Goal: Task Accomplishment & Management: Complete application form

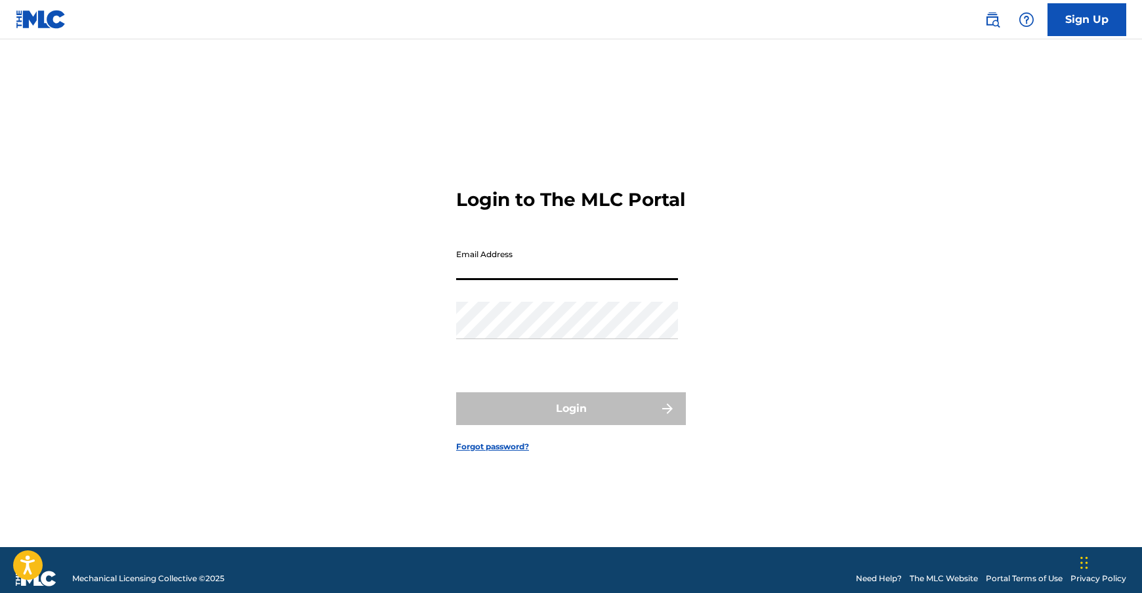
click at [596, 275] on input "Email Address" at bounding box center [567, 261] width 222 height 37
click at [529, 269] on input "Email Address" at bounding box center [567, 261] width 222 height 37
type input "[EMAIL_ADDRESS][DOMAIN_NAME]"
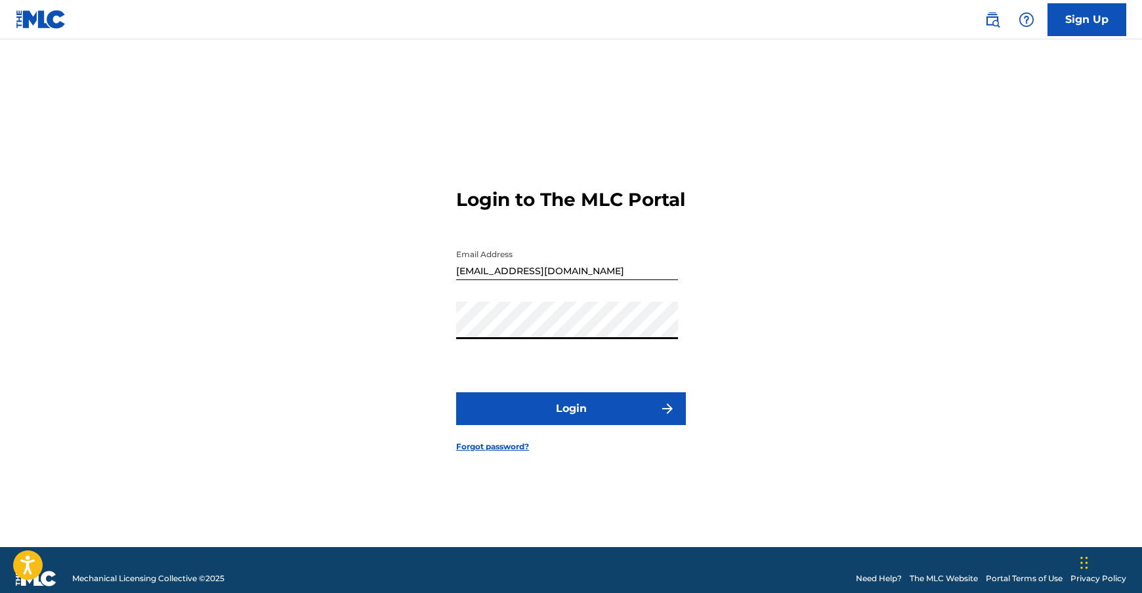
click at [456, 392] on button "Login" at bounding box center [571, 408] width 230 height 33
click at [507, 453] on link "Forgot password?" at bounding box center [492, 447] width 73 height 12
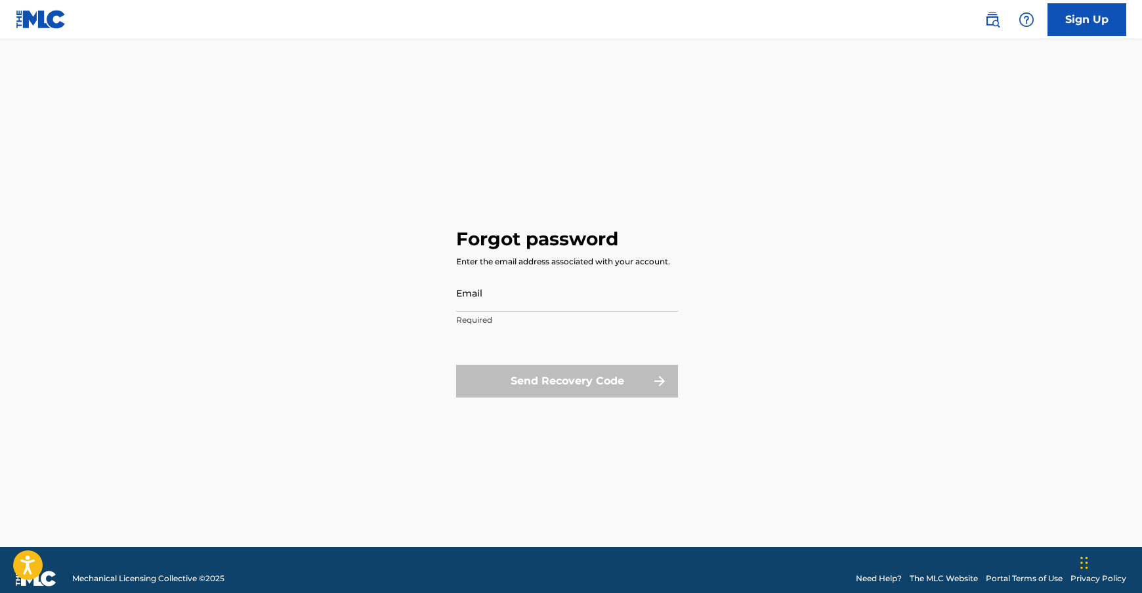
click at [489, 291] on input "Email" at bounding box center [567, 292] width 222 height 37
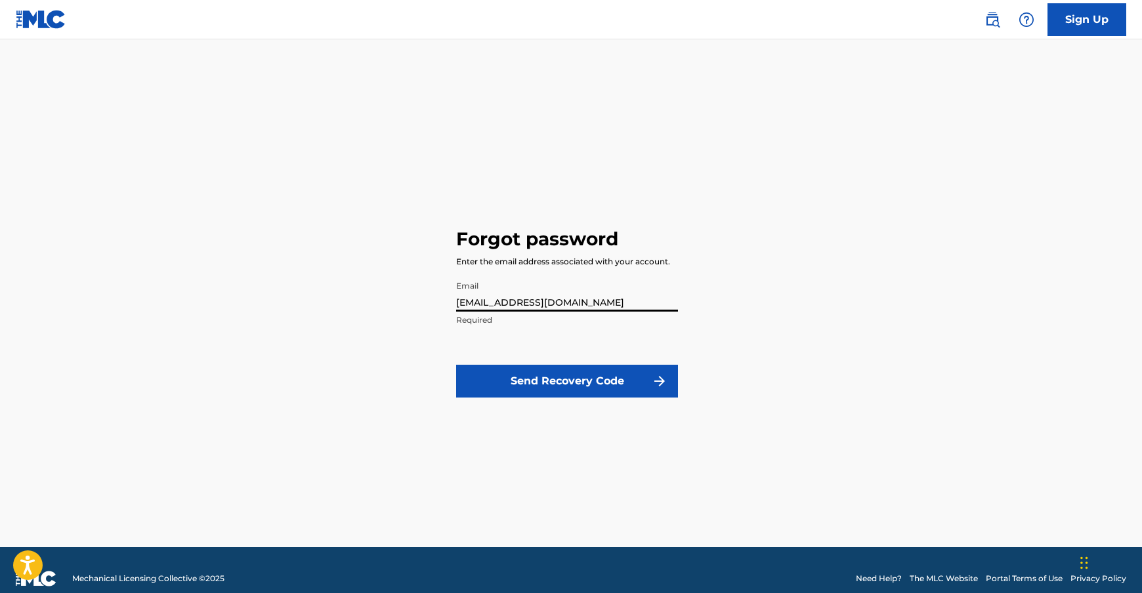
type input "[EMAIL_ADDRESS][DOMAIN_NAME]"
click at [590, 387] on button "Send Recovery Code" at bounding box center [567, 381] width 222 height 33
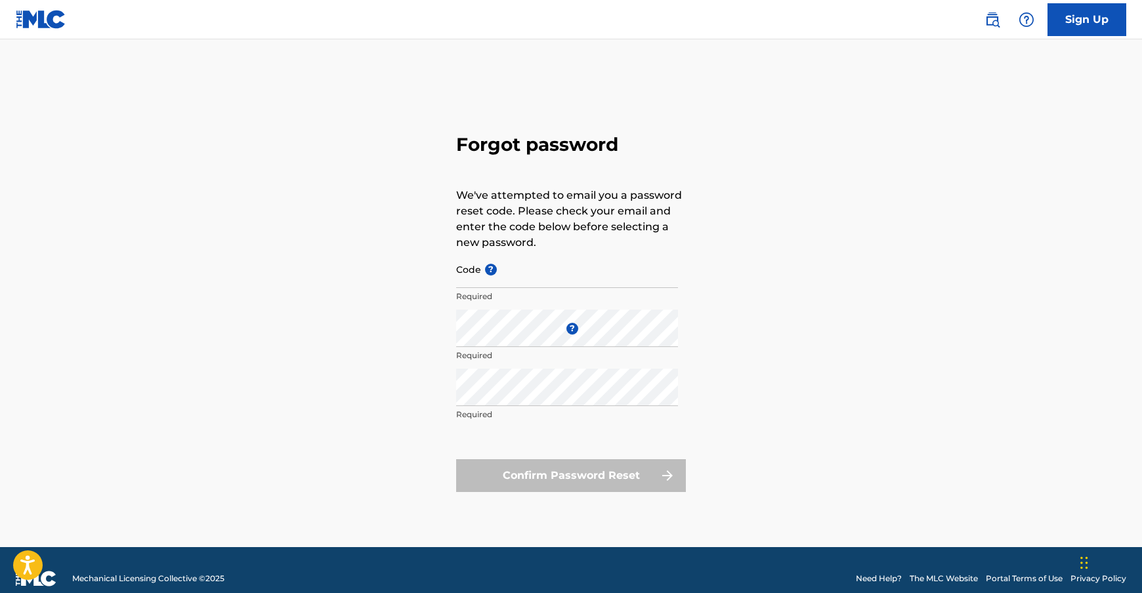
click at [1072, 27] on link "Sign Up" at bounding box center [1086, 19] width 79 height 33
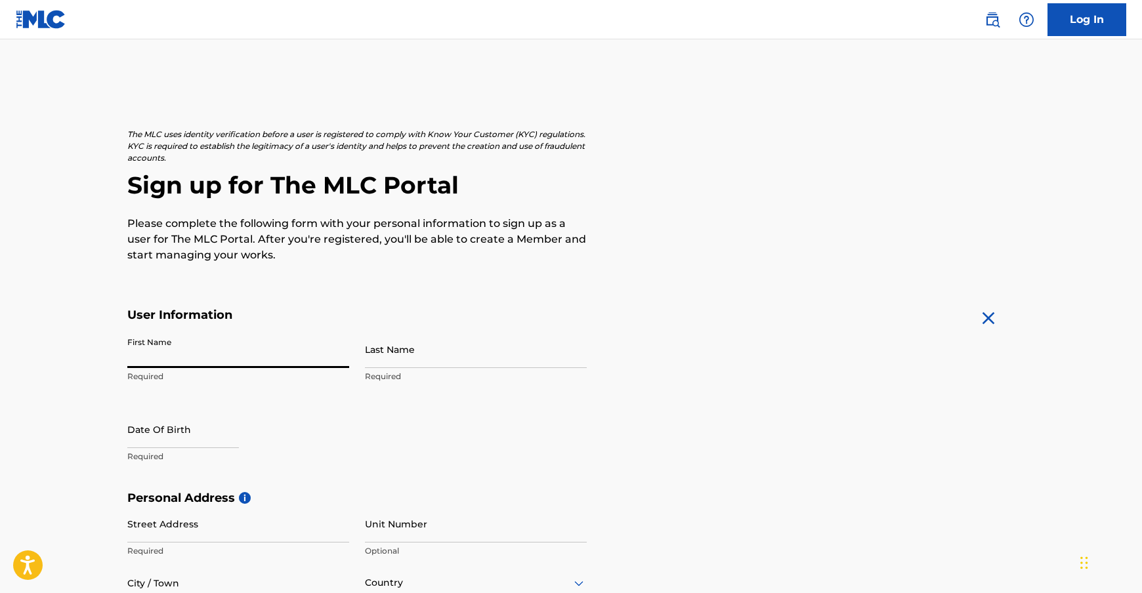
click at [154, 335] on input "First Name" at bounding box center [238, 349] width 222 height 37
type input "k"
type input "[PERSON_NAME]"
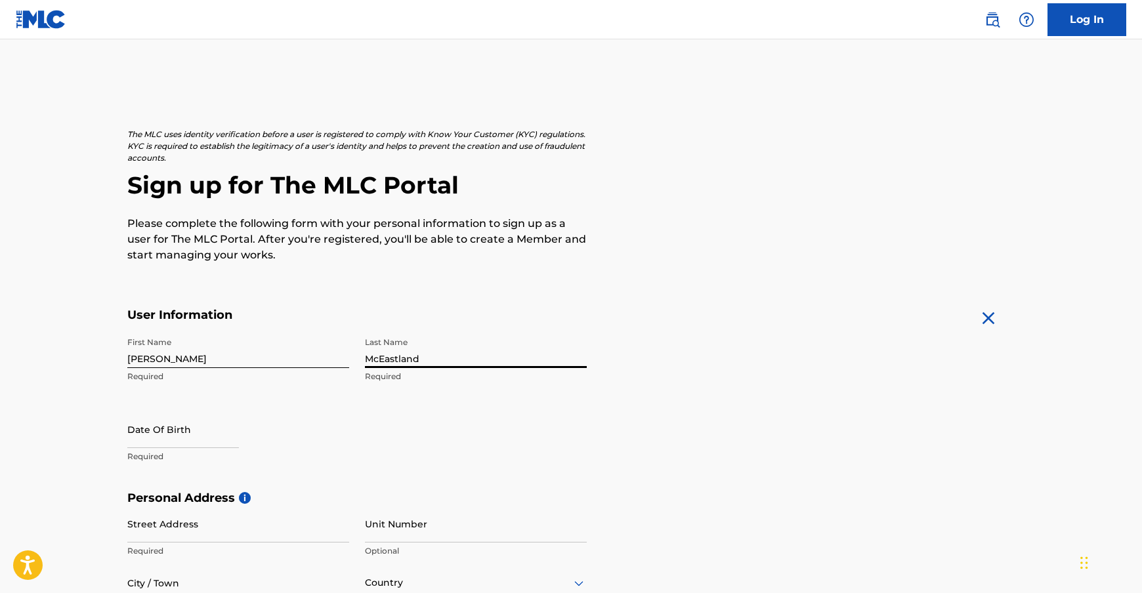
type input "McEastland"
select select "8"
select select "2025"
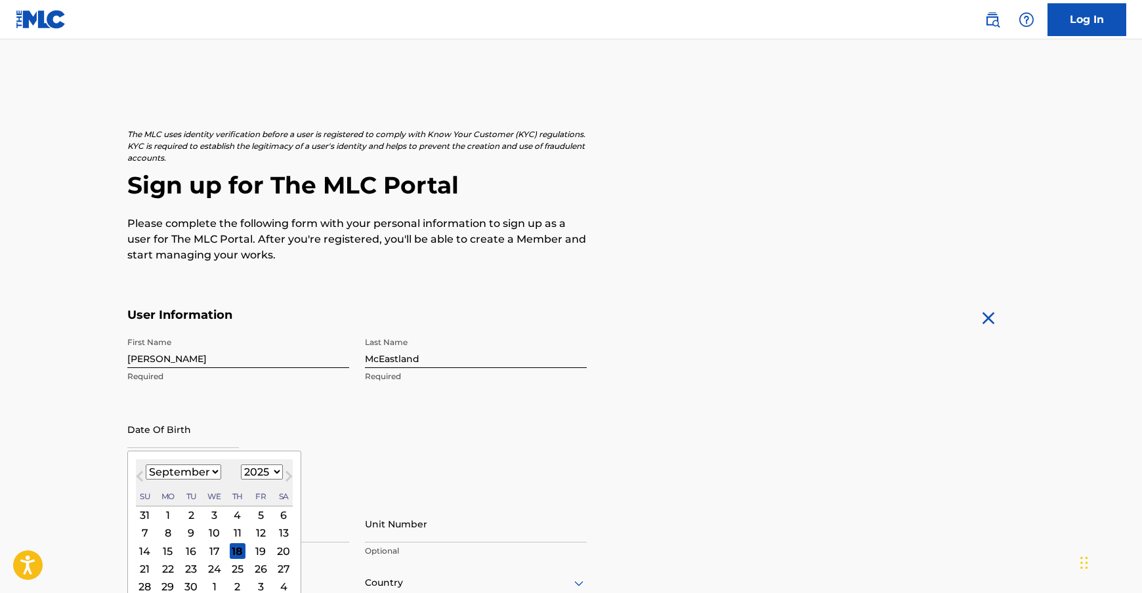
click at [157, 433] on input "text" at bounding box center [183, 429] width 112 height 37
type input "08281973"
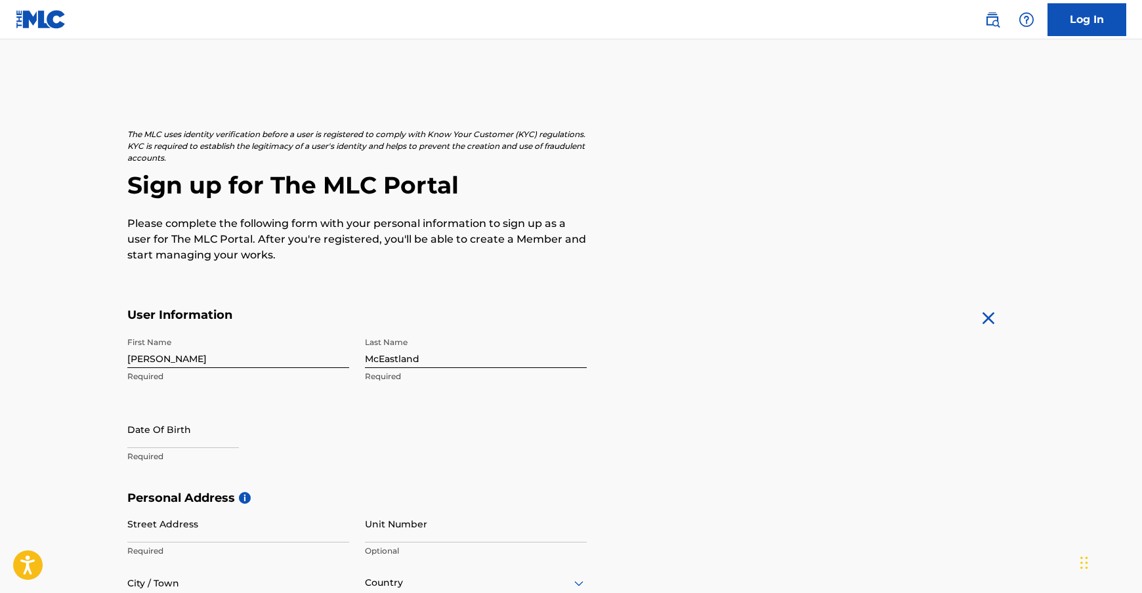
click at [381, 467] on div "First Name [PERSON_NAME] Required Last Name [PERSON_NAME] Required Date Of Birt…" at bounding box center [356, 411] width 459 height 160
click at [141, 461] on p "Required" at bounding box center [238, 457] width 222 height 12
click at [161, 434] on input "text" at bounding box center [183, 429] width 112 height 37
select select "8"
select select "2025"
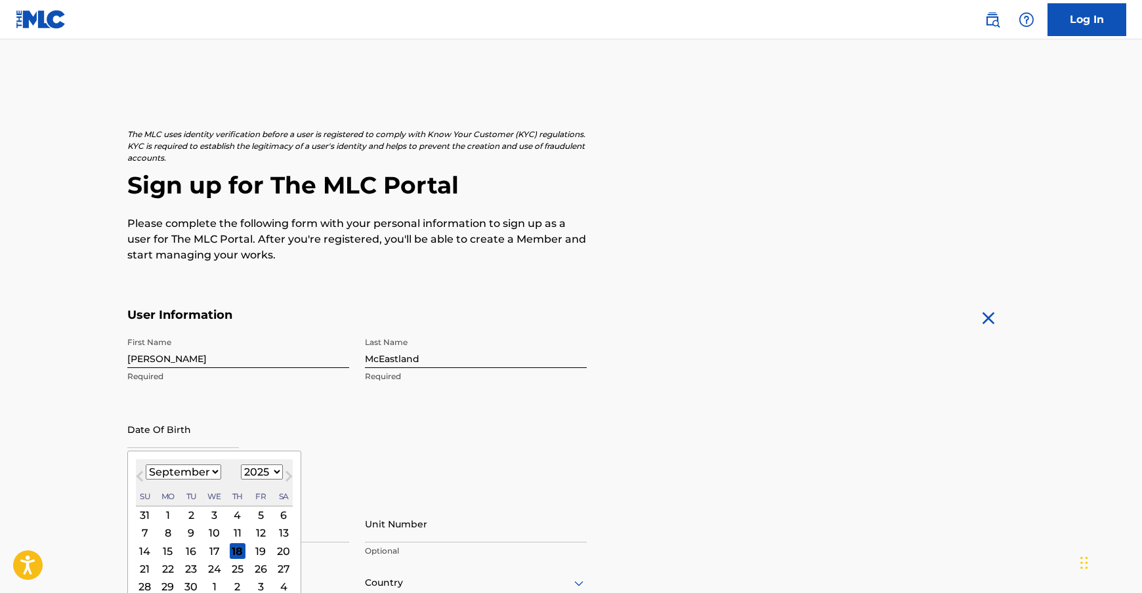
click at [209, 471] on select "January February March April May June July August September October November De…" at bounding box center [183, 472] width 75 height 15
select select "7"
click at [146, 465] on select "January February March April May June July August September October November De…" at bounding box center [183, 472] width 75 height 15
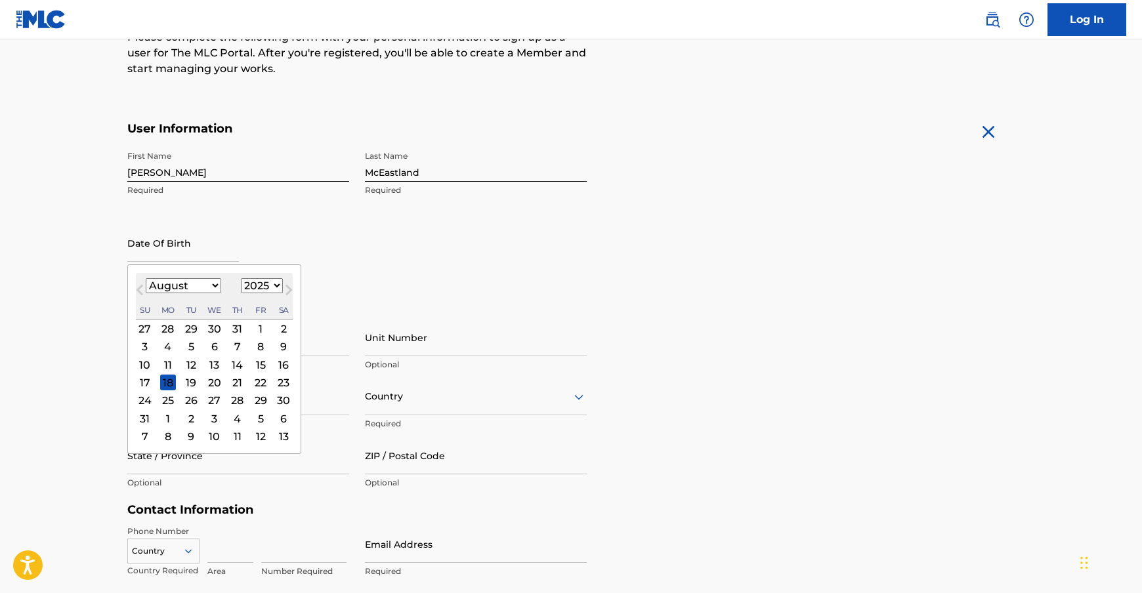
scroll to position [219, 0]
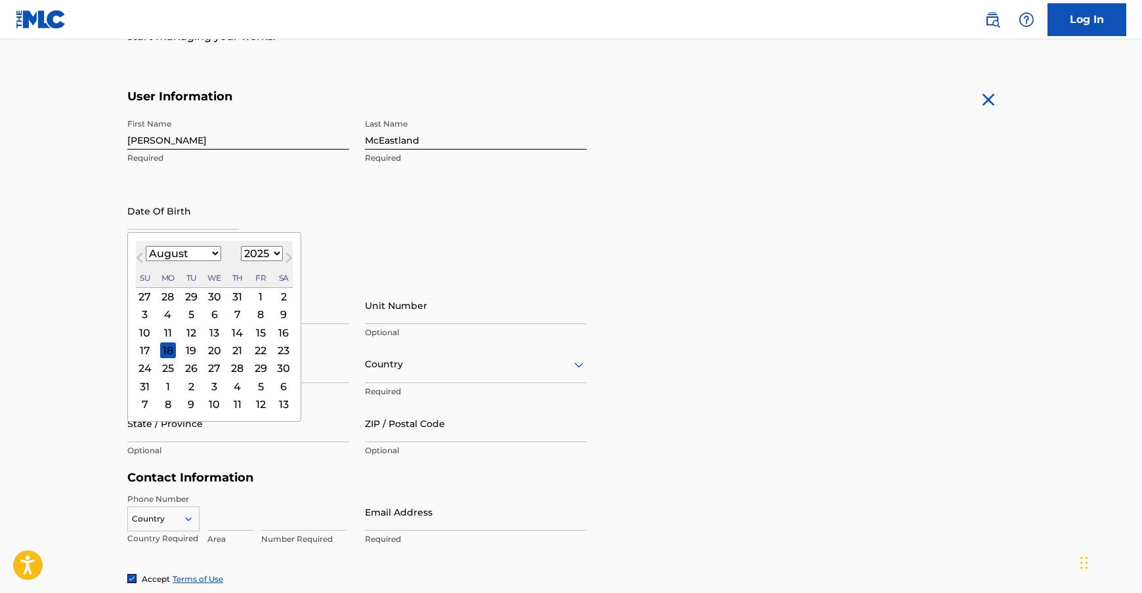
click at [238, 371] on div "28" at bounding box center [238, 369] width 16 height 16
type input "[DATE]"
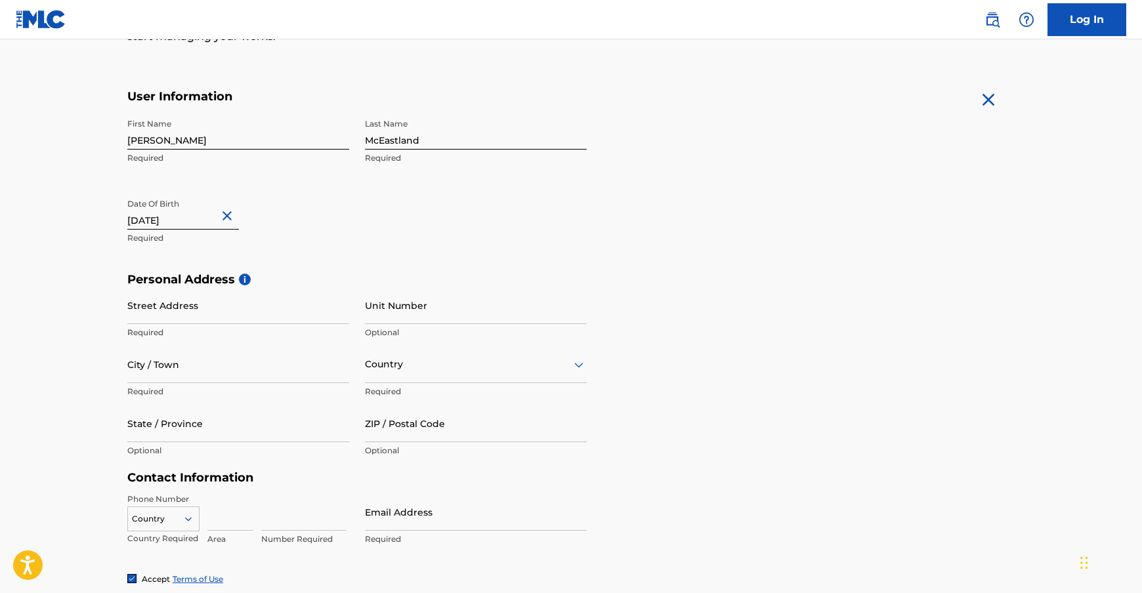
click at [192, 219] on input "[DATE]" at bounding box center [183, 210] width 112 height 37
select select "7"
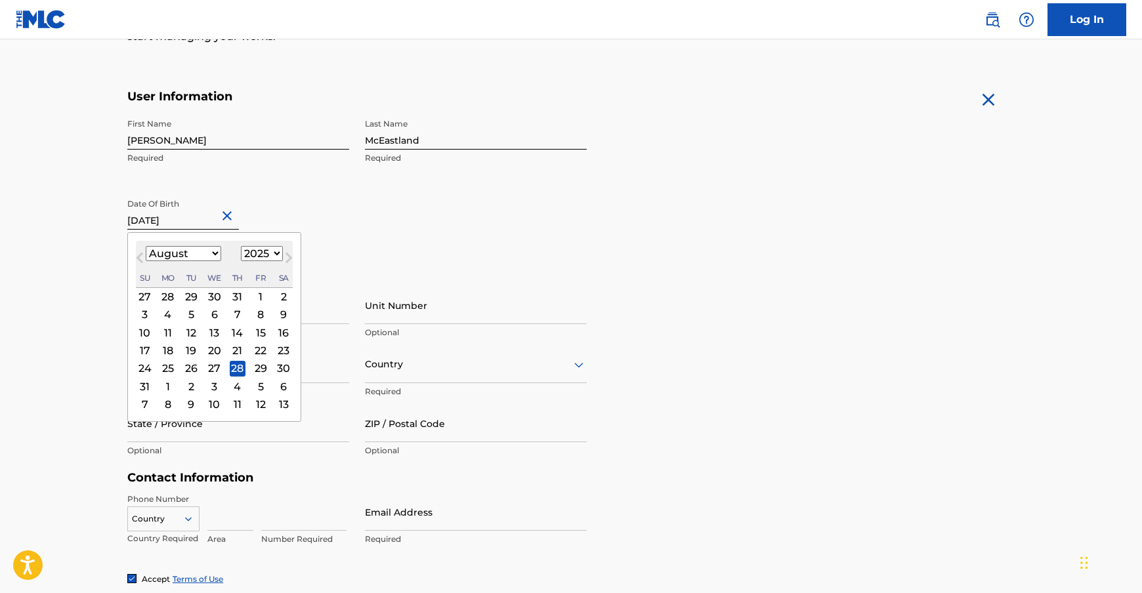
click at [270, 251] on select "1899 1900 1901 1902 1903 1904 1905 1906 1907 1908 1909 1910 1911 1912 1913 1914…" at bounding box center [262, 253] width 42 height 15
select select "1973"
click at [241, 246] on select "1899 1900 1901 1902 1903 1904 1905 1906 1907 1908 1909 1910 1911 1912 1913 1914…" at bounding box center [262, 253] width 42 height 15
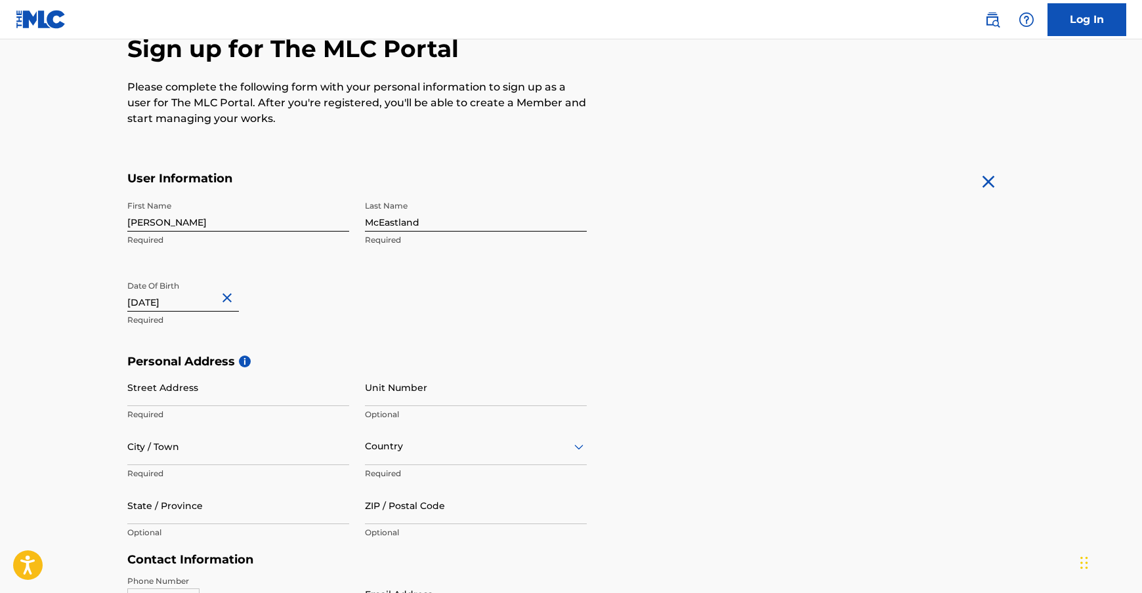
scroll to position [105, 0]
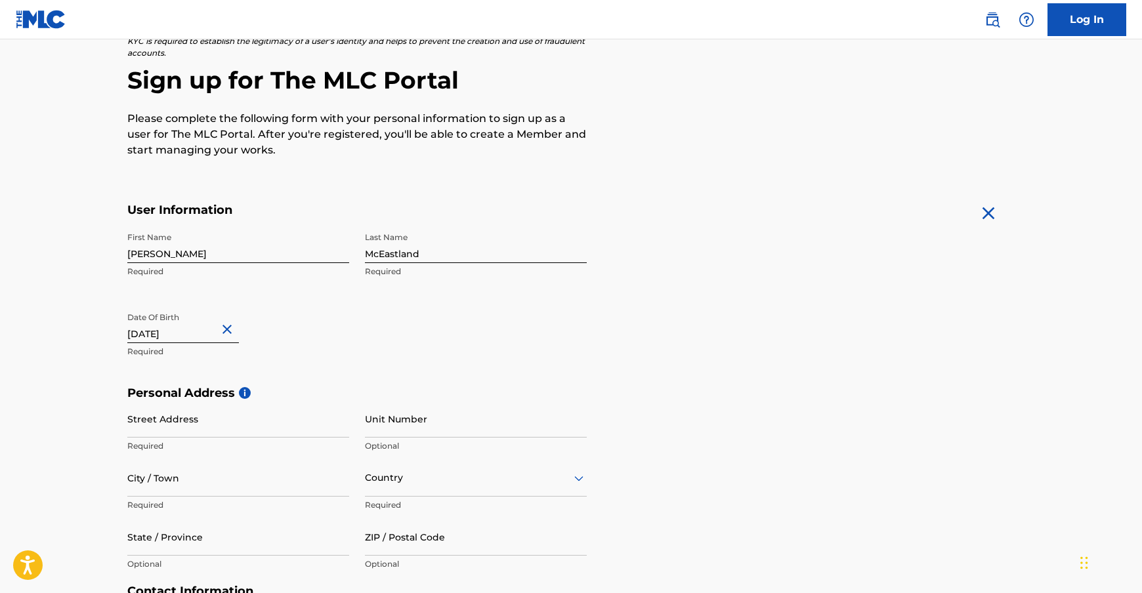
click at [192, 331] on input "[DATE]" at bounding box center [183, 324] width 112 height 37
select select "7"
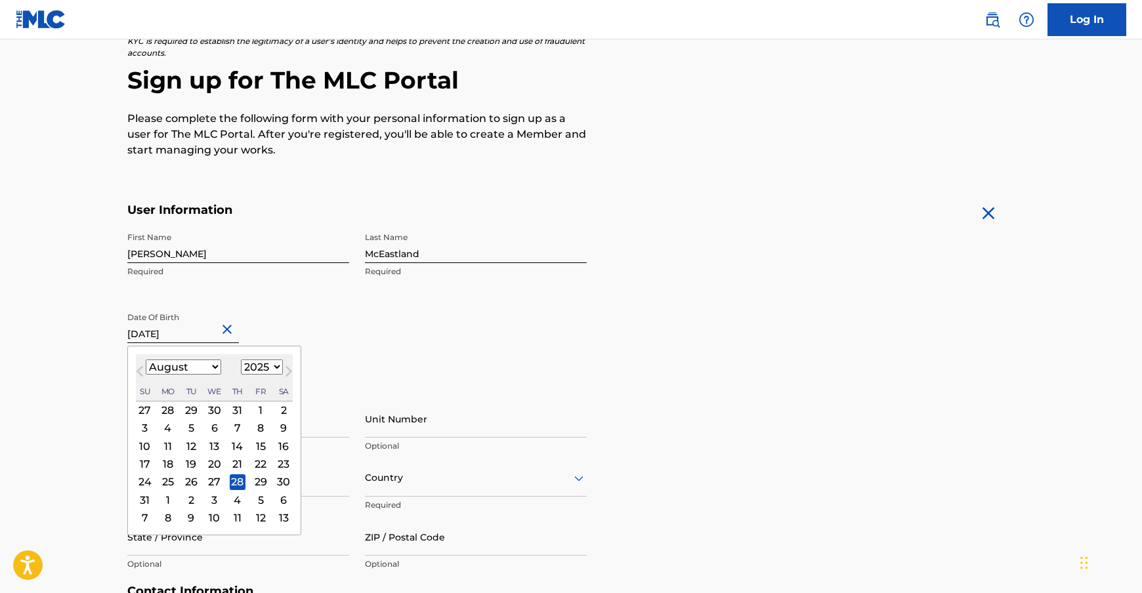
click at [255, 367] on select "1899 1900 1901 1902 1903 1904 1905 1906 1907 1908 1909 1910 1911 1912 1913 1914…" at bounding box center [262, 367] width 42 height 15
select select "1973"
click at [241, 360] on select "1899 1900 1901 1902 1903 1904 1905 1906 1907 1908 1909 1910 1911 1912 1913 1914…" at bounding box center [262, 367] width 42 height 15
click at [190, 480] on div "28" at bounding box center [191, 482] width 16 height 16
type input "[DATE]"
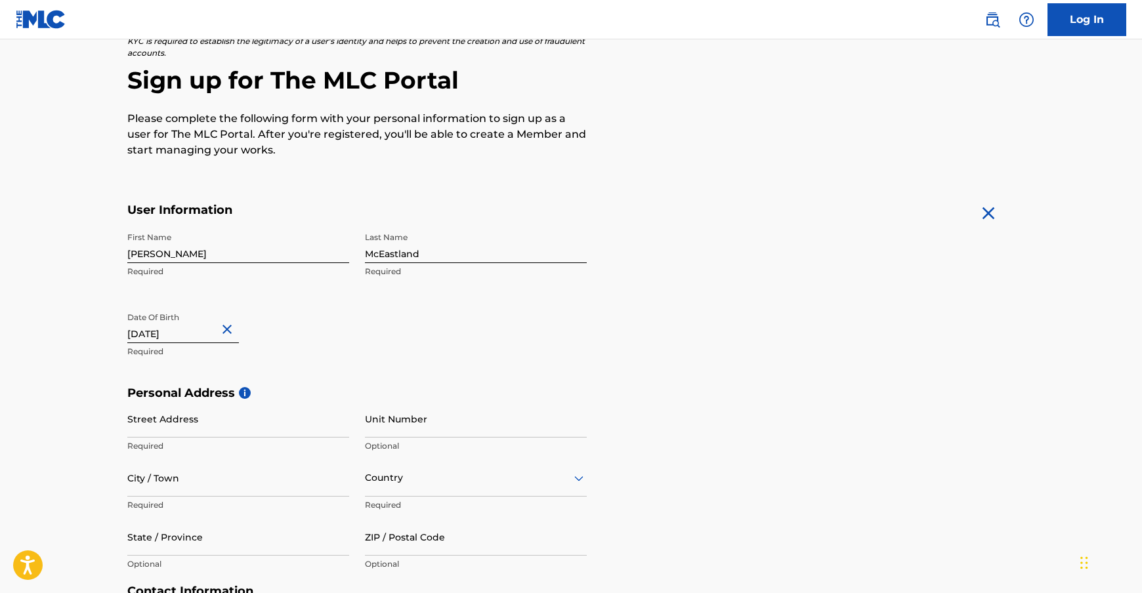
click at [301, 348] on p "Required" at bounding box center [238, 352] width 222 height 12
click at [178, 419] on input "Street Address" at bounding box center [238, 418] width 222 height 37
type input "&"
type input "[STREET_ADDRESS]"
click at [420, 433] on input "Unit Number" at bounding box center [476, 418] width 222 height 37
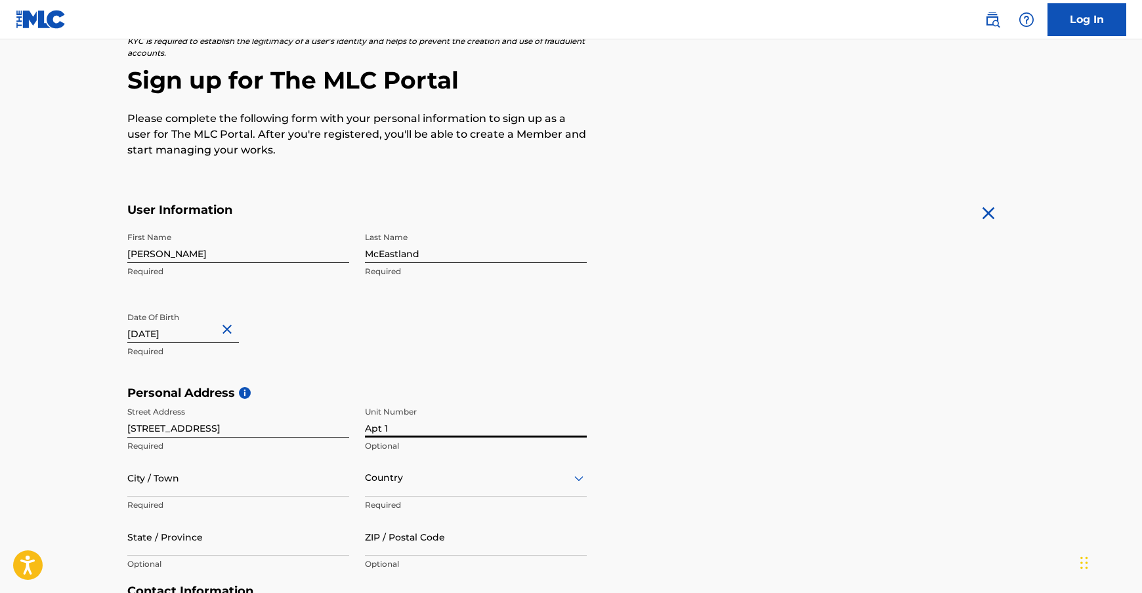
type input "Apt 1"
click at [145, 479] on input "City / Town" at bounding box center [238, 477] width 222 height 37
type input "Murfreesboro"
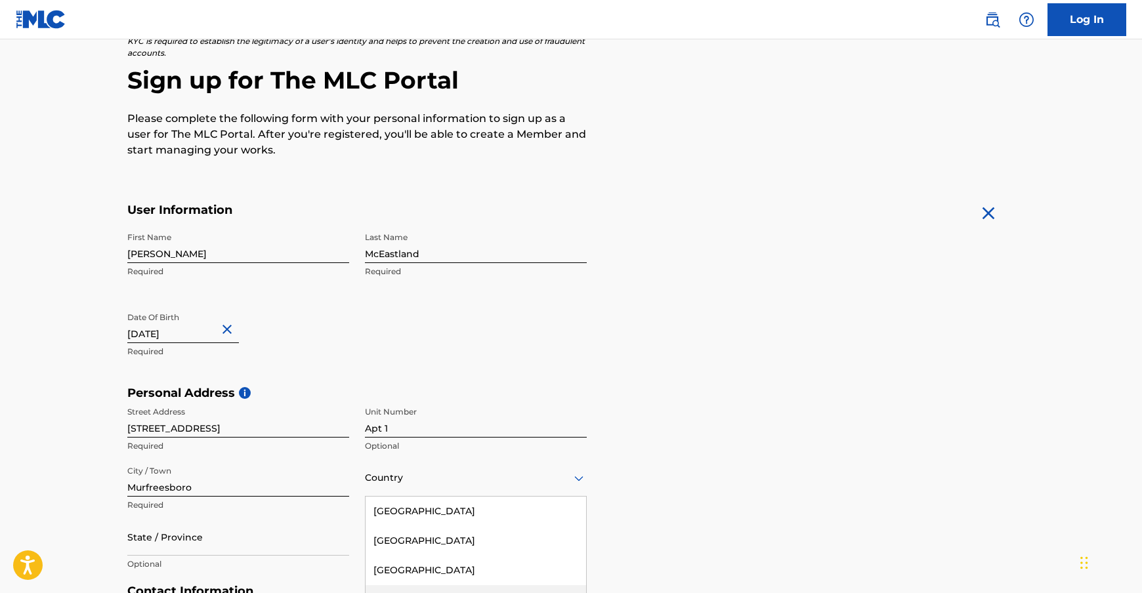
scroll to position [206, 0]
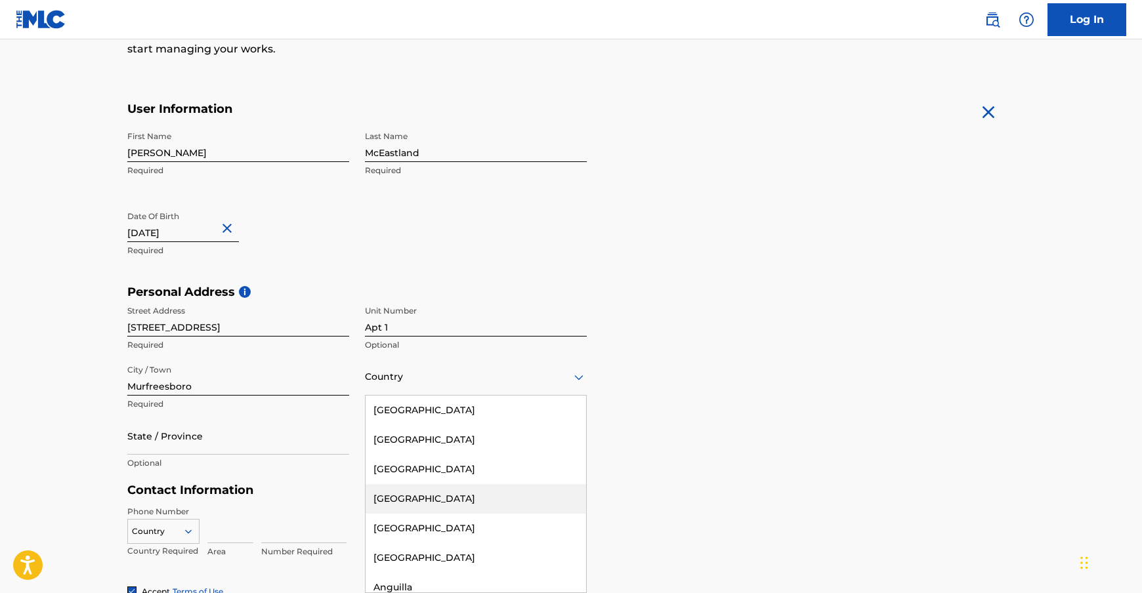
click at [428, 396] on div "223 results available. Use Up and Down to choose options, press Enter to select…" at bounding box center [476, 376] width 222 height 37
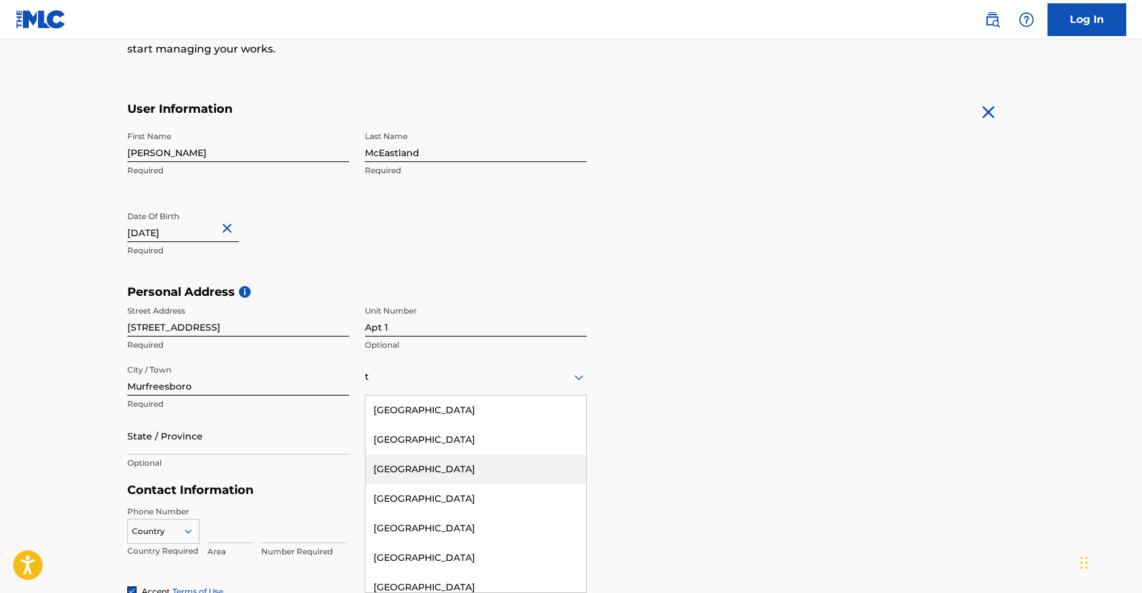
type input "te"
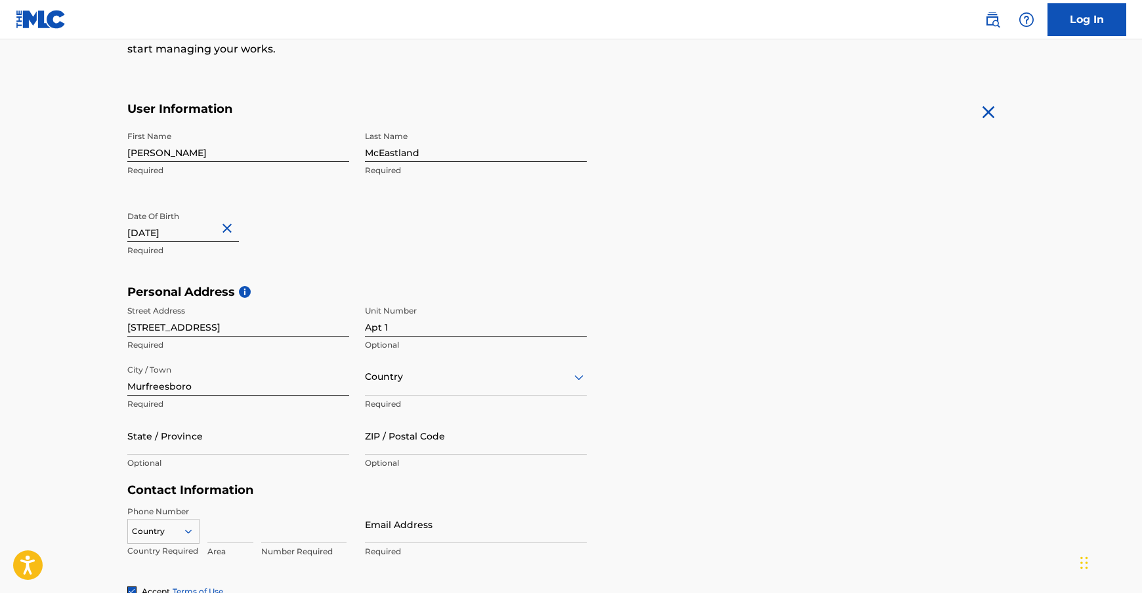
click at [381, 385] on div "Country" at bounding box center [476, 376] width 222 height 37
click at [413, 383] on div at bounding box center [476, 377] width 222 height 16
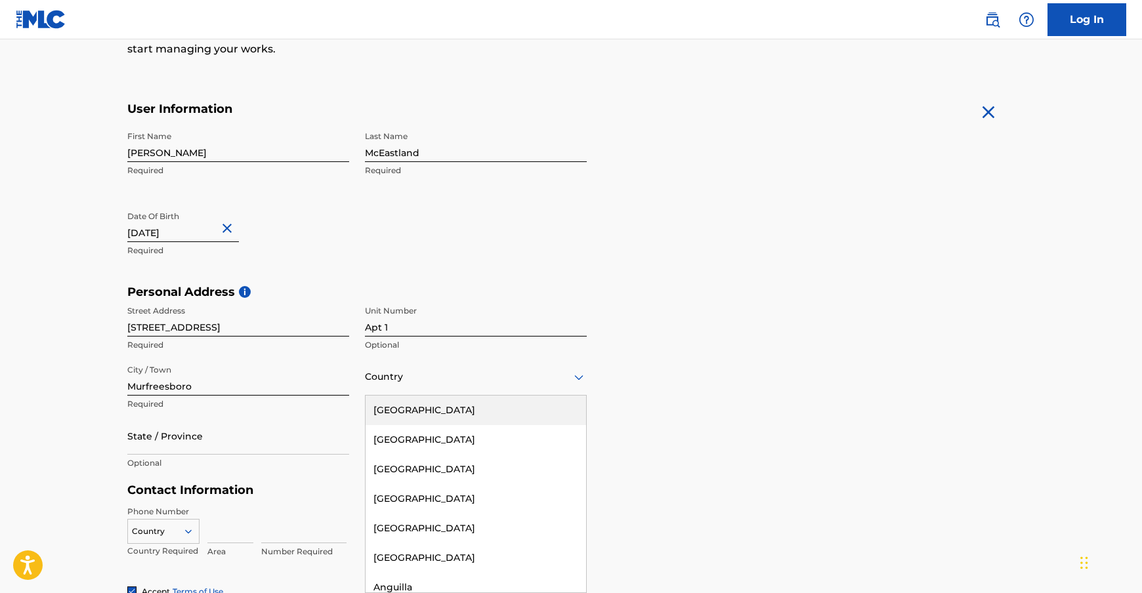
click at [418, 409] on div "[GEOGRAPHIC_DATA]" at bounding box center [476, 411] width 220 height 30
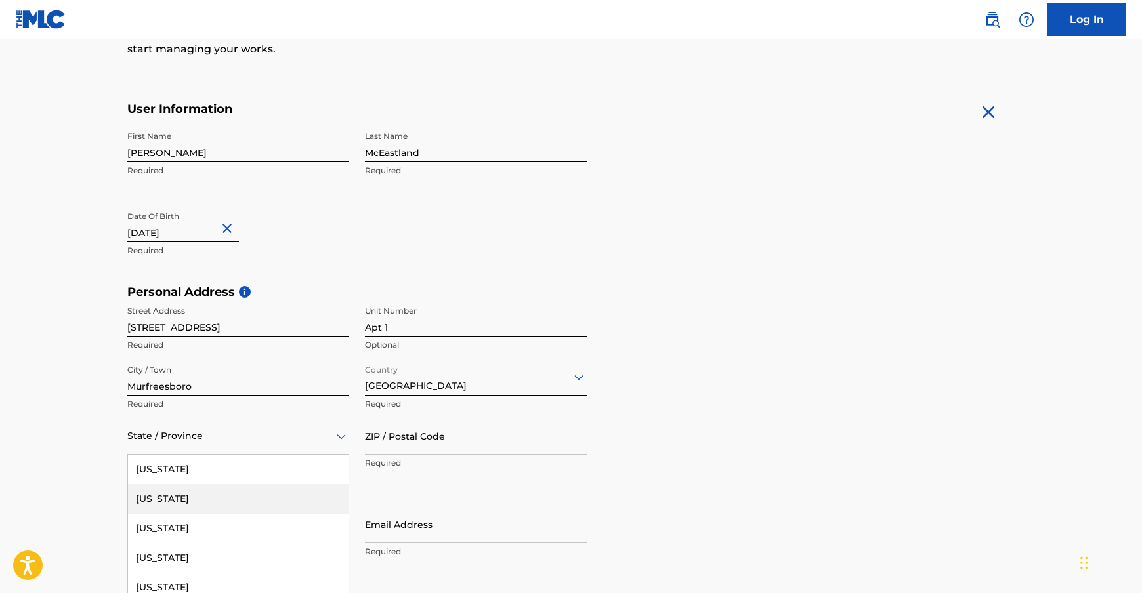
scroll to position [265, 0]
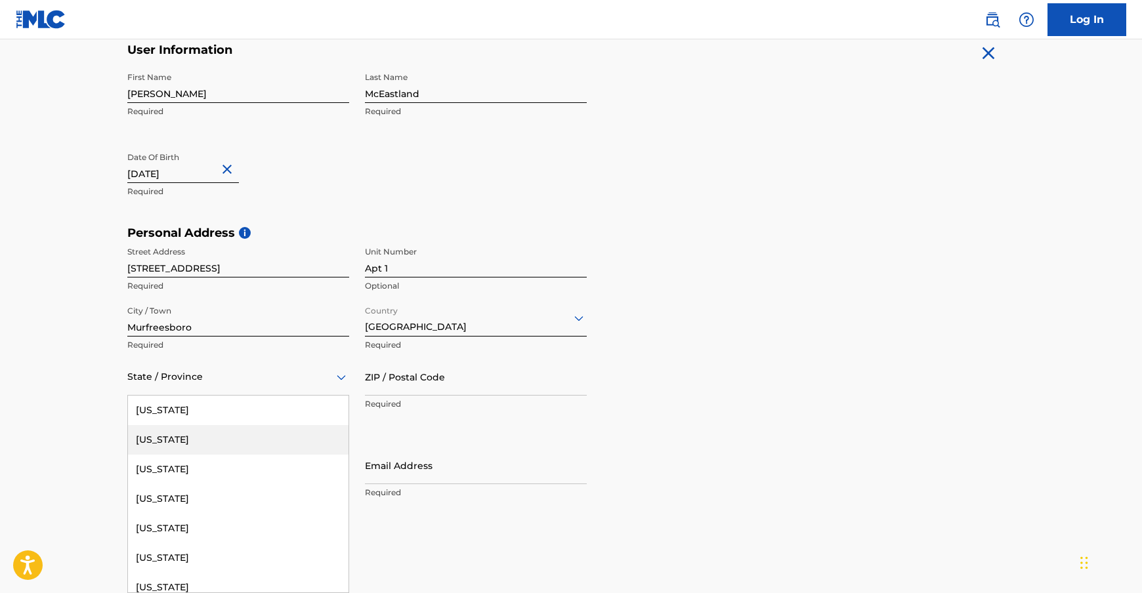
click at [156, 396] on div "57 results available. Use Up and Down to choose options, press Enter to select …" at bounding box center [238, 376] width 222 height 37
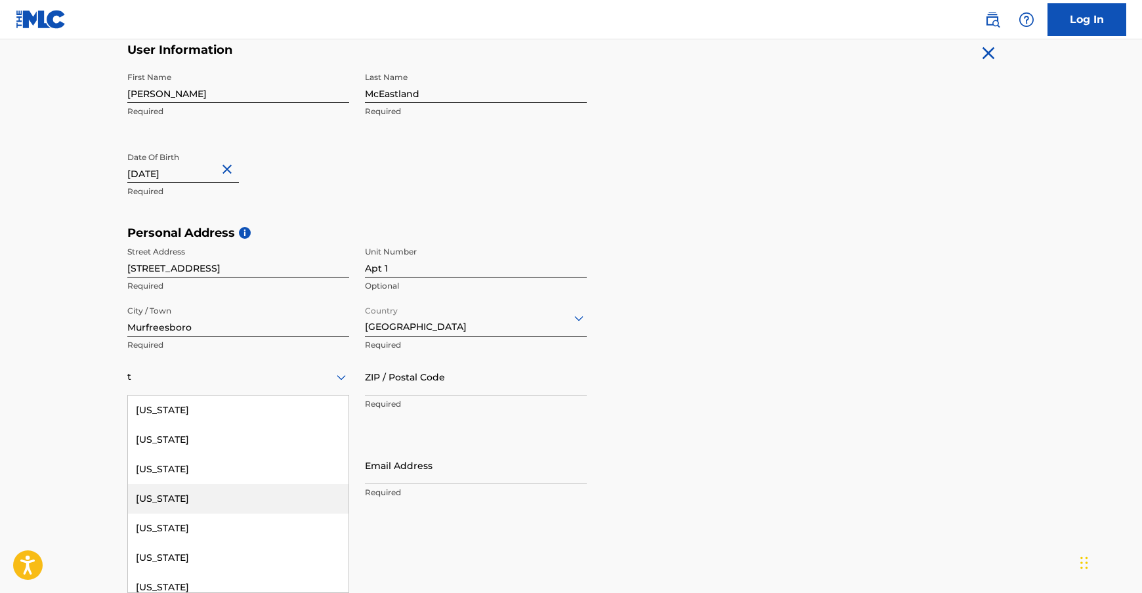
type input "te"
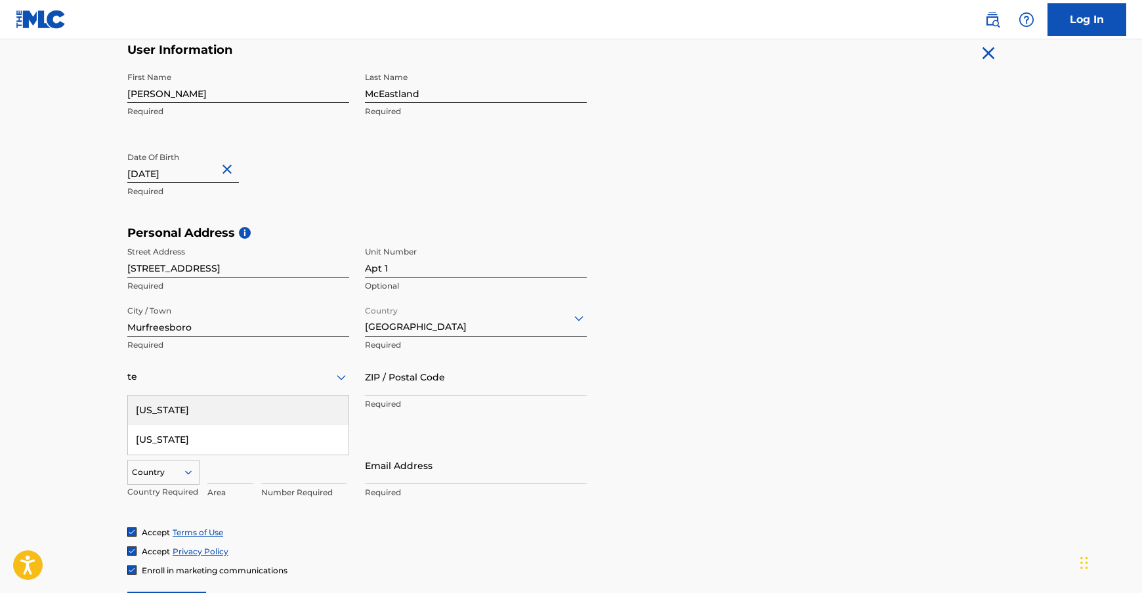
click at [181, 415] on div "[US_STATE]" at bounding box center [238, 411] width 220 height 30
click at [396, 388] on input "ZIP / Postal Code" at bounding box center [476, 376] width 222 height 37
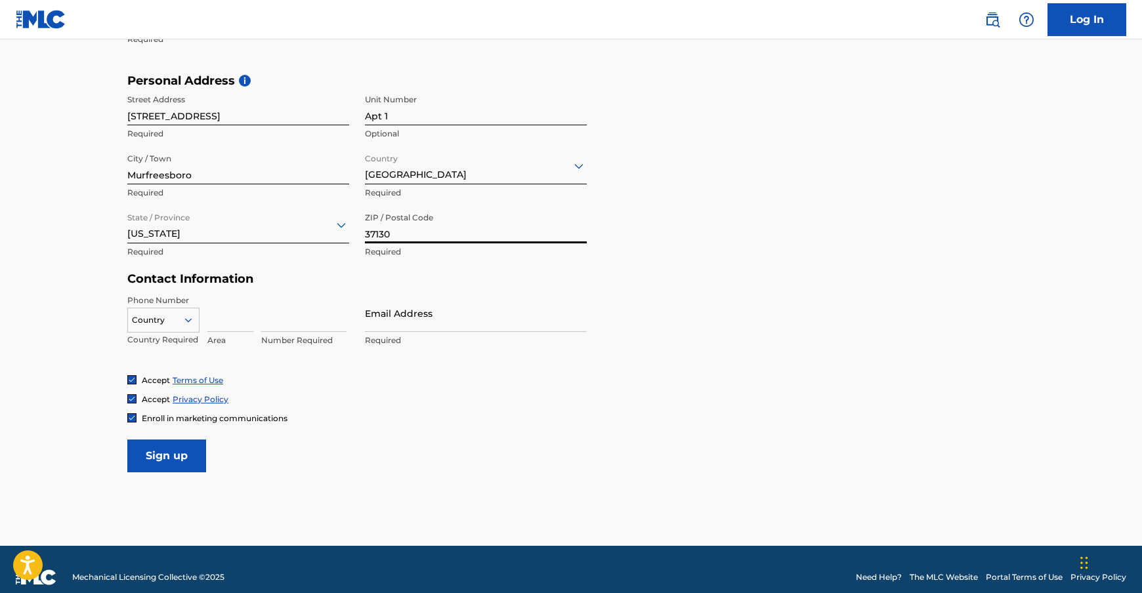
scroll to position [433, 0]
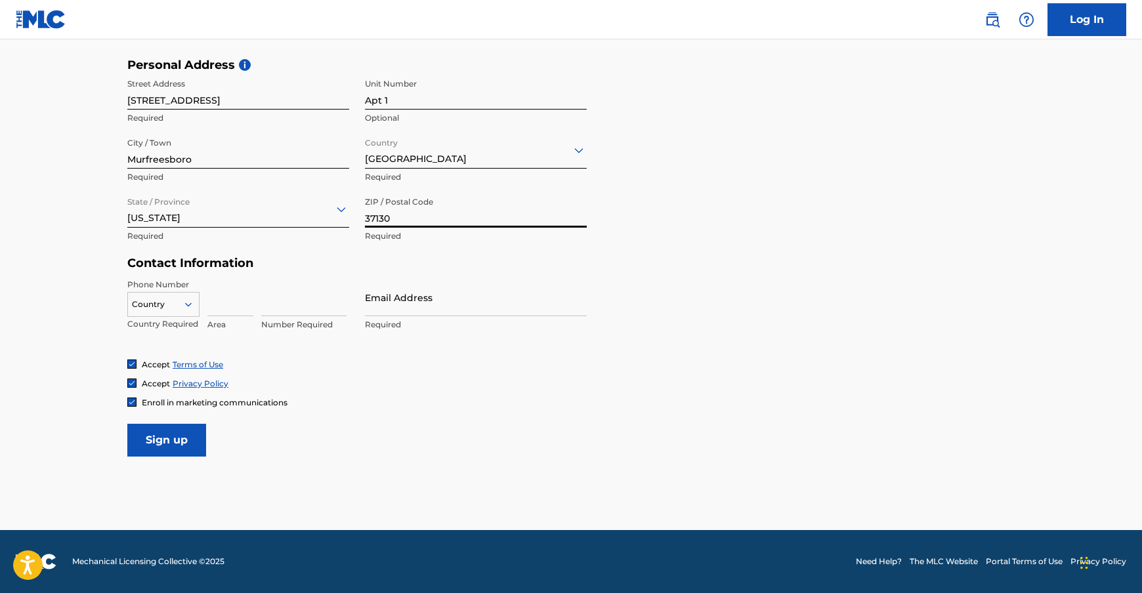
type input "37130"
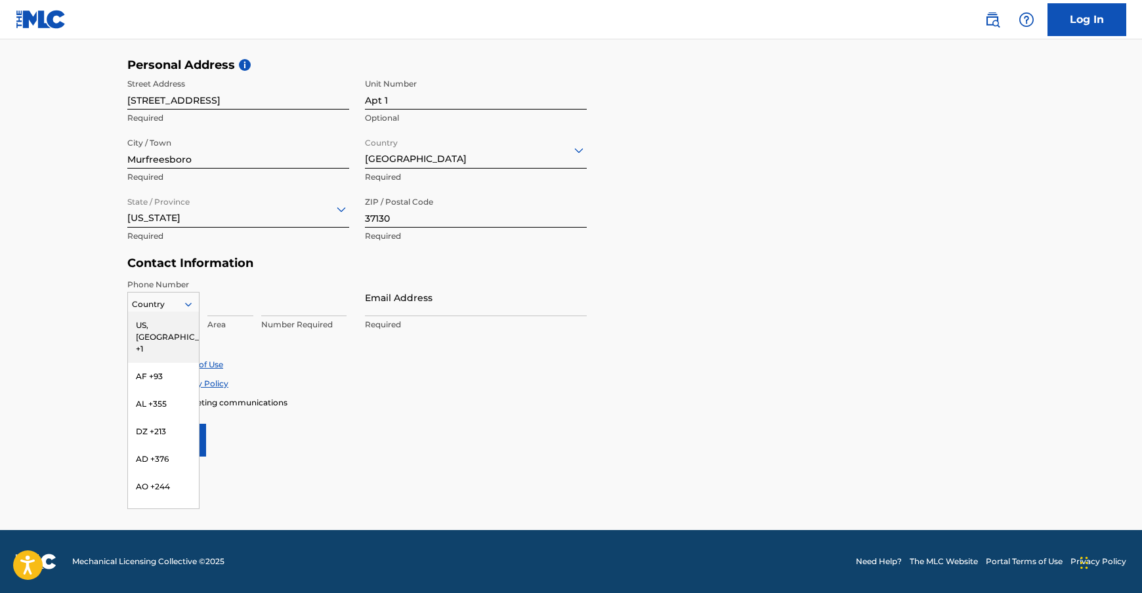
click at [188, 303] on icon at bounding box center [188, 305] width 12 height 12
click at [215, 301] on input at bounding box center [230, 297] width 46 height 37
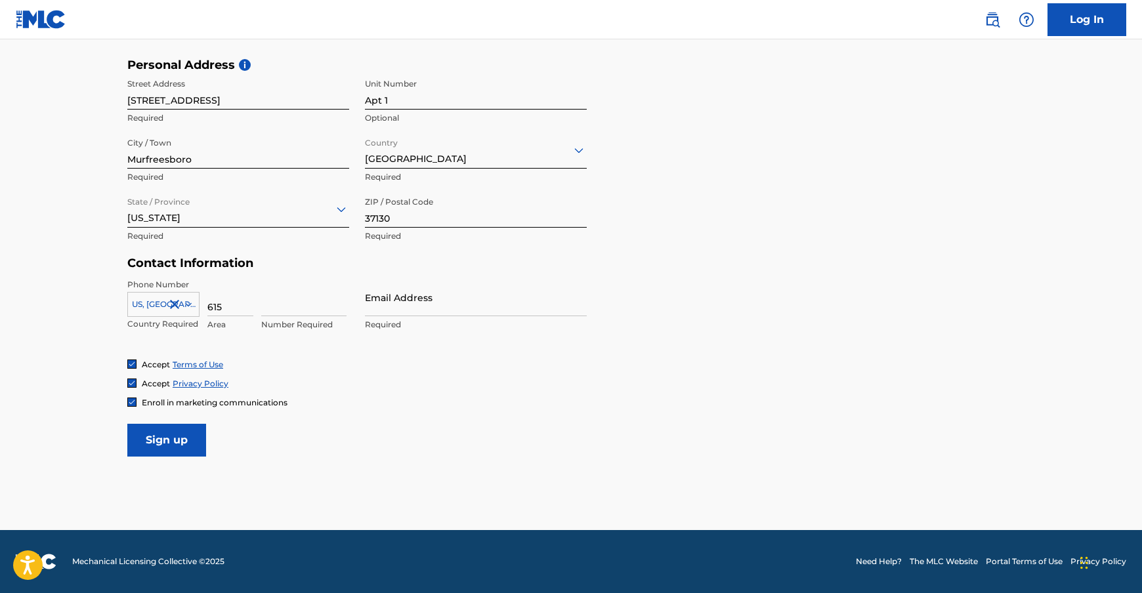
type input "615"
click at [264, 304] on input at bounding box center [303, 297] width 85 height 37
click at [282, 310] on input "7966165" at bounding box center [303, 297] width 85 height 37
click at [279, 309] on input "7966165" at bounding box center [303, 297] width 85 height 37
type input "7966165"
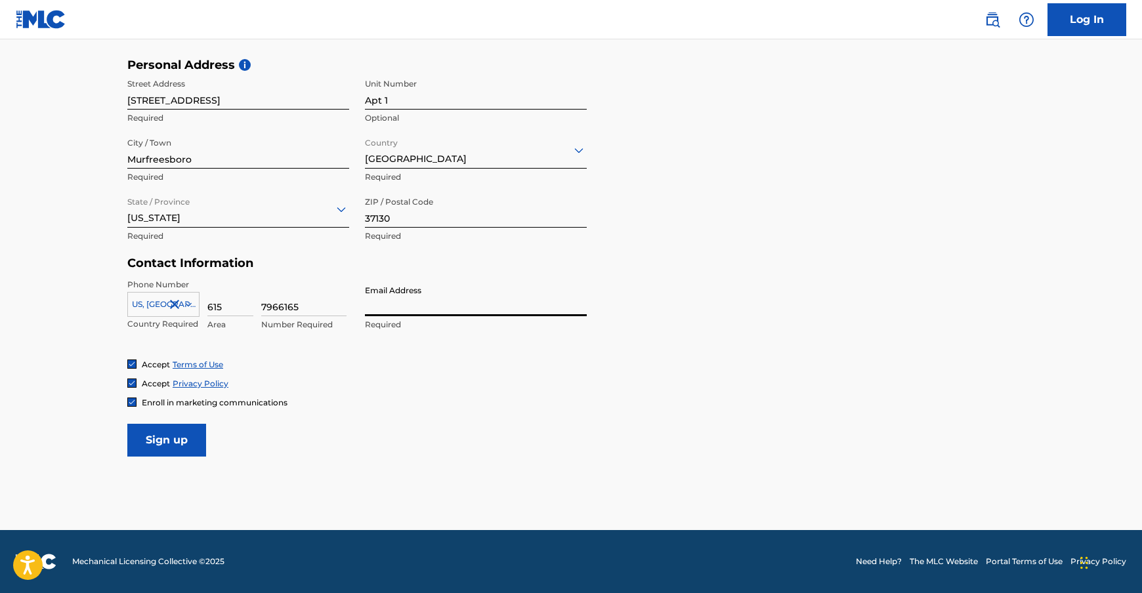
click at [455, 308] on input "Email Address" at bounding box center [476, 297] width 222 height 37
type input "[EMAIL_ADDRESS][DOMAIN_NAME]"
click at [178, 433] on input "Sign up" at bounding box center [166, 440] width 79 height 33
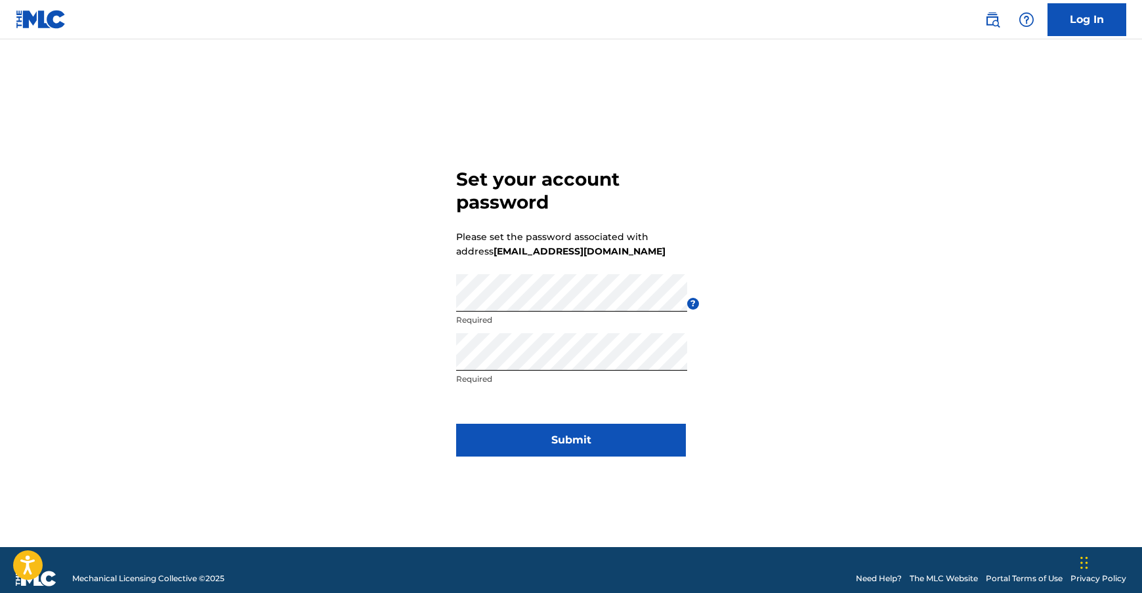
click at [555, 446] on button "Submit" at bounding box center [571, 440] width 230 height 33
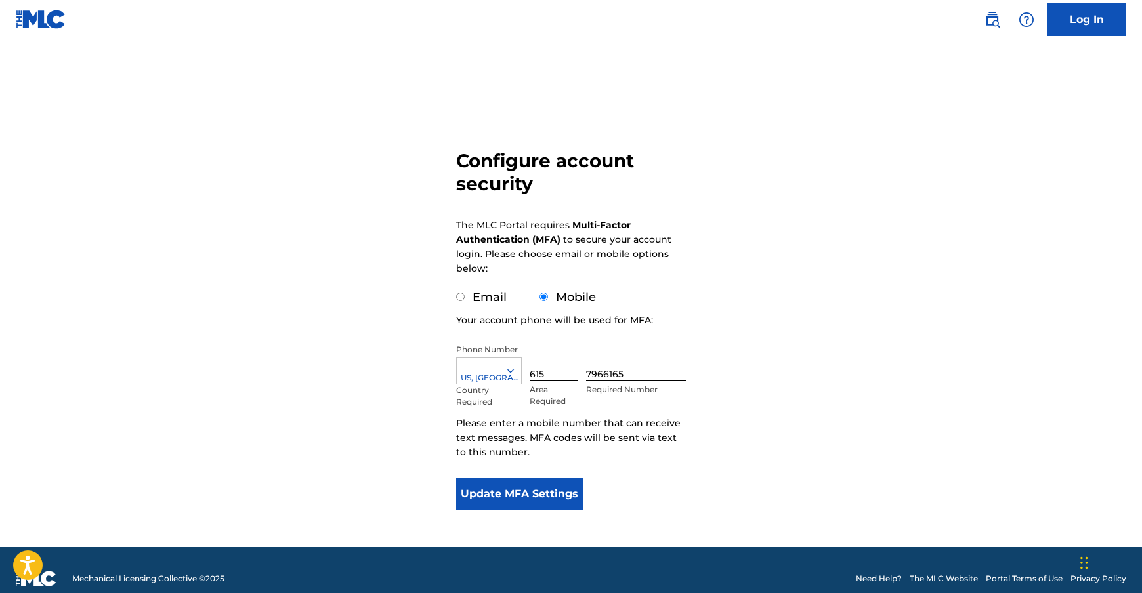
scroll to position [38, 0]
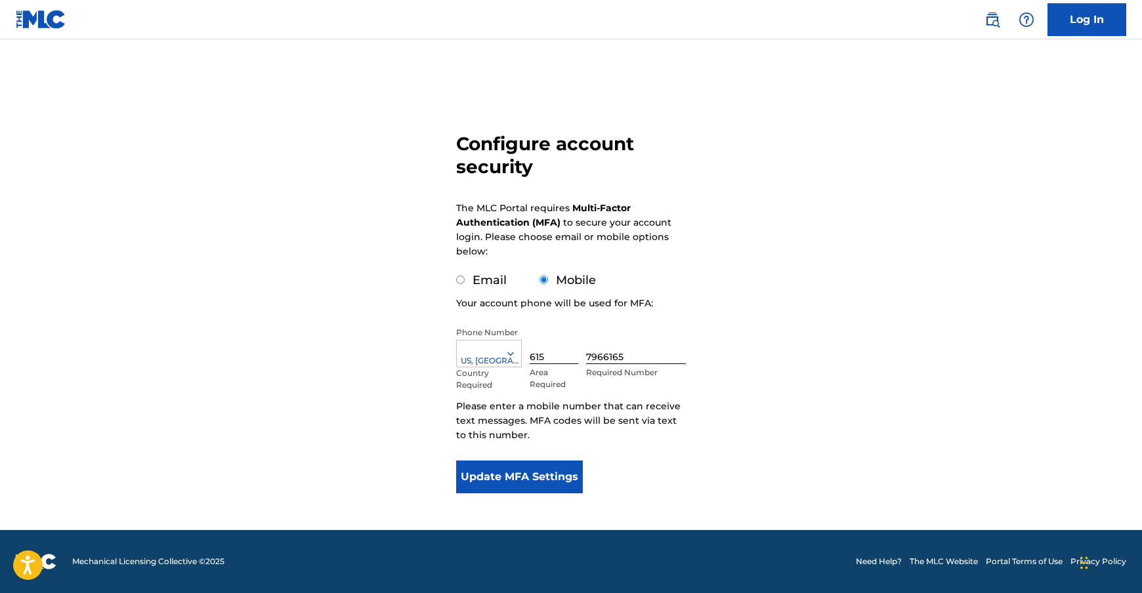
click at [558, 473] on button "Update MFA Settings" at bounding box center [519, 477] width 127 height 33
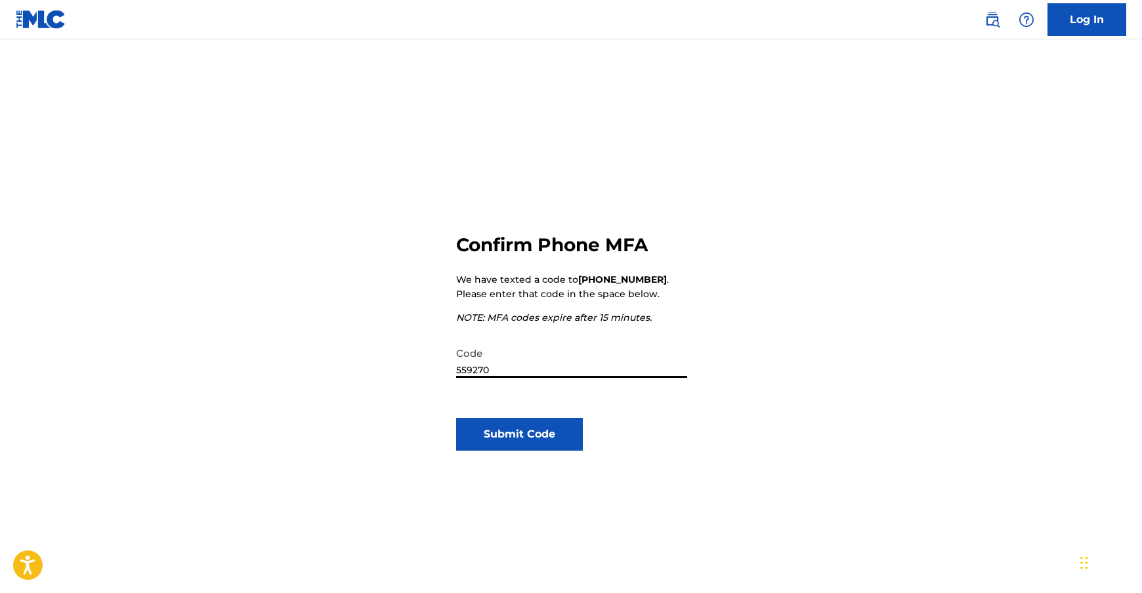
type input "559270"
click at [528, 431] on button "Submit Code" at bounding box center [519, 434] width 127 height 33
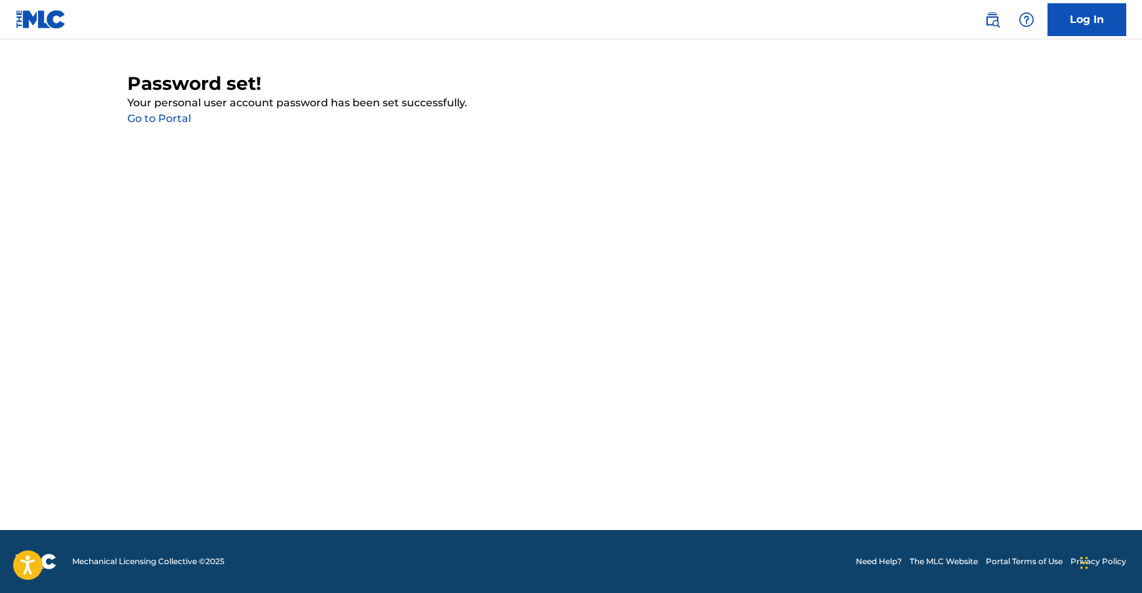
click at [185, 121] on link "Go to Portal" at bounding box center [159, 118] width 64 height 12
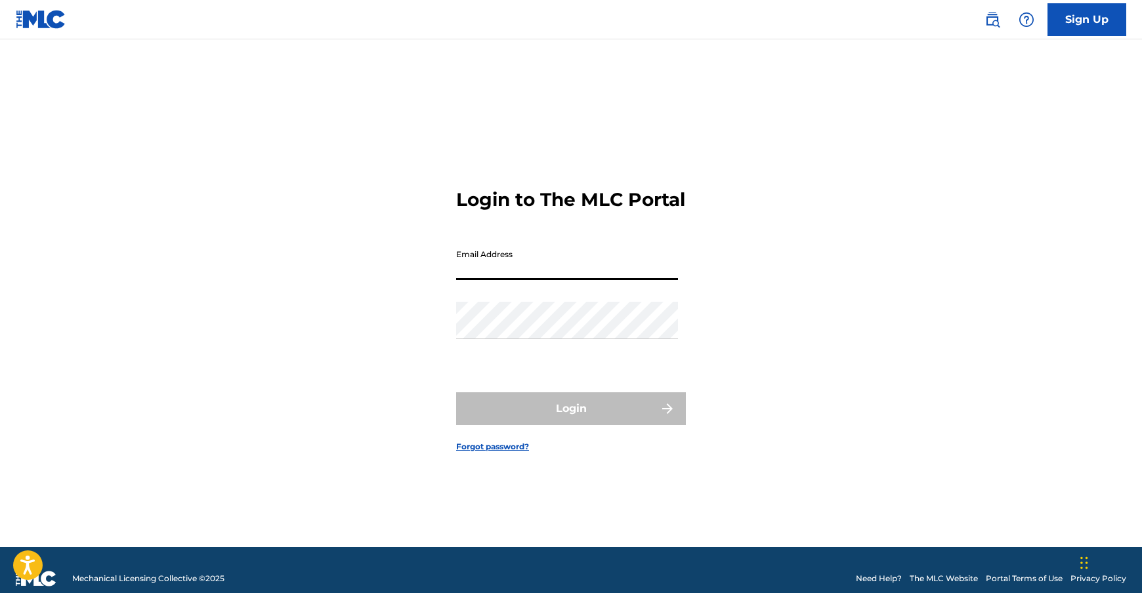
click at [488, 274] on input "Email Address" at bounding box center [567, 261] width 222 height 37
type input "[EMAIL_ADDRESS][DOMAIN_NAME]"
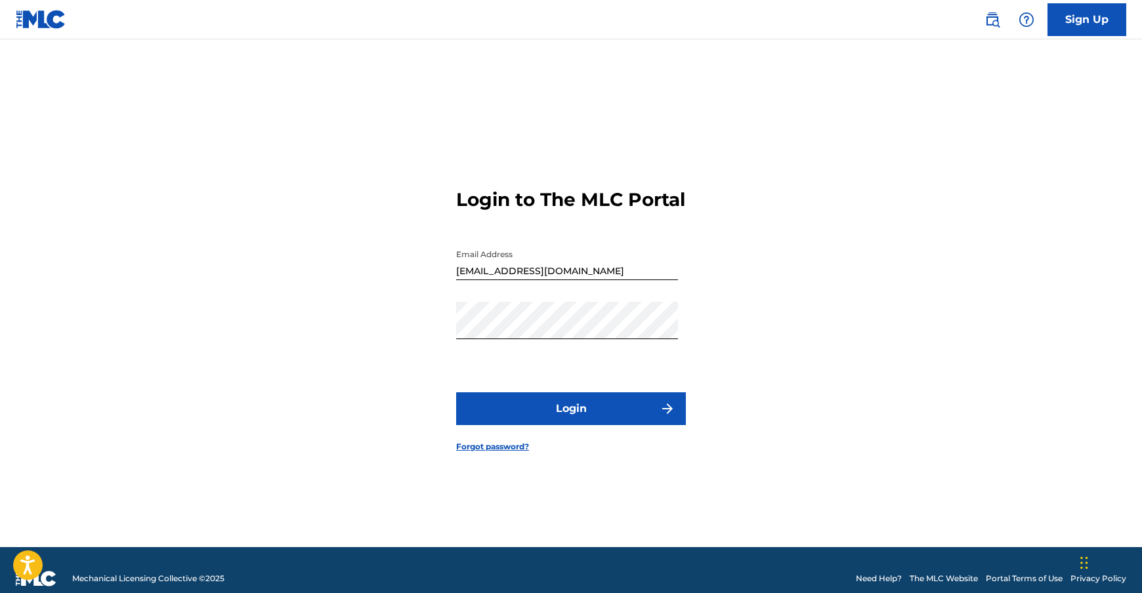
click at [583, 411] on button "Login" at bounding box center [571, 408] width 230 height 33
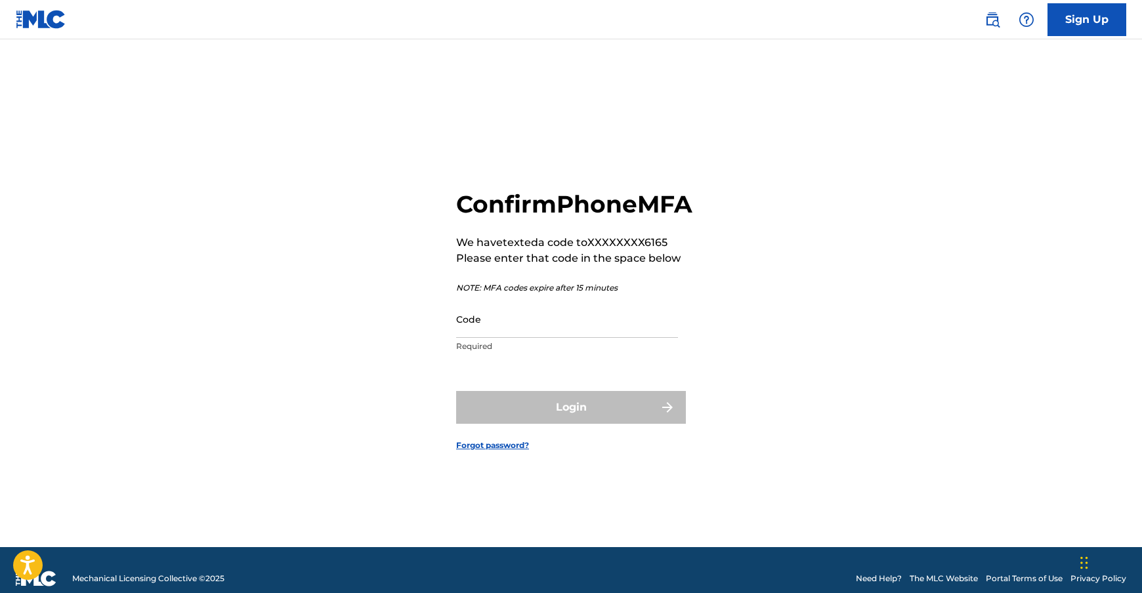
click at [576, 338] on input "Code" at bounding box center [567, 319] width 222 height 37
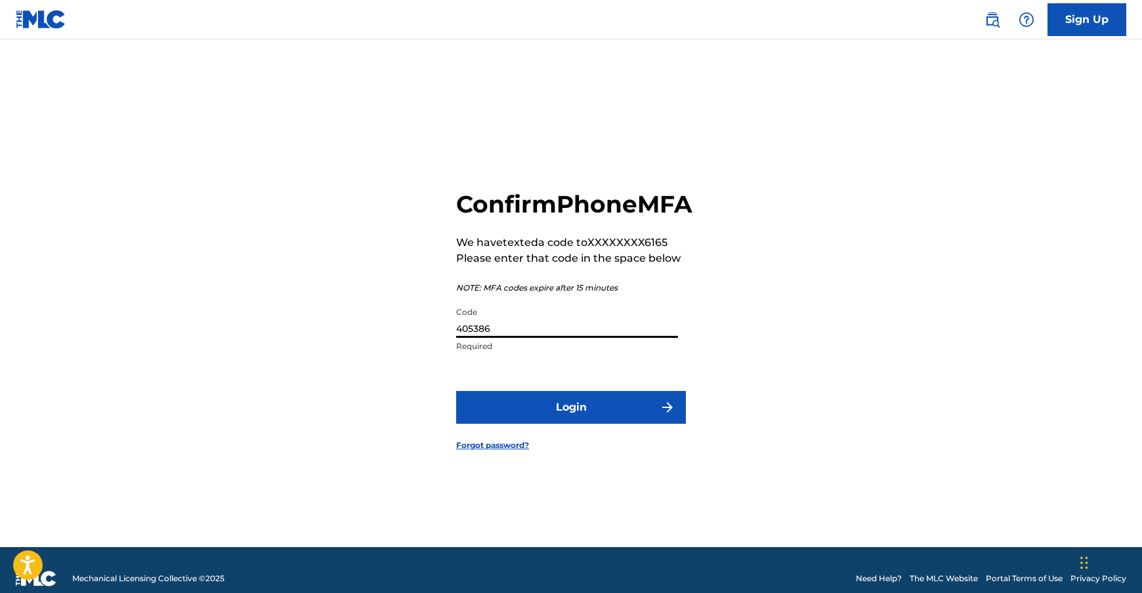
type input "405386"
click at [608, 421] on button "Login" at bounding box center [571, 407] width 230 height 33
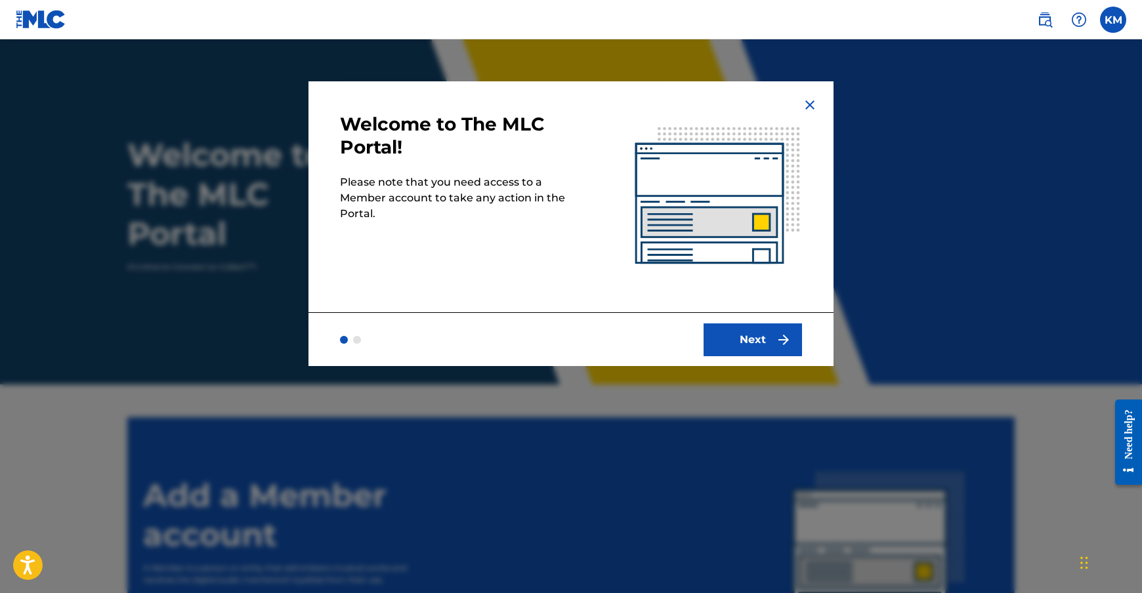
click at [757, 345] on button "Next" at bounding box center [752, 340] width 98 height 33
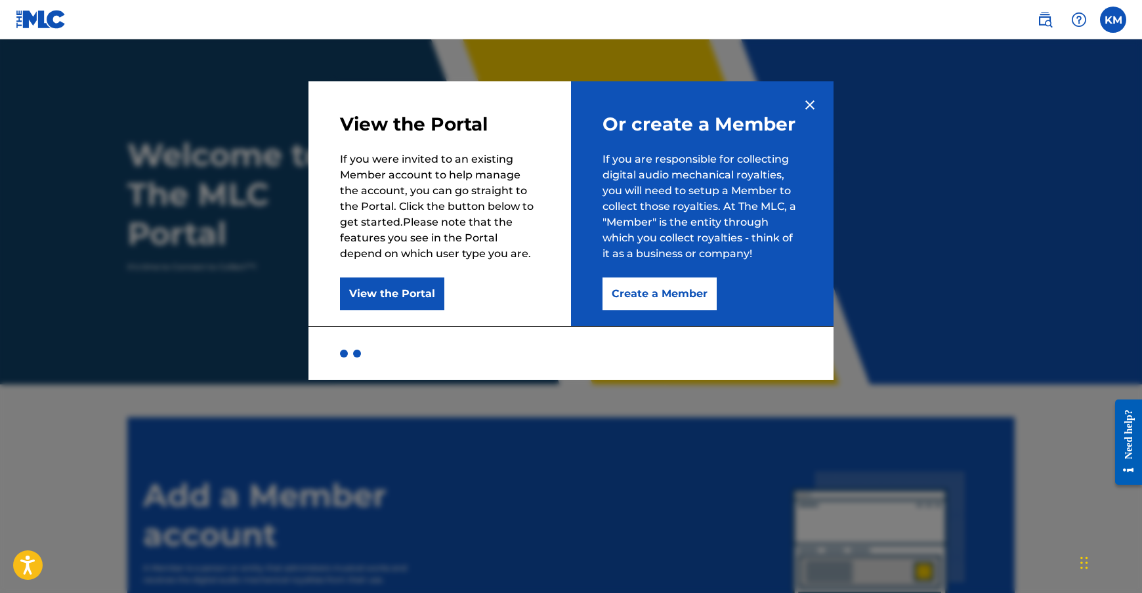
click at [660, 298] on button "Create a Member" at bounding box center [659, 294] width 114 height 33
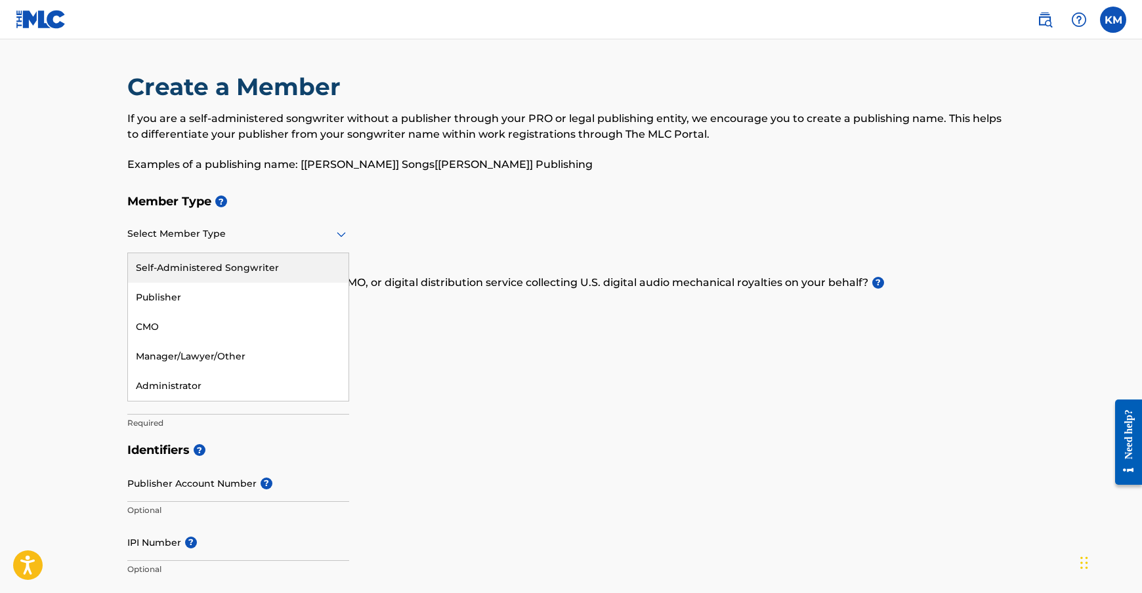
click at [341, 237] on icon at bounding box center [341, 234] width 9 height 5
click at [309, 264] on div "Self-Administered Songwriter" at bounding box center [238, 268] width 220 height 30
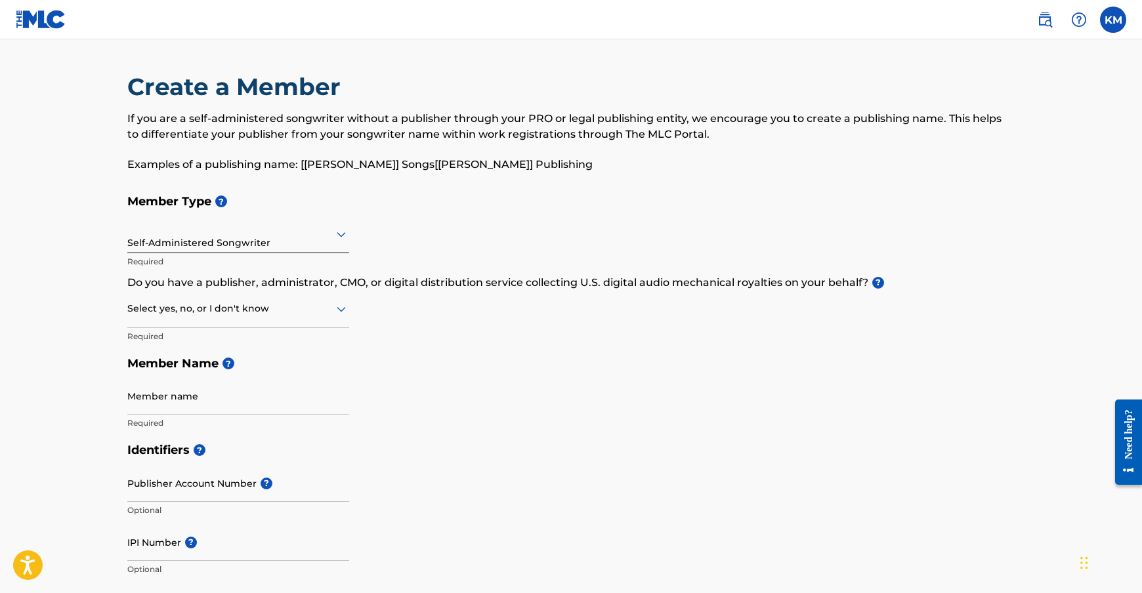
click at [245, 396] on input "Member name" at bounding box center [238, 395] width 222 height 37
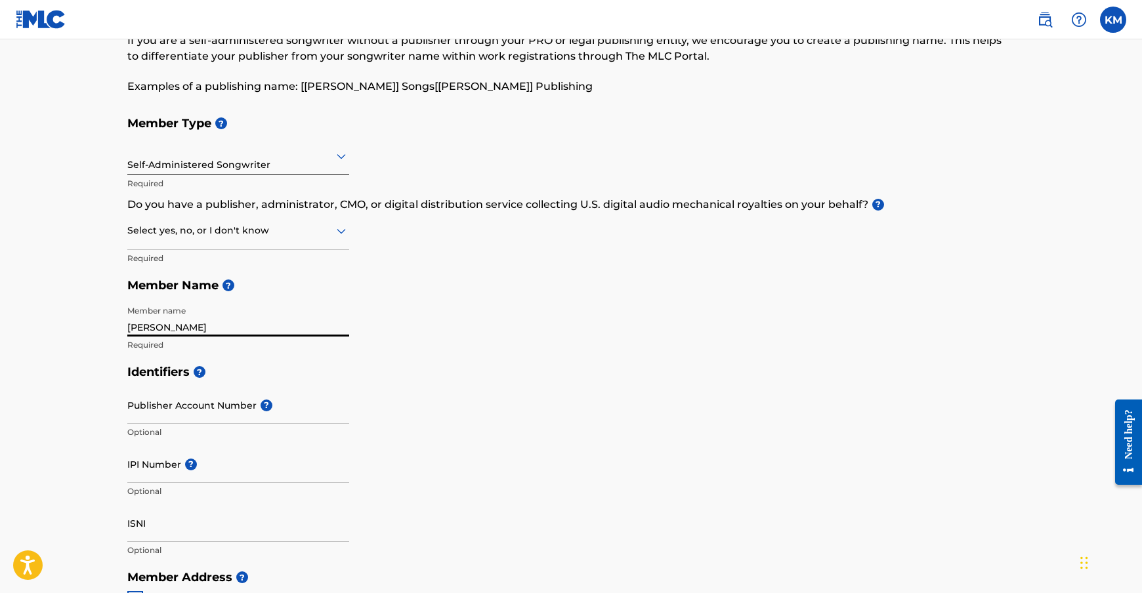
scroll to position [110, 0]
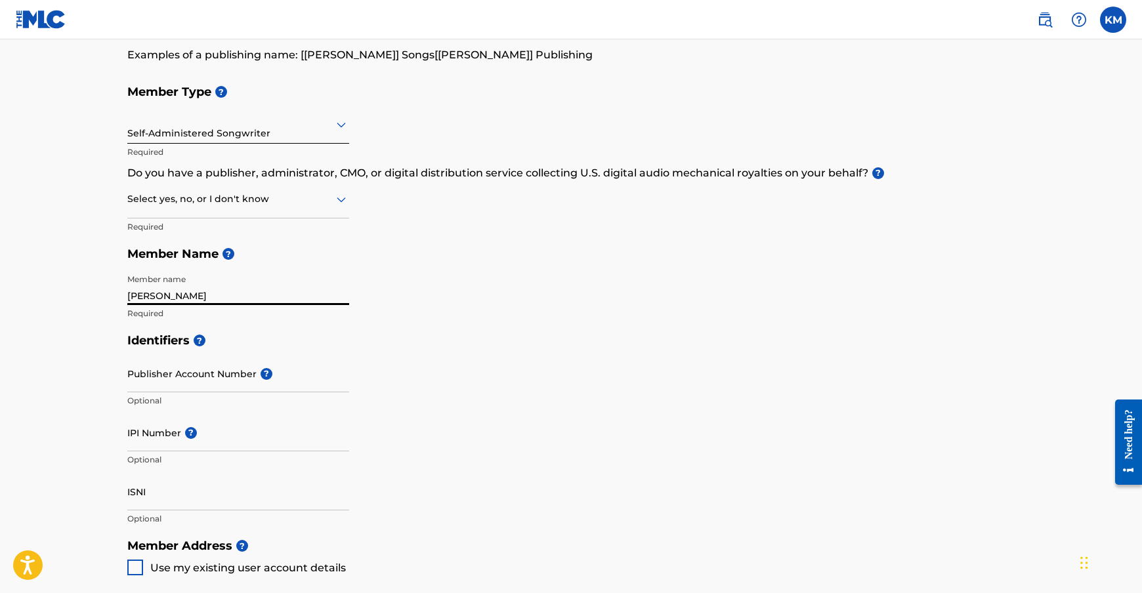
type input "Kenneth McEastland"
click at [152, 388] on input "Publisher Account Number ?" at bounding box center [238, 373] width 222 height 37
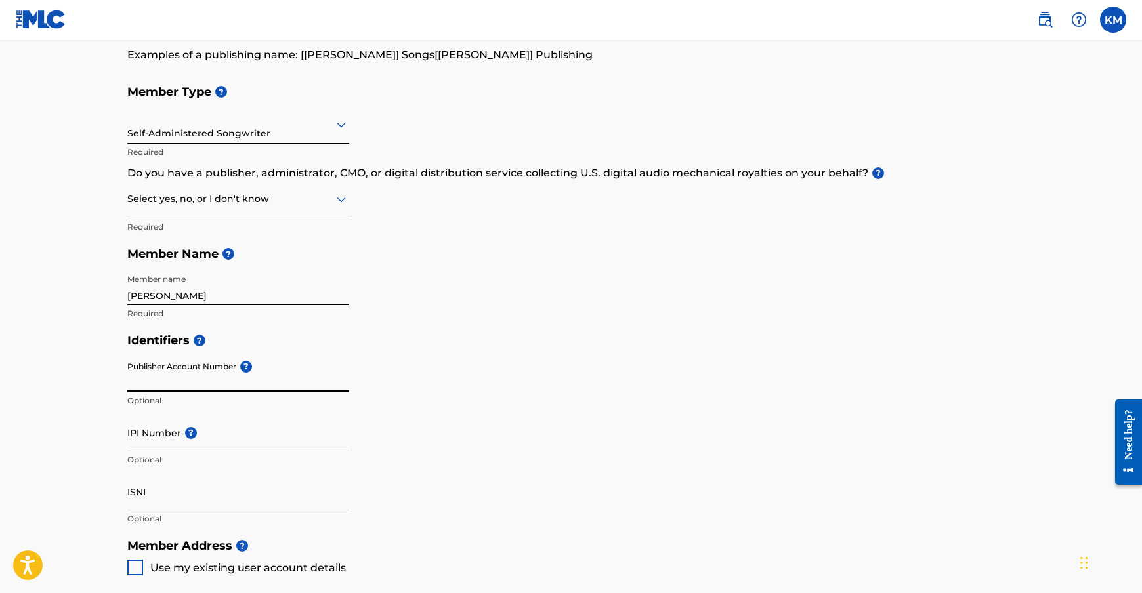
click at [143, 440] on input "IPI Number ?" at bounding box center [238, 432] width 222 height 37
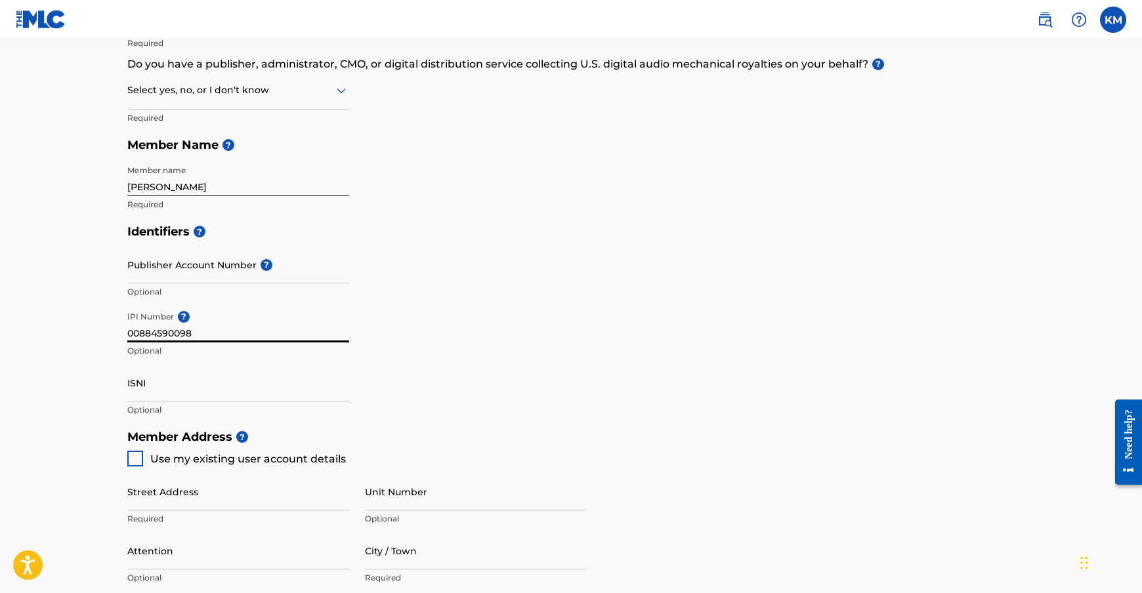
scroll to position [328, 0]
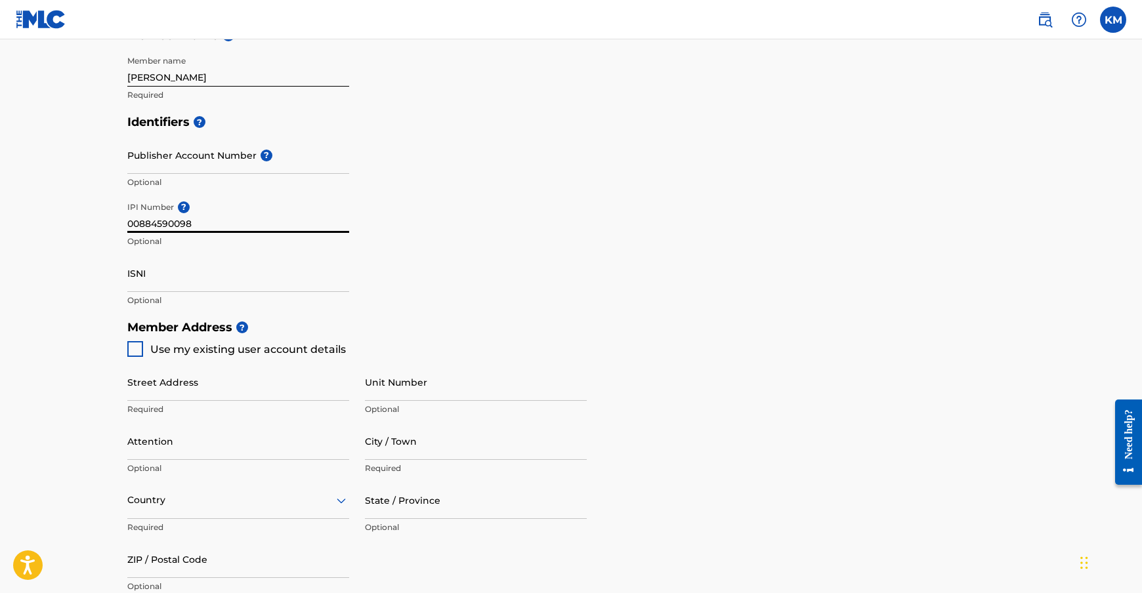
type input "00884590098"
click at [131, 353] on div at bounding box center [135, 349] width 16 height 16
type input "[STREET_ADDRESS]"
type input "Murfreesboro"
type input "37130"
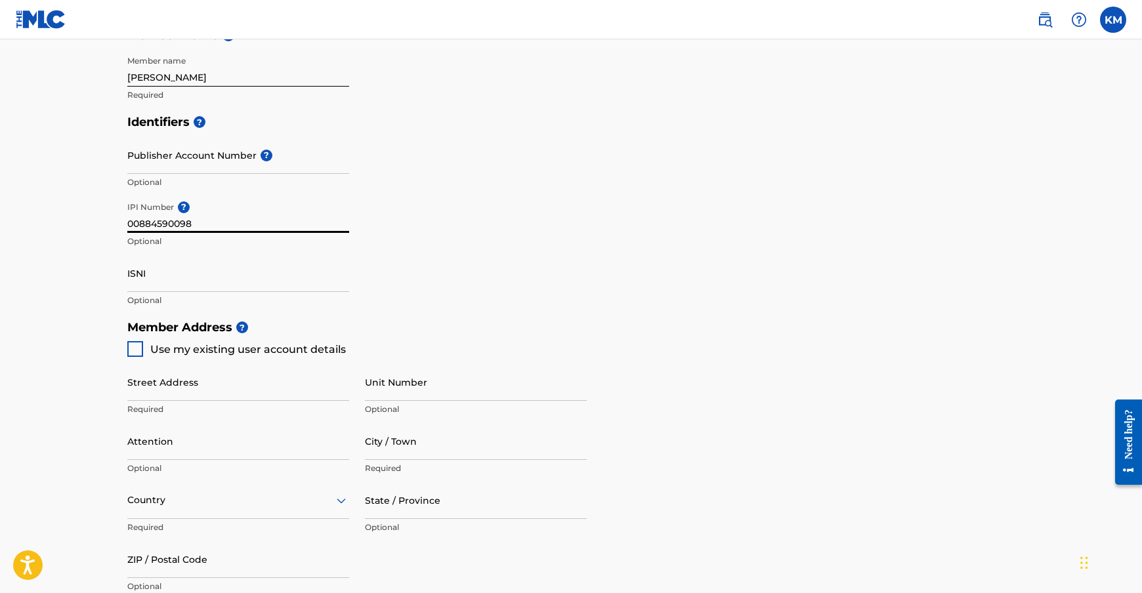
type input "615"
type input "7966165"
type input "[EMAIL_ADDRESS][DOMAIN_NAME]"
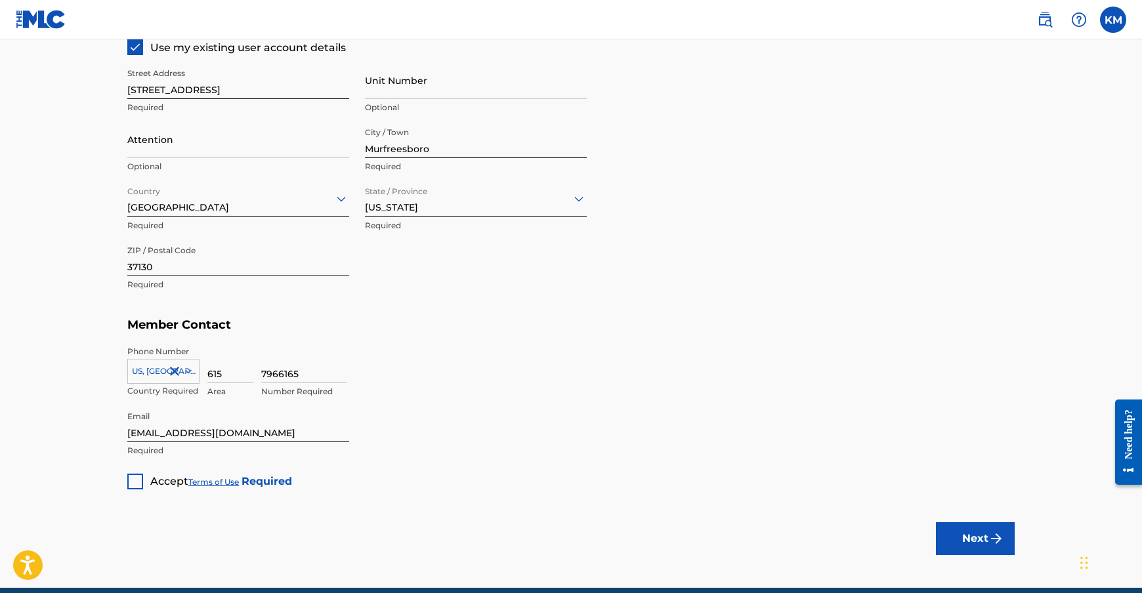
scroll to position [656, 0]
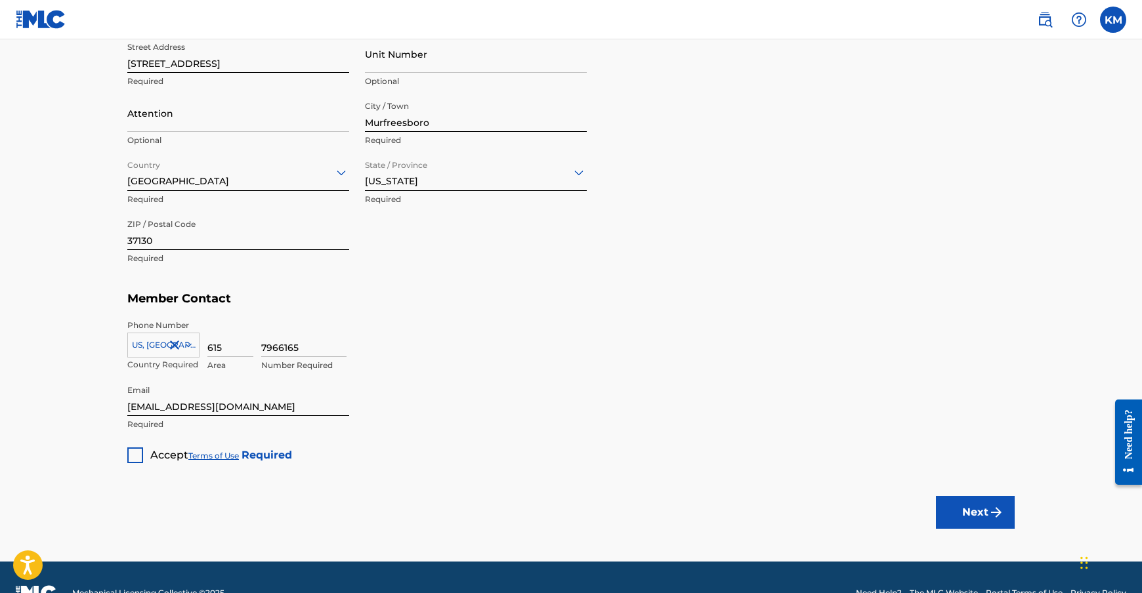
click at [138, 457] on div at bounding box center [135, 456] width 16 height 16
click at [984, 509] on button "Next" at bounding box center [975, 512] width 79 height 33
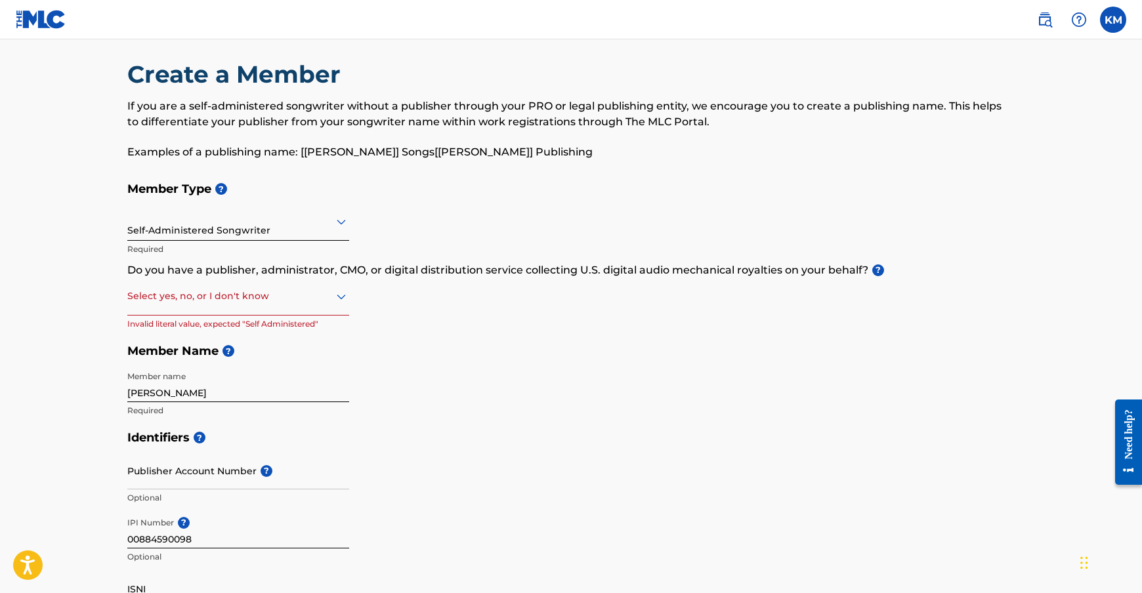
click at [340, 297] on icon at bounding box center [341, 297] width 9 height 5
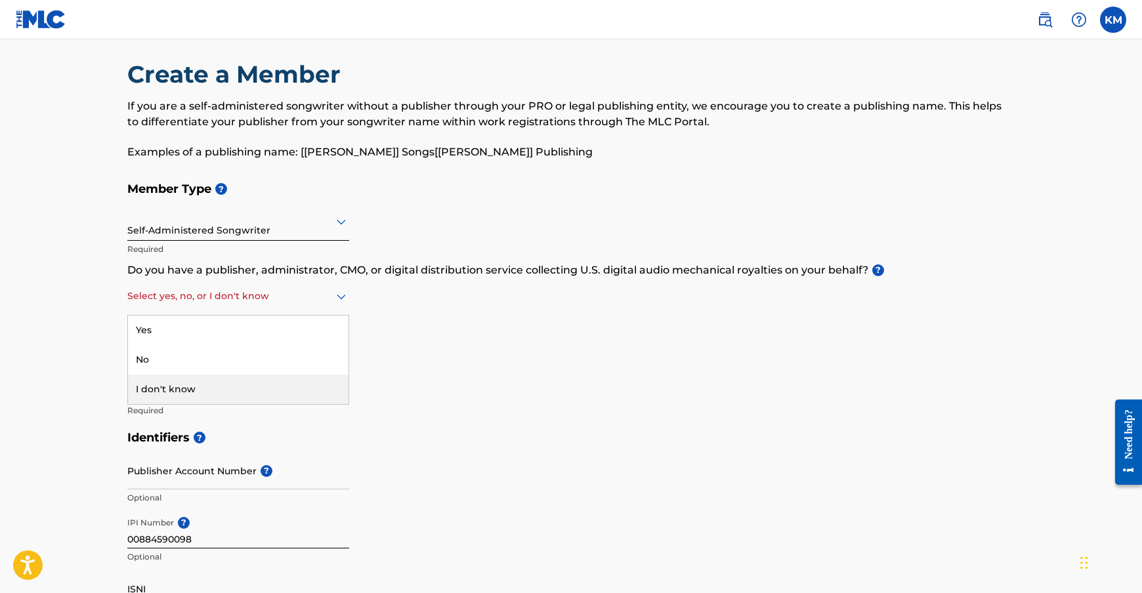
click at [192, 383] on div "I don't know" at bounding box center [238, 390] width 220 height 30
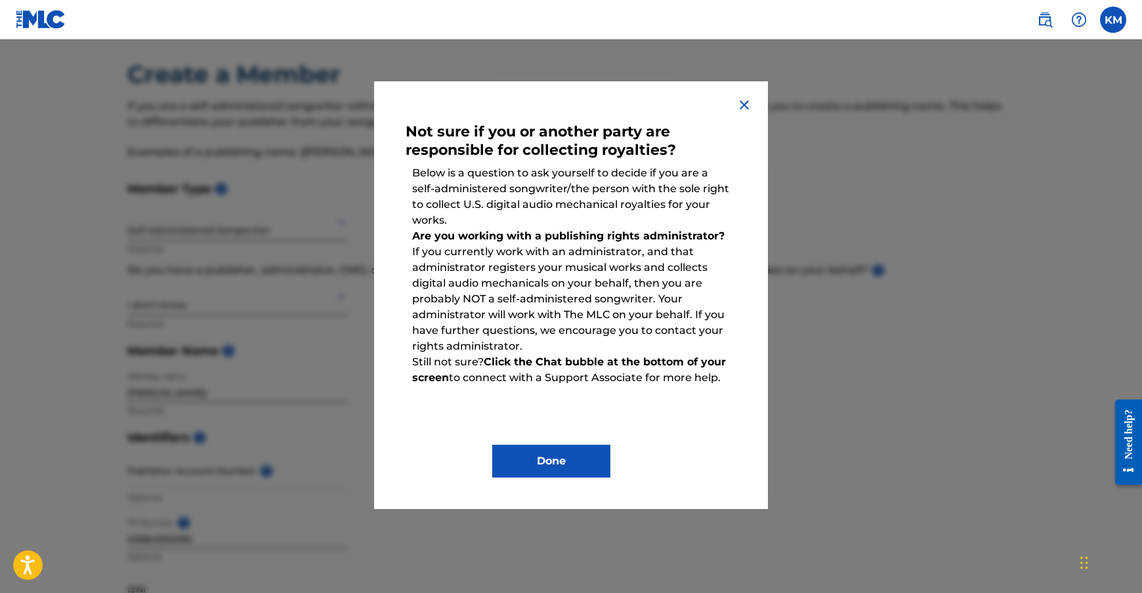
click at [570, 467] on button "Done" at bounding box center [551, 461] width 118 height 33
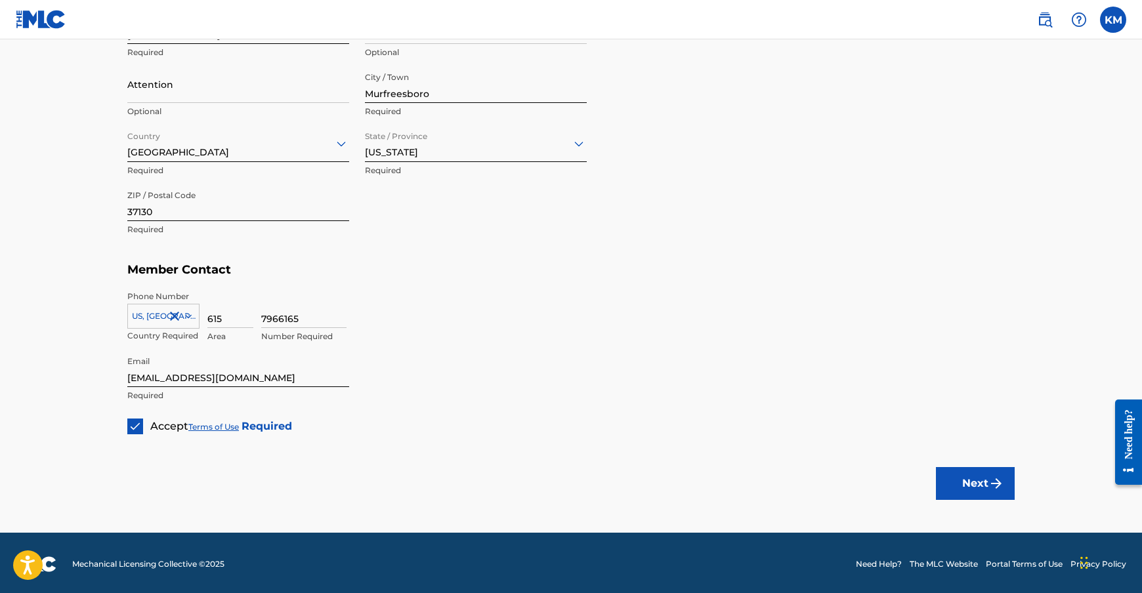
scroll to position [688, 0]
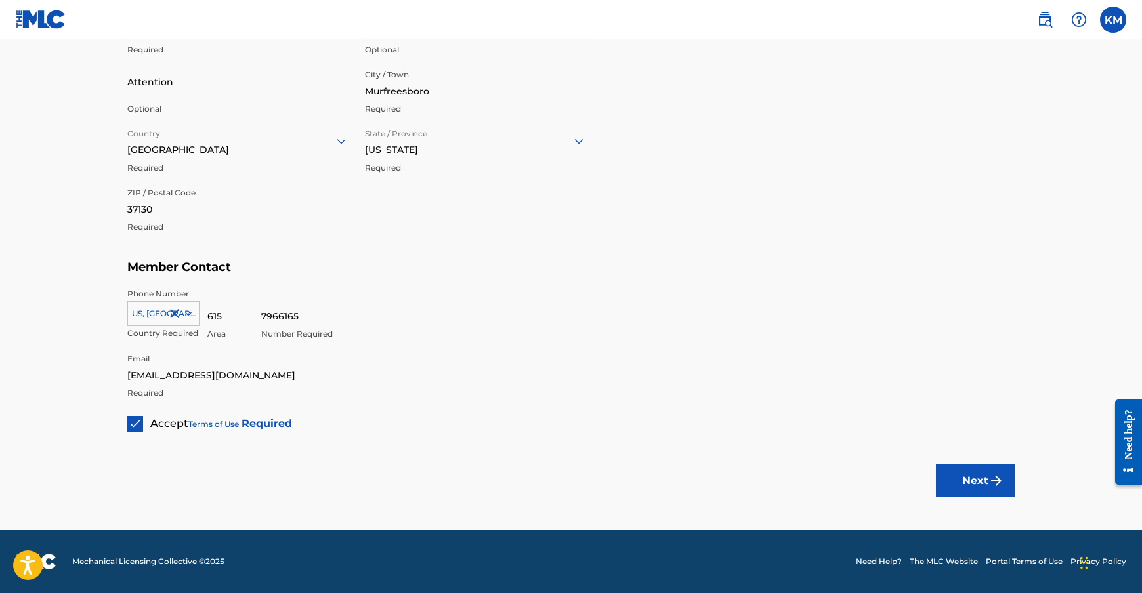
click at [986, 482] on button "Next" at bounding box center [975, 481] width 79 height 33
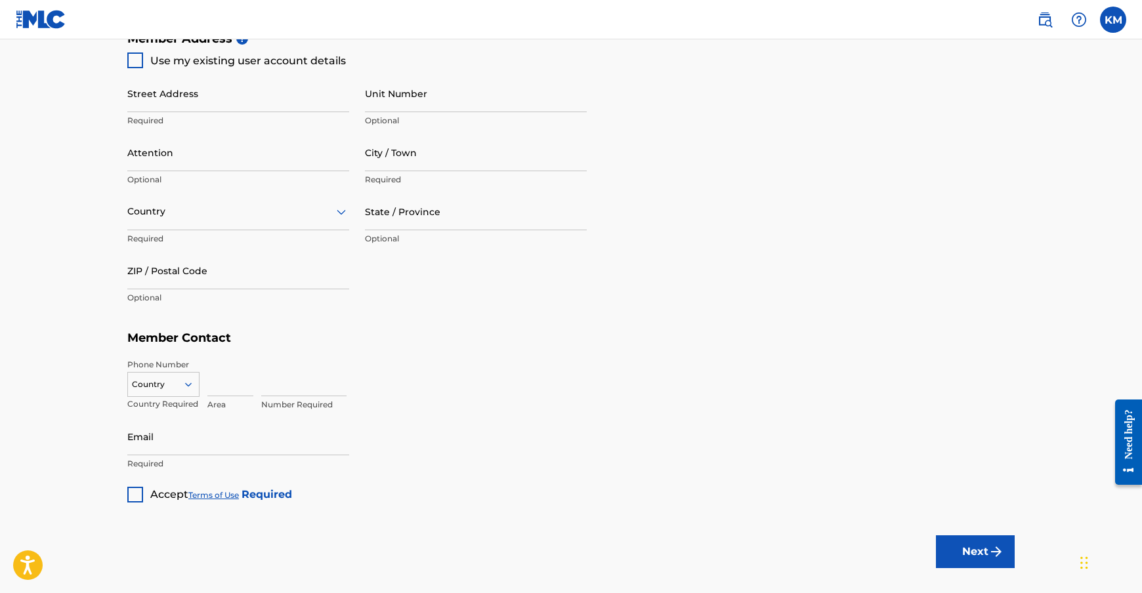
scroll to position [688, 0]
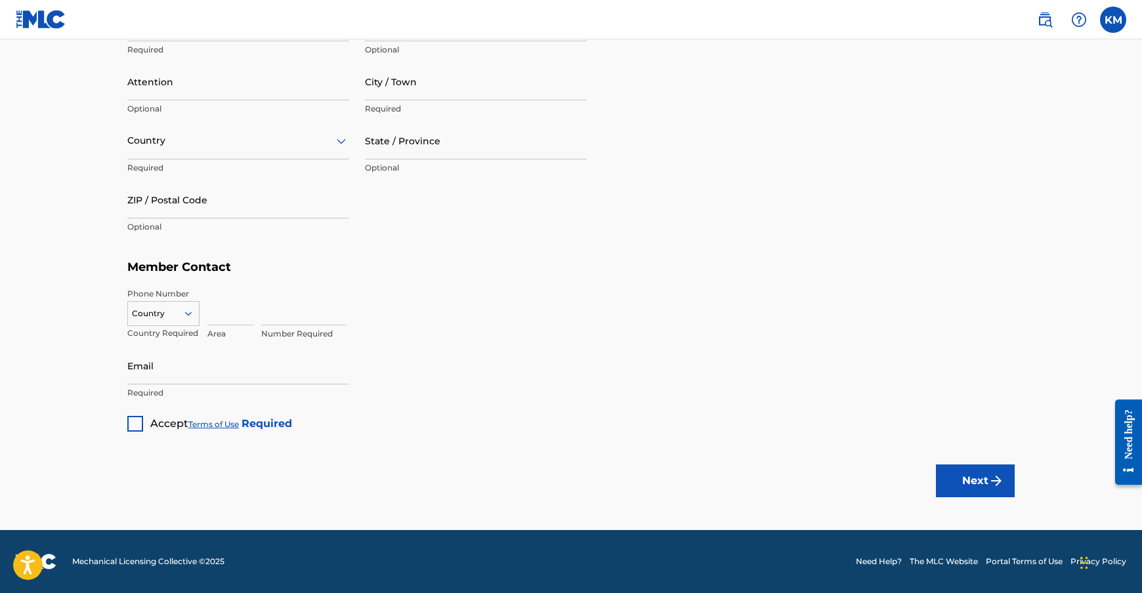
click at [136, 423] on div at bounding box center [135, 424] width 16 height 16
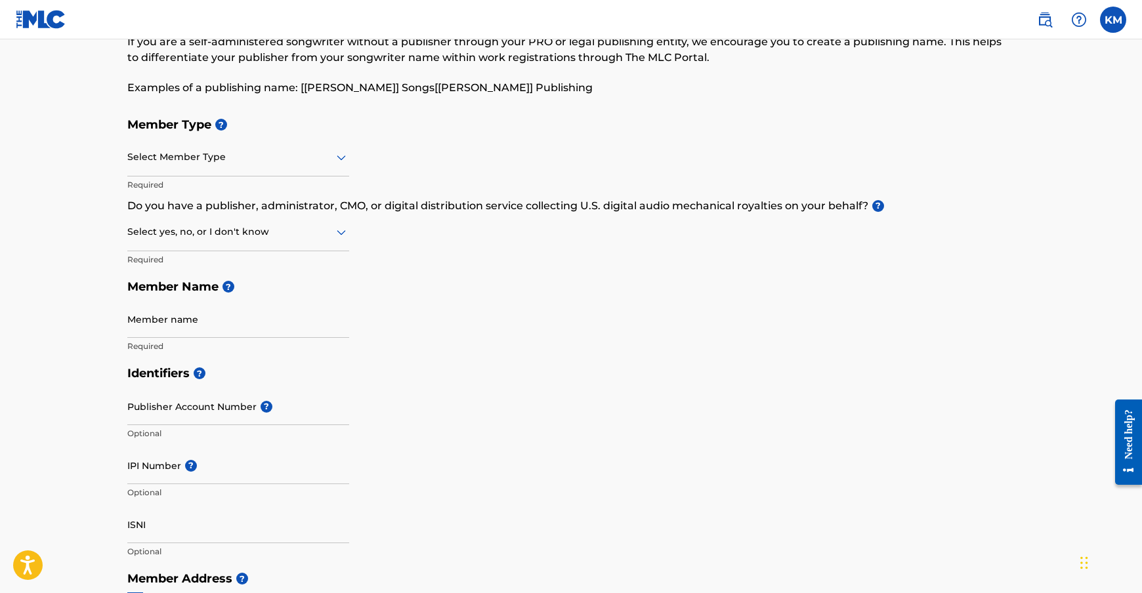
scroll to position [31, 0]
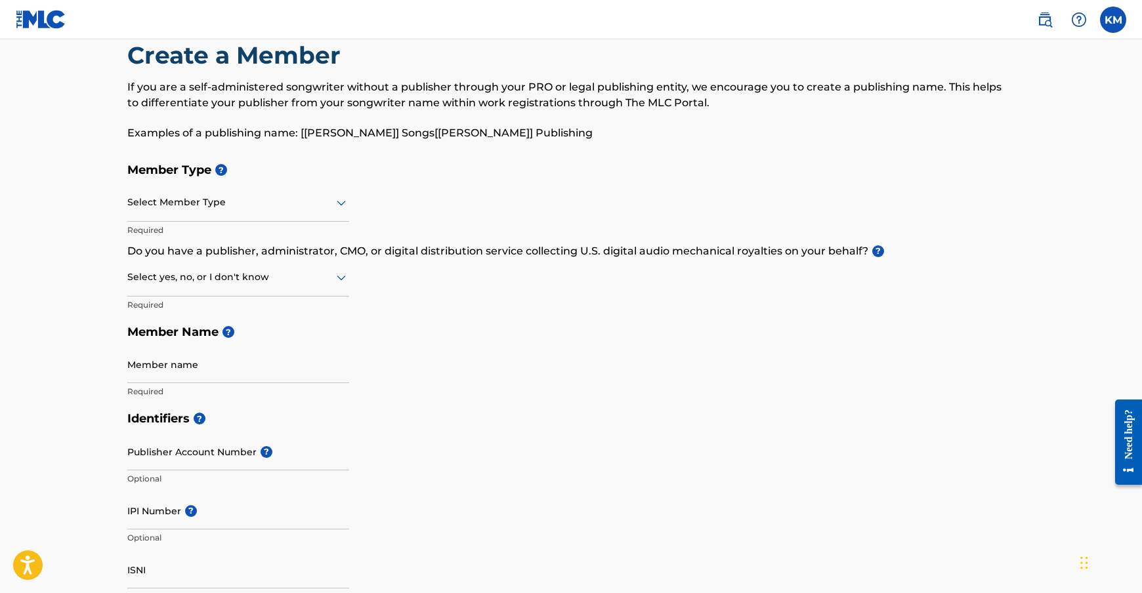
click at [339, 205] on icon at bounding box center [341, 203] width 9 height 5
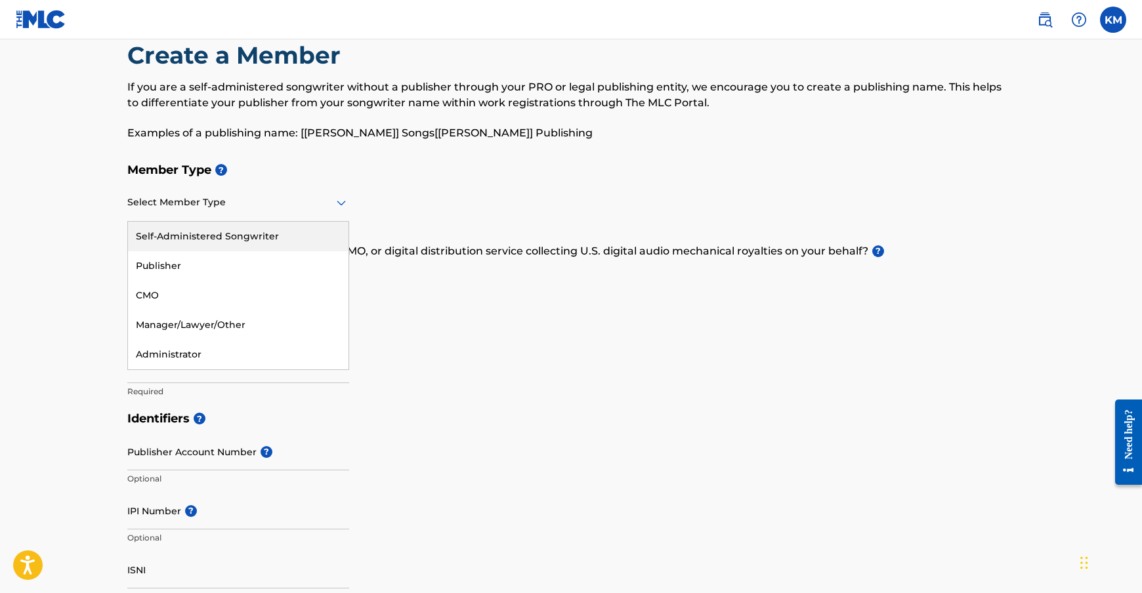
click at [278, 236] on div "Self-Administered Songwriter" at bounding box center [238, 237] width 220 height 30
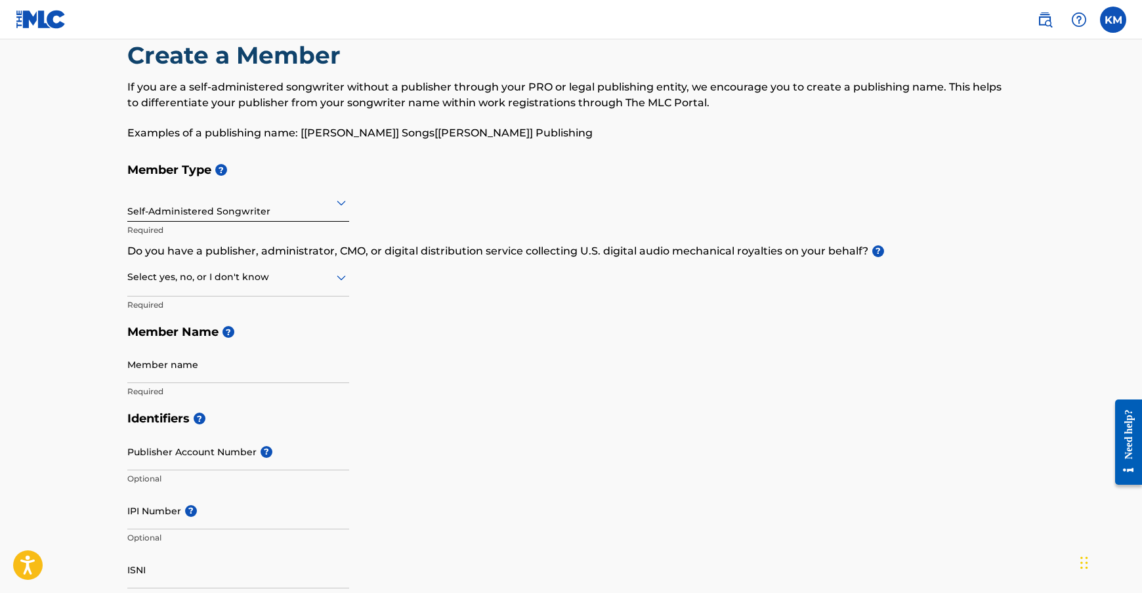
click at [345, 278] on icon at bounding box center [341, 278] width 9 height 5
click at [230, 365] on div "I don't know" at bounding box center [238, 371] width 220 height 30
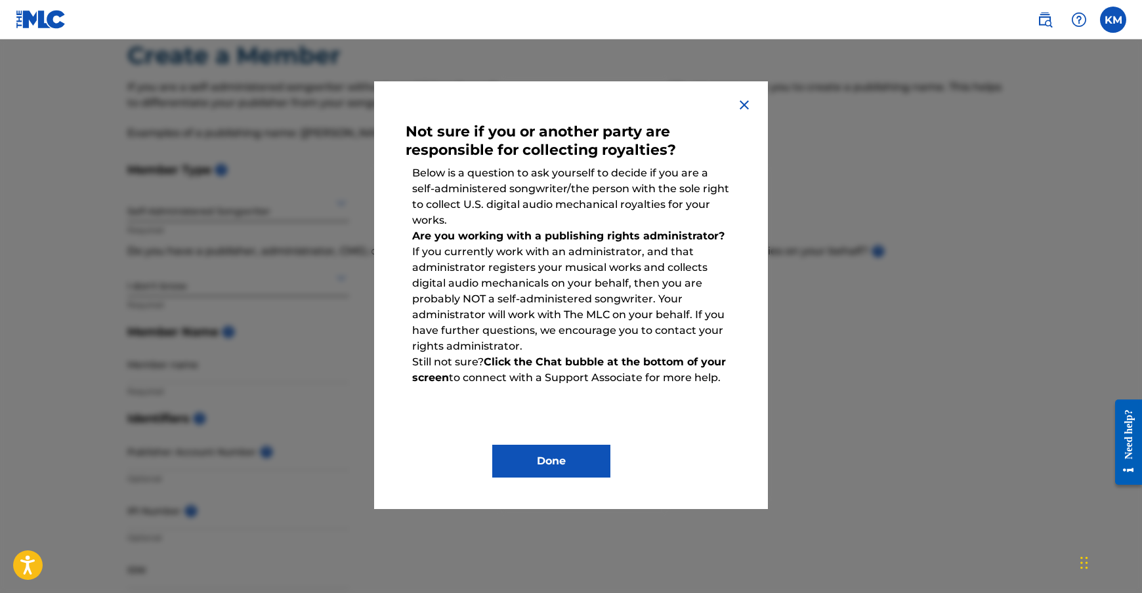
click at [545, 450] on button "Done" at bounding box center [551, 461] width 118 height 33
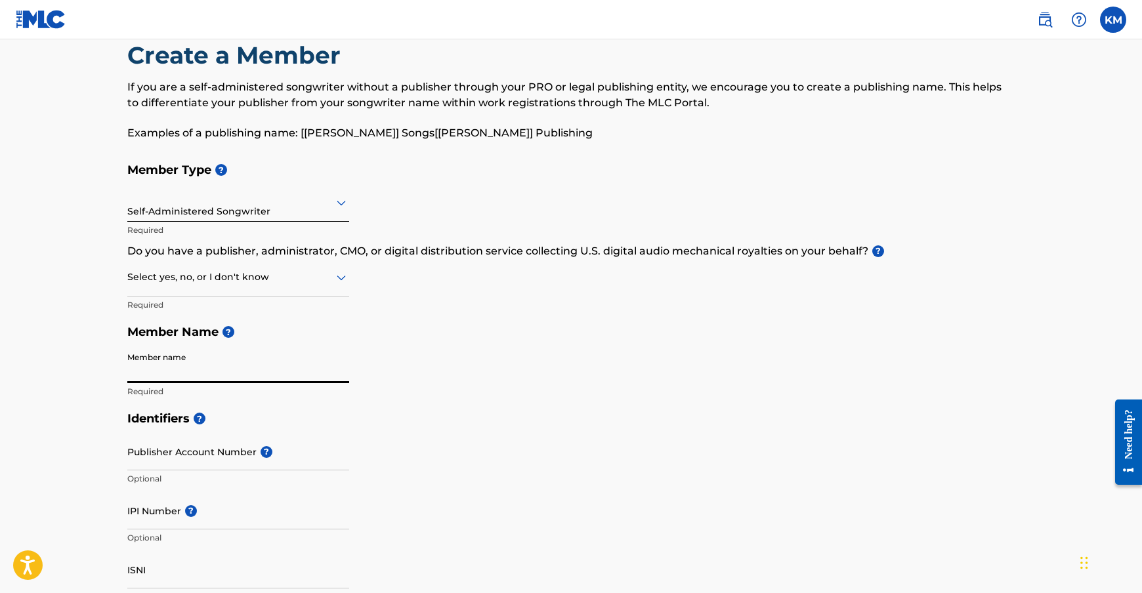
click at [199, 361] on input "Member name" at bounding box center [238, 364] width 222 height 37
type input "Kenneth McEastland"
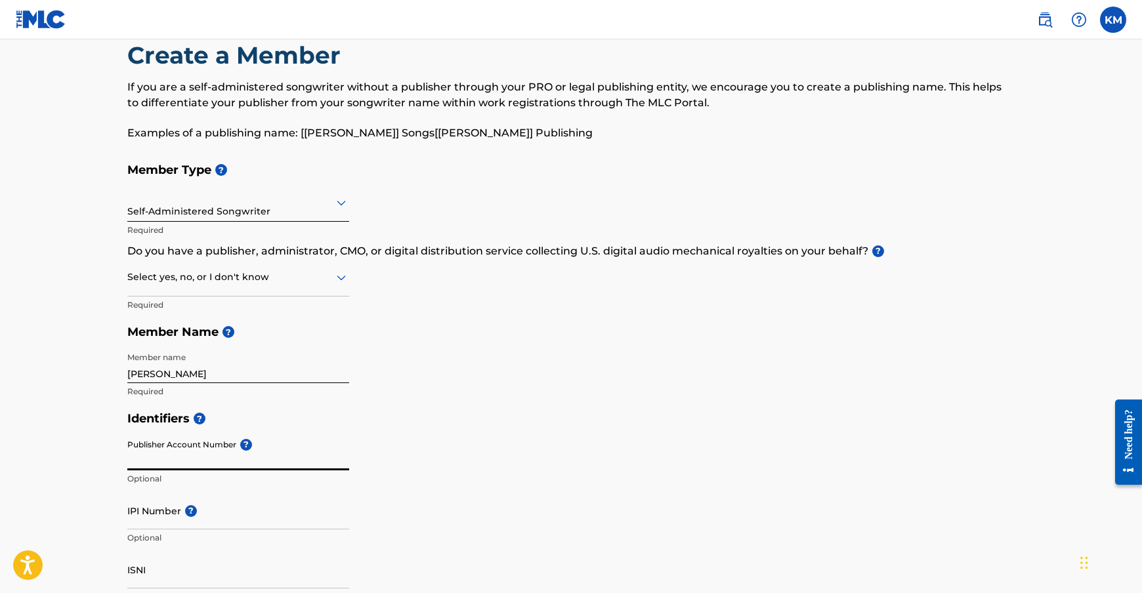
click at [195, 454] on input "Publisher Account Number ?" at bounding box center [238, 451] width 222 height 37
click at [153, 465] on input "Publisher Account Number ?" at bounding box center [238, 451] width 222 height 37
paste input "550624119"
type input "550624119"
drag, startPoint x: 182, startPoint y: 461, endPoint x: 115, endPoint y: 461, distance: 66.9
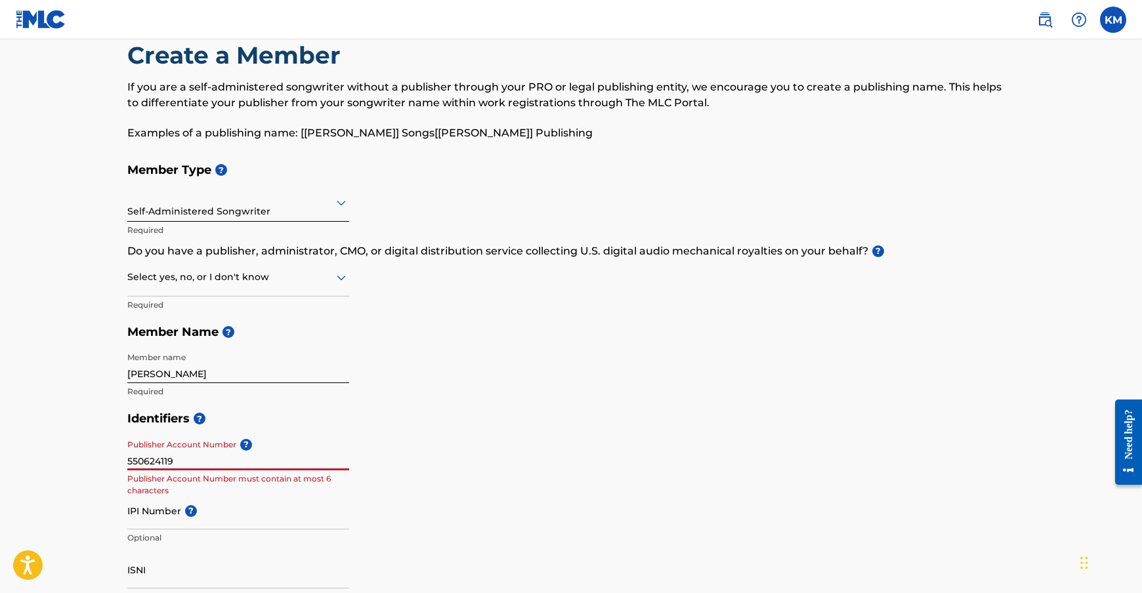
click at [115, 461] on div "Create a Member If you are a self-administered songwriter without a publisher t…" at bounding box center [571, 564] width 919 height 1047
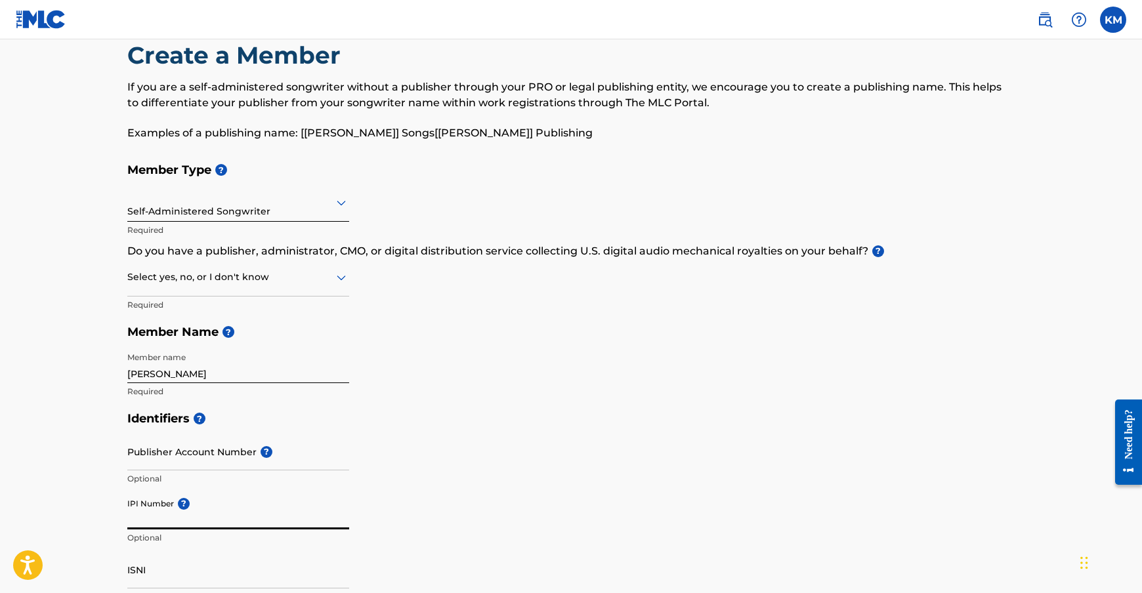
click at [155, 528] on input "IPI Number ?" at bounding box center [238, 510] width 222 height 37
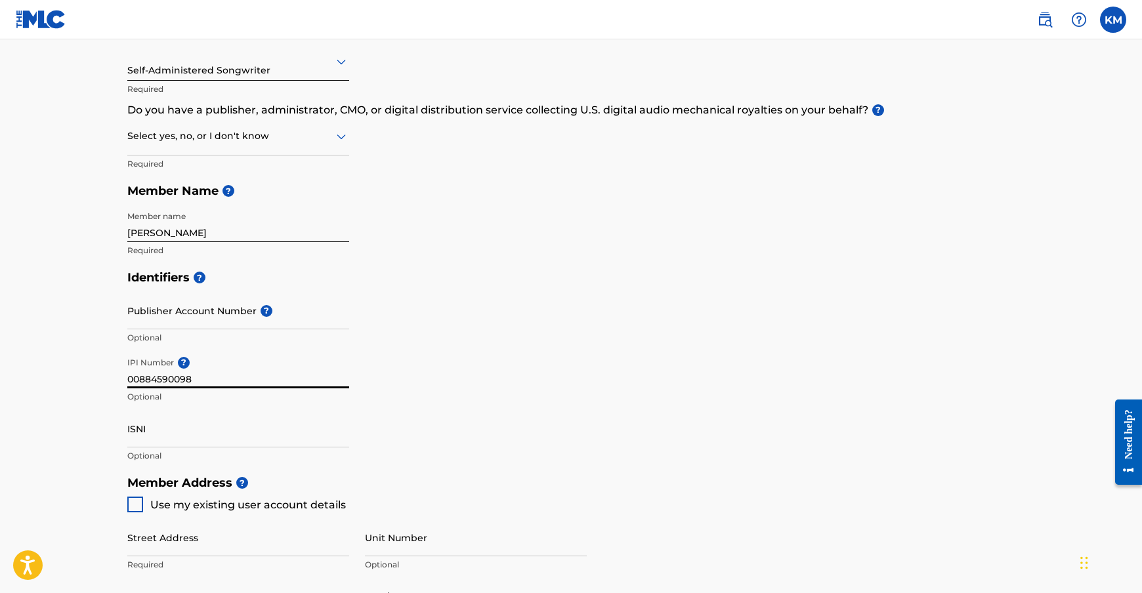
scroll to position [250, 0]
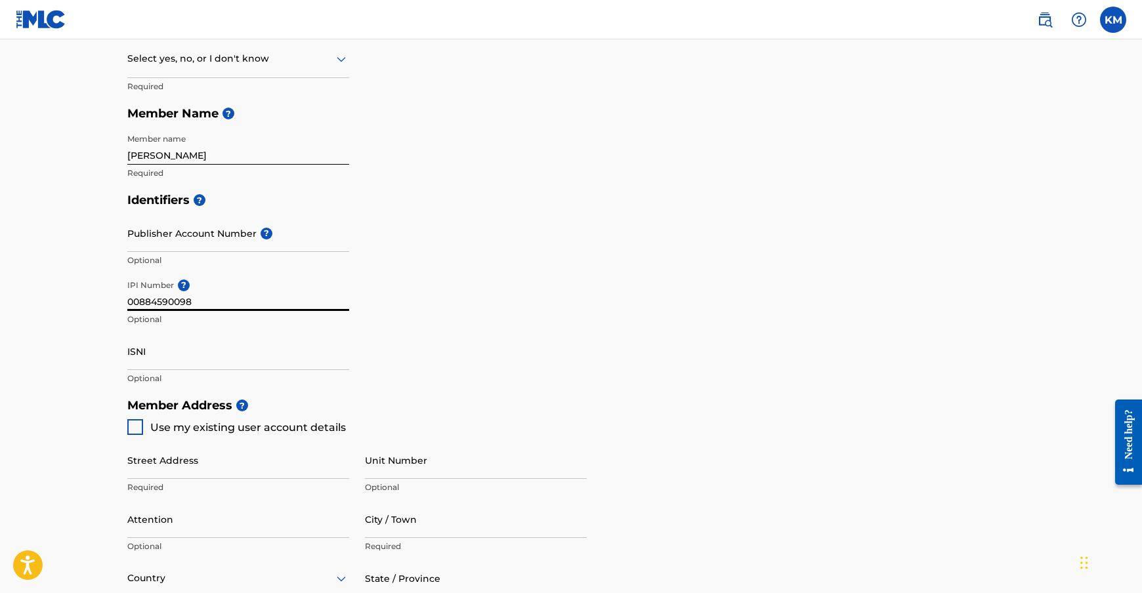
type input "00884590098"
click at [130, 427] on div at bounding box center [135, 427] width 16 height 16
type input "[STREET_ADDRESS]"
type input "Murfreesboro"
type input "37130"
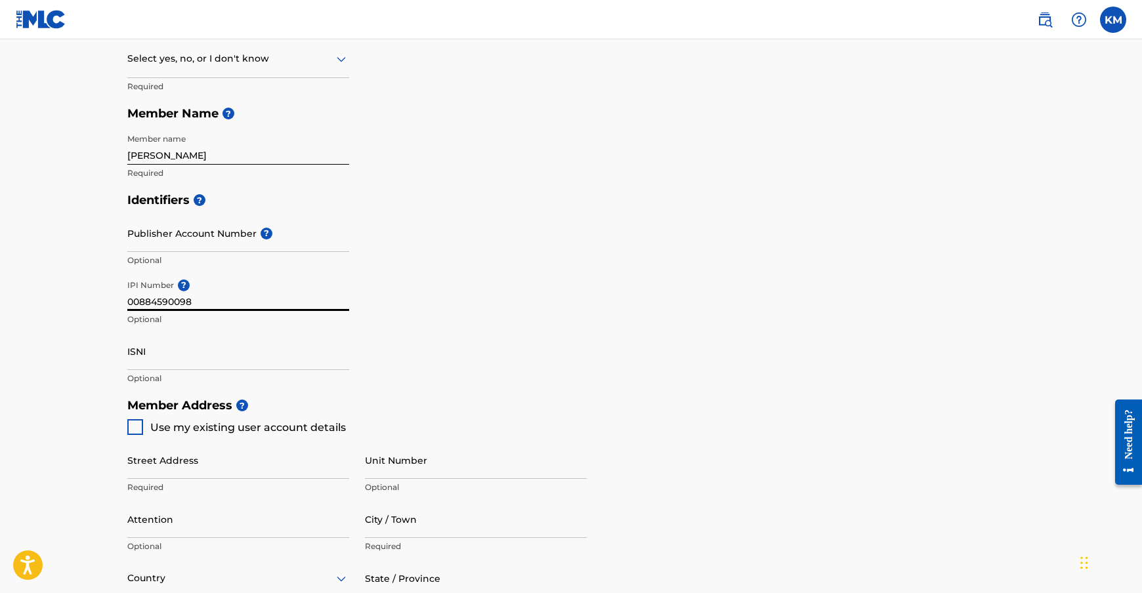
type input "615"
type input "7966165"
type input "[EMAIL_ADDRESS][DOMAIN_NAME]"
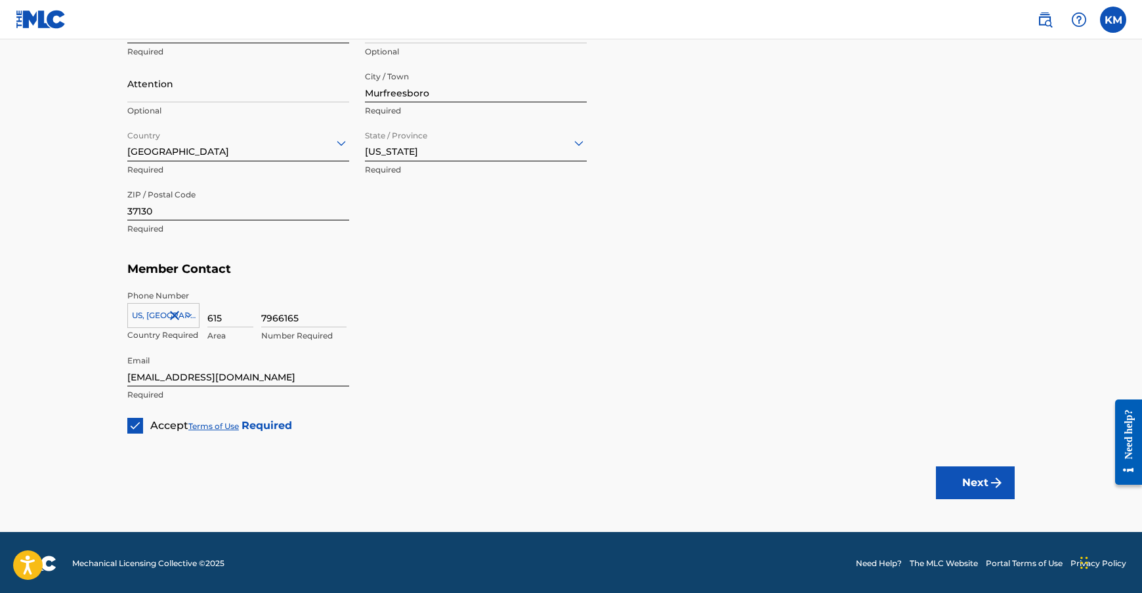
scroll to position [688, 0]
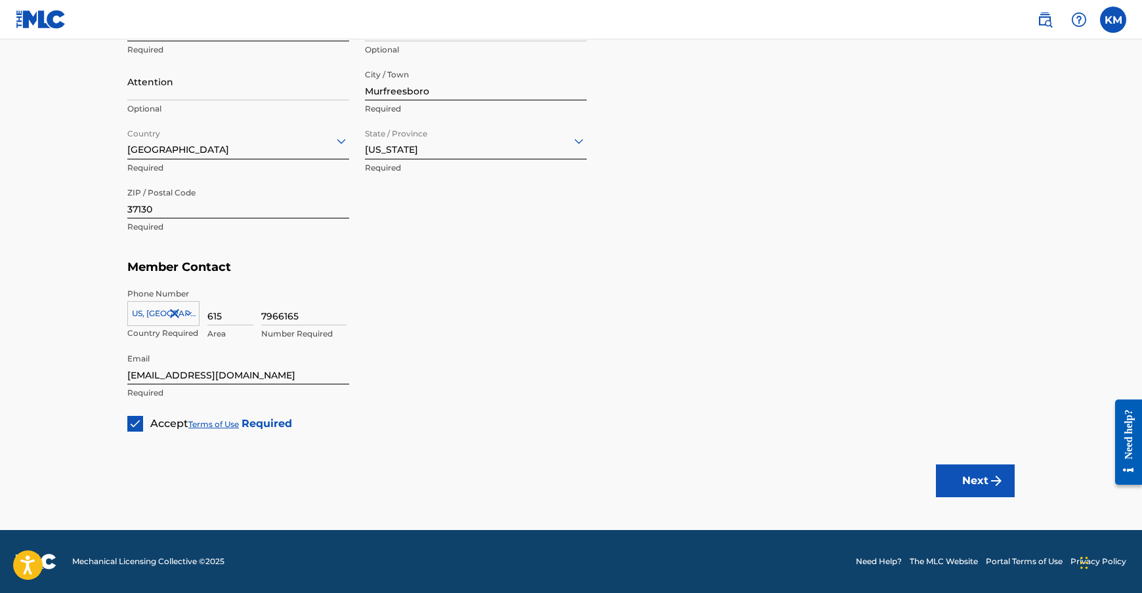
click at [981, 479] on button "Next" at bounding box center [975, 481] width 79 height 33
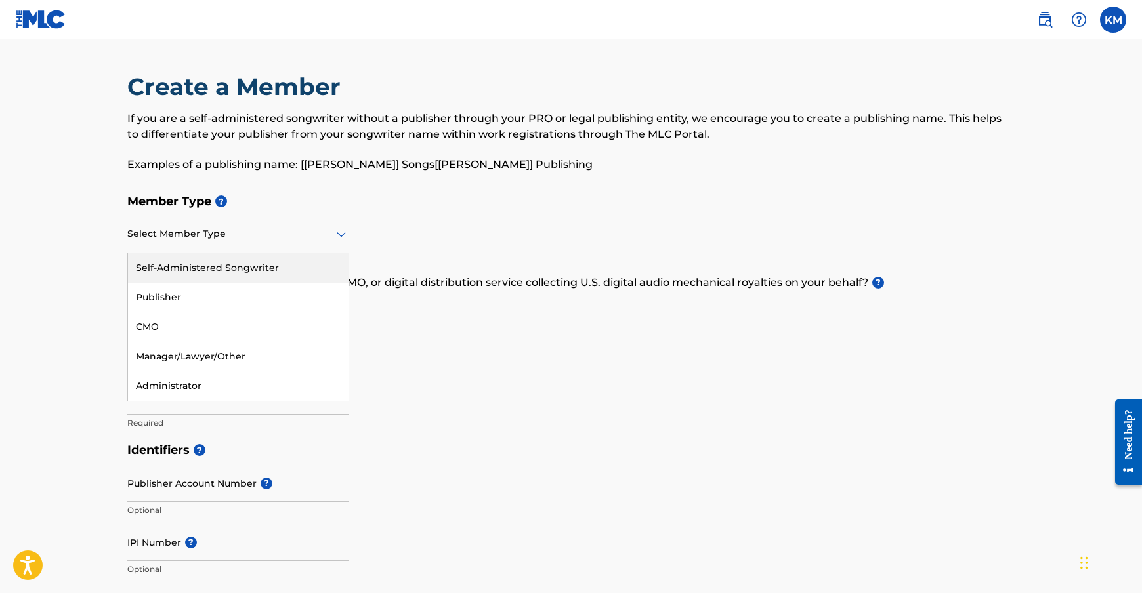
click at [347, 234] on icon at bounding box center [341, 234] width 16 height 16
click at [272, 272] on div "Self-Administered Songwriter" at bounding box center [238, 268] width 220 height 30
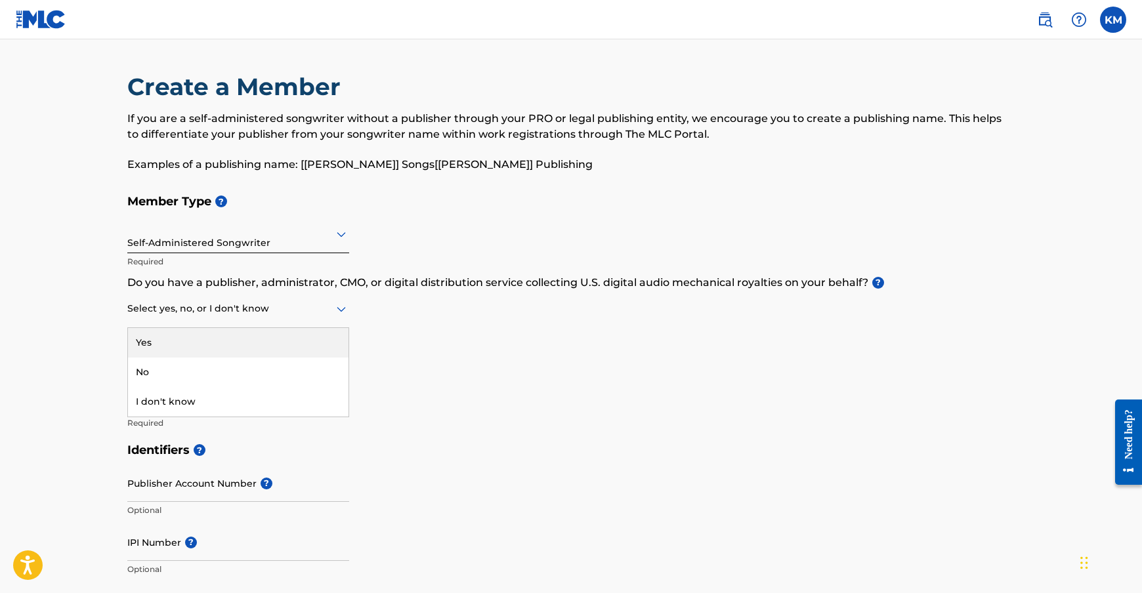
click at [345, 305] on icon at bounding box center [341, 309] width 16 height 16
click at [234, 346] on div "Yes" at bounding box center [238, 343] width 220 height 30
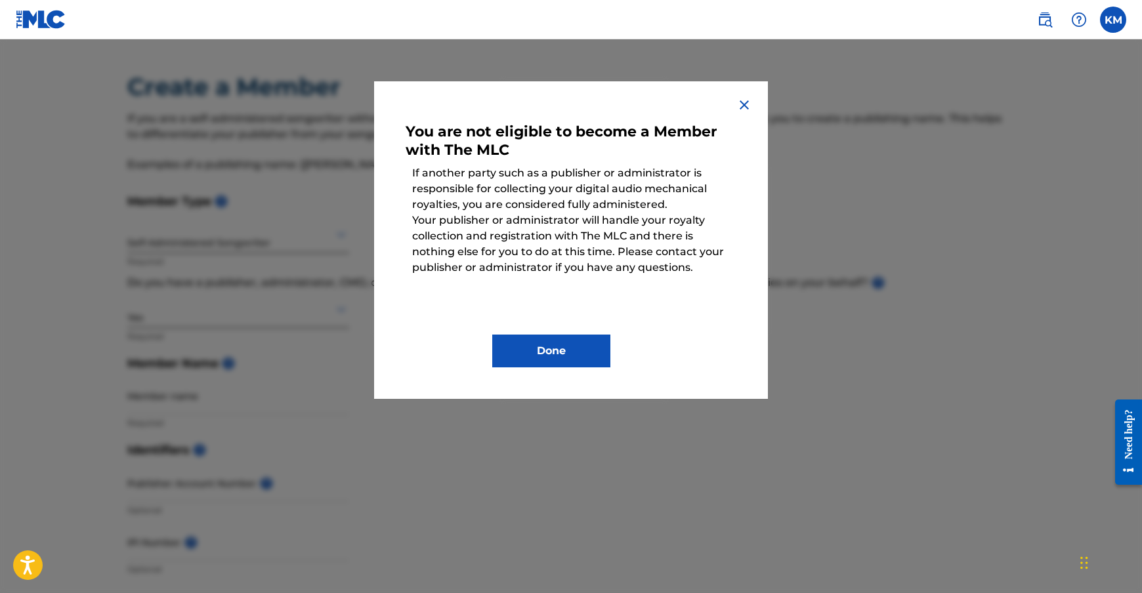
click at [569, 340] on button "Done" at bounding box center [551, 351] width 118 height 33
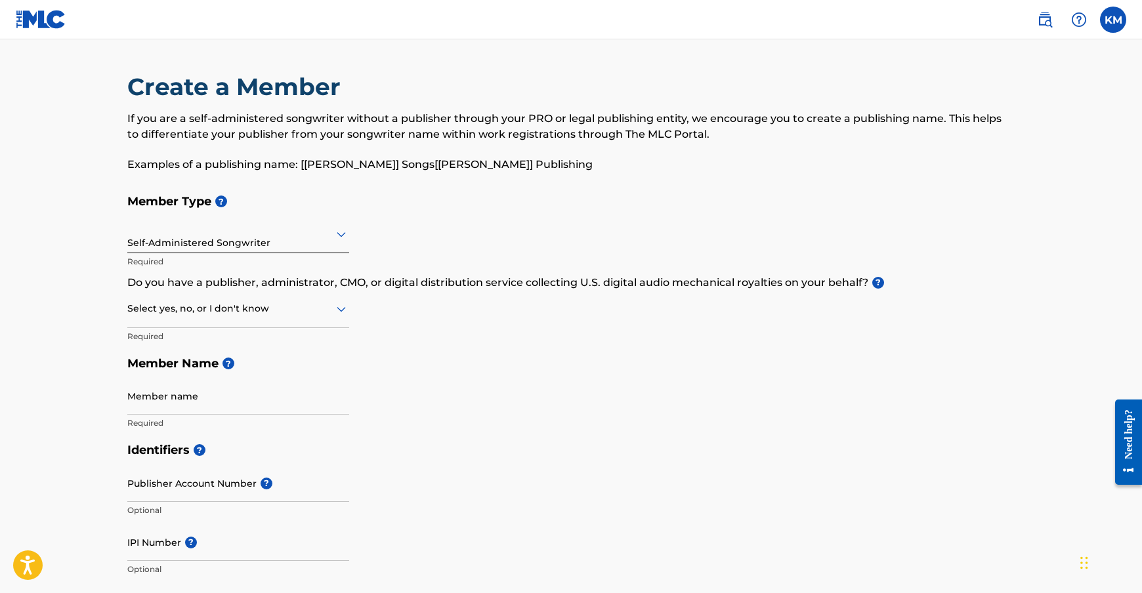
click at [230, 400] on input "Member name" at bounding box center [238, 395] width 222 height 37
click at [333, 307] on icon at bounding box center [341, 309] width 16 height 16
click at [148, 344] on div "Yes" at bounding box center [238, 343] width 220 height 30
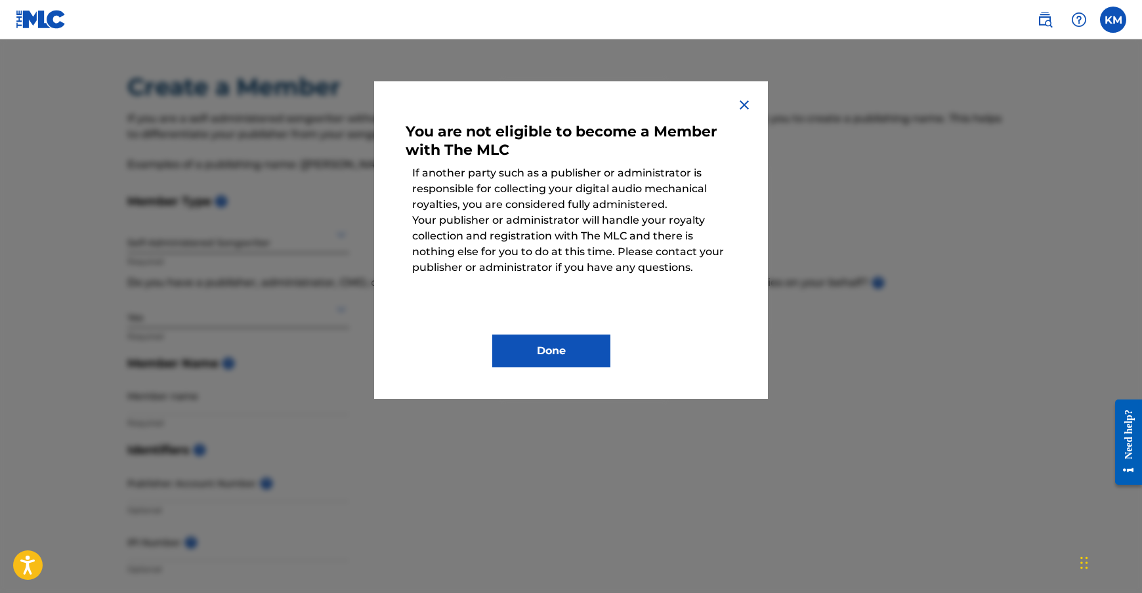
click at [528, 346] on button "Done" at bounding box center [551, 351] width 118 height 33
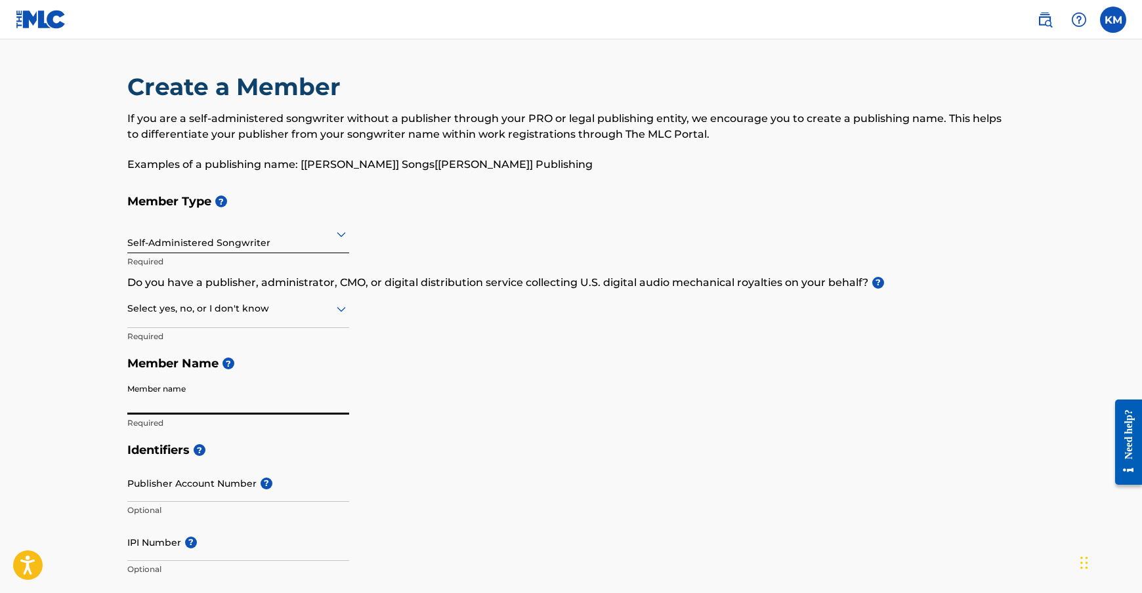
click at [207, 397] on input "Member name" at bounding box center [238, 395] width 222 height 37
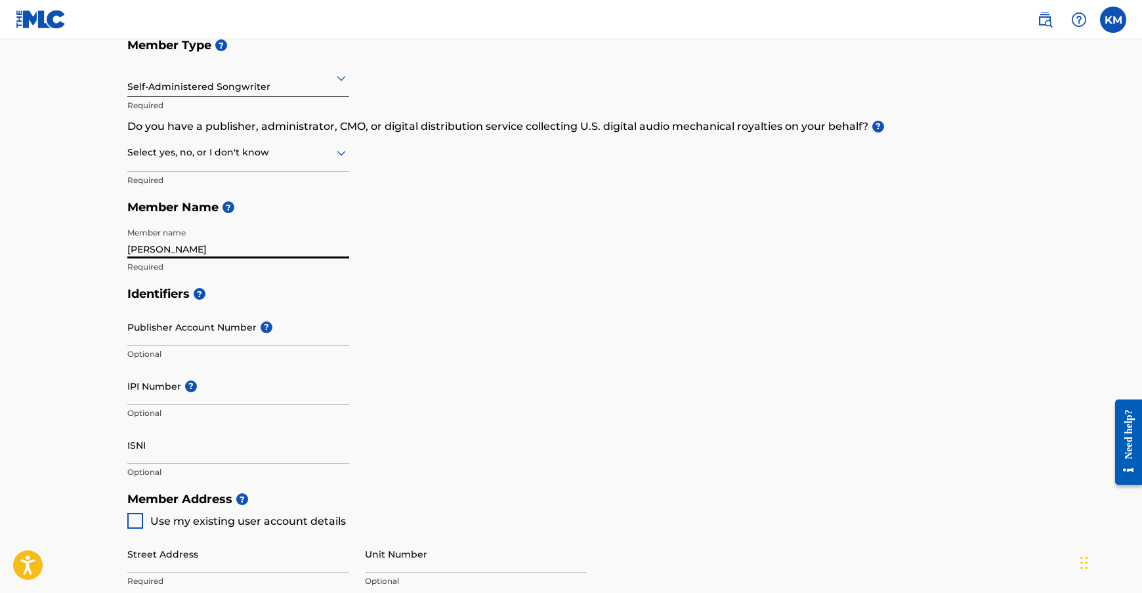
scroll to position [219, 0]
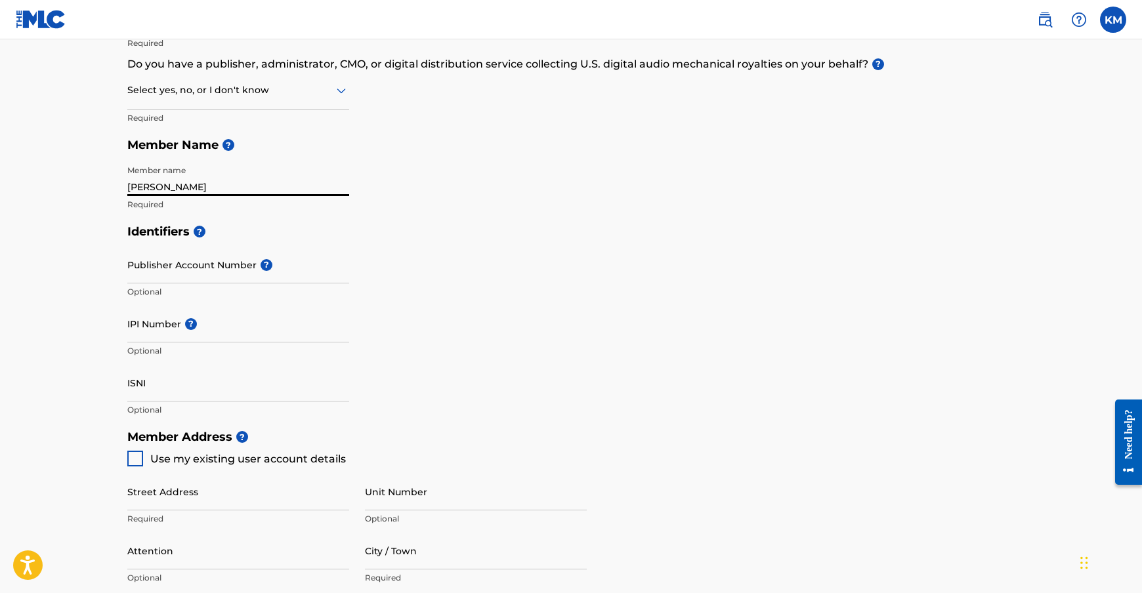
type input "Kenneth McEastland"
click at [147, 333] on input "IPI Number ?" at bounding box center [238, 323] width 222 height 37
type input "00884590098"
click at [138, 462] on div at bounding box center [135, 459] width 16 height 16
type input "[STREET_ADDRESS]"
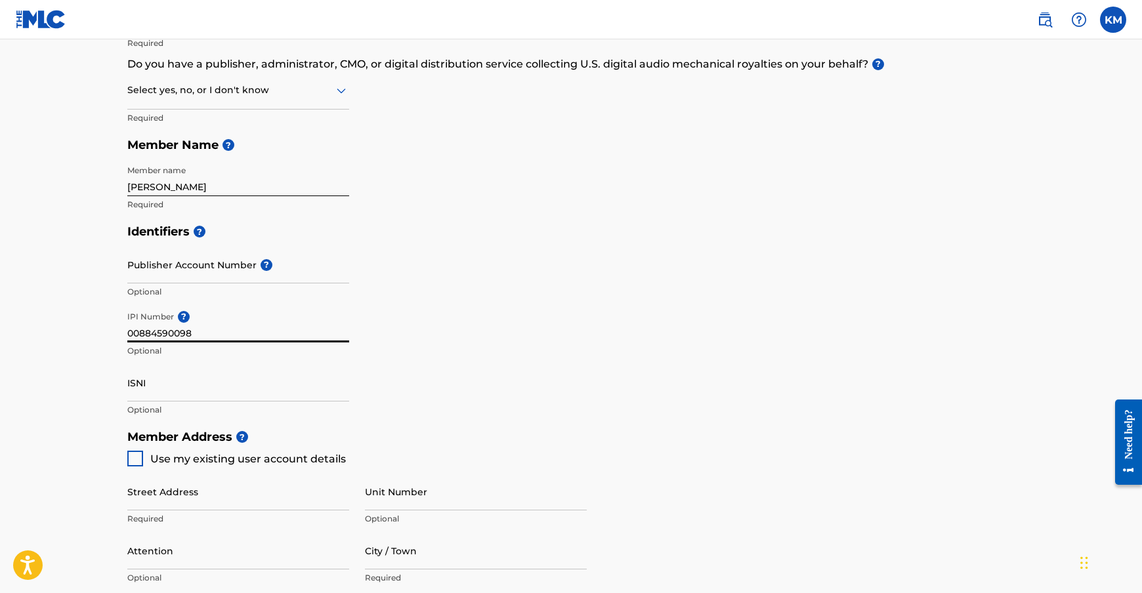
type input "Murfreesboro"
type input "37130"
type input "615"
type input "7966165"
type input "[EMAIL_ADDRESS][DOMAIN_NAME]"
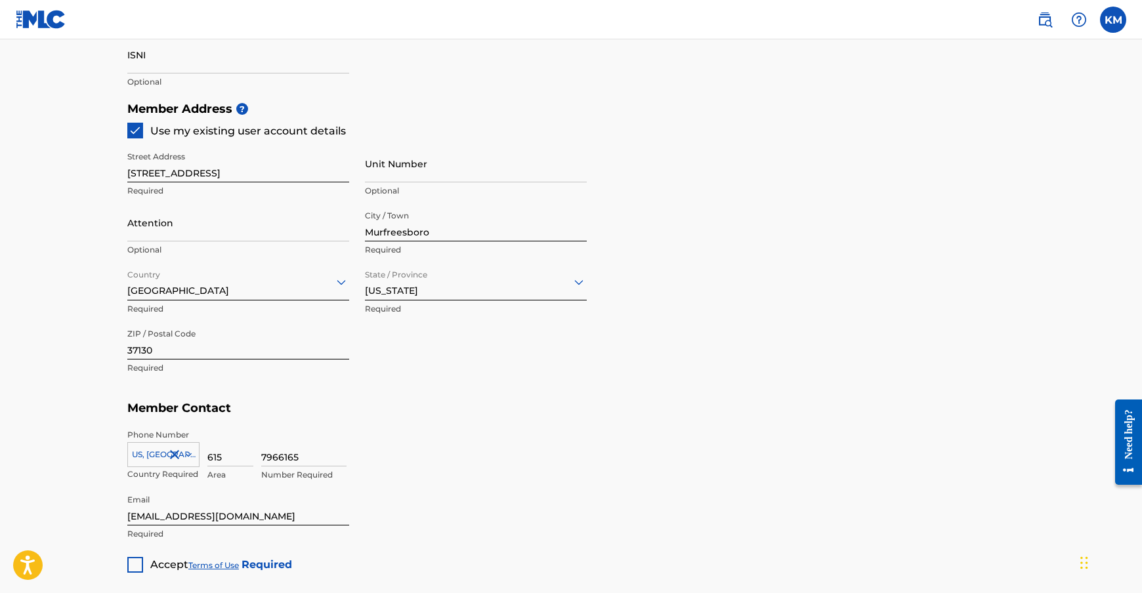
scroll to position [656, 0]
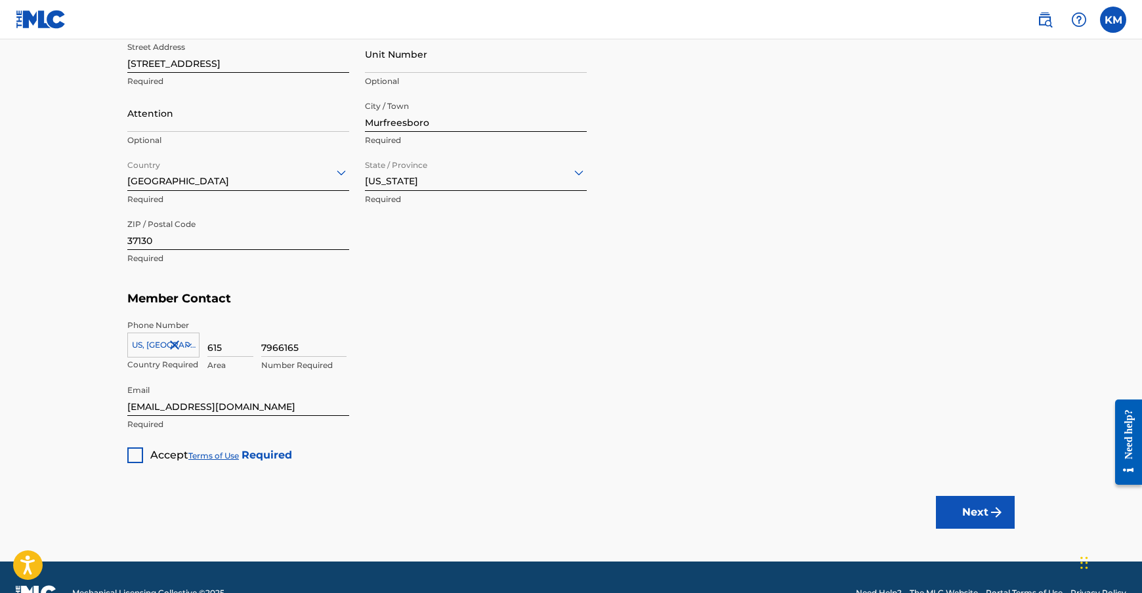
click at [141, 461] on div at bounding box center [135, 456] width 16 height 16
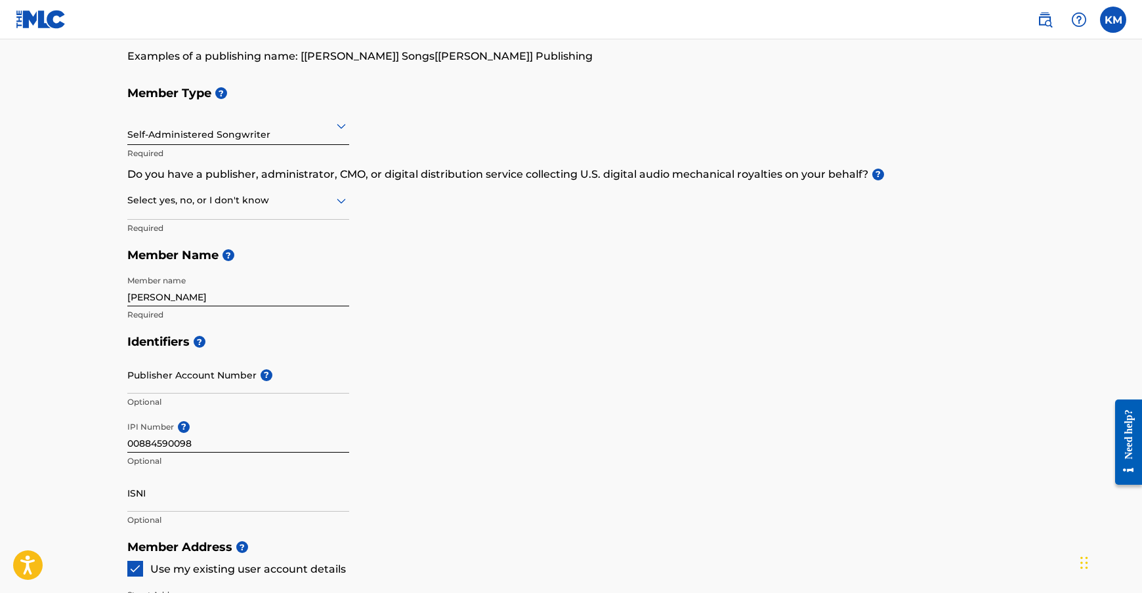
scroll to position [110, 0]
click at [342, 198] on icon at bounding box center [341, 200] width 16 height 16
click at [222, 264] on div "No" at bounding box center [238, 263] width 220 height 30
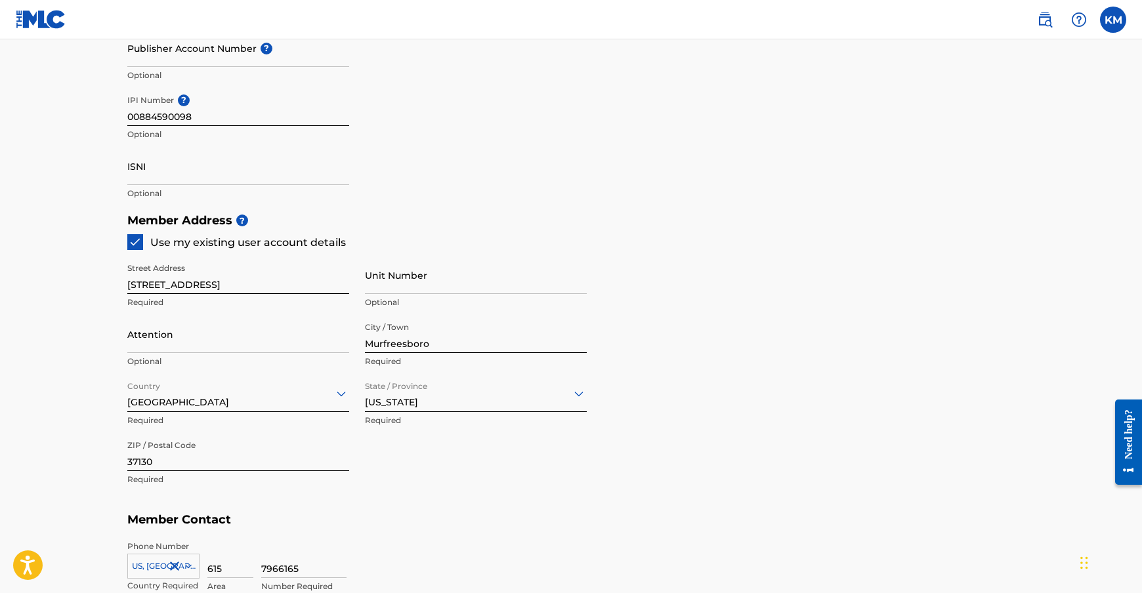
scroll to position [656, 0]
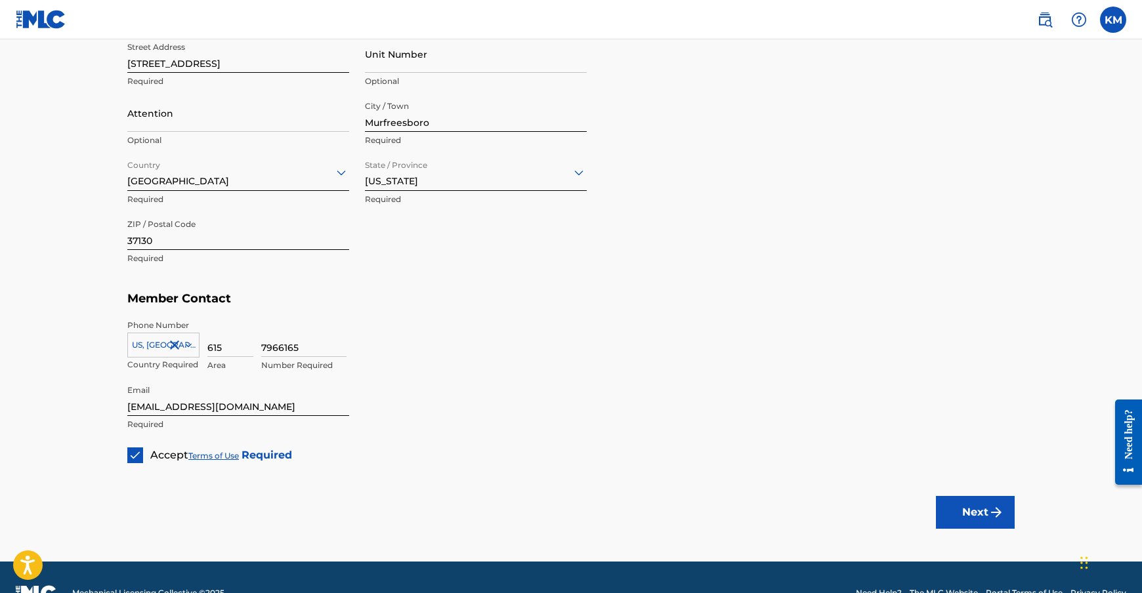
click at [979, 514] on button "Next" at bounding box center [975, 512] width 79 height 33
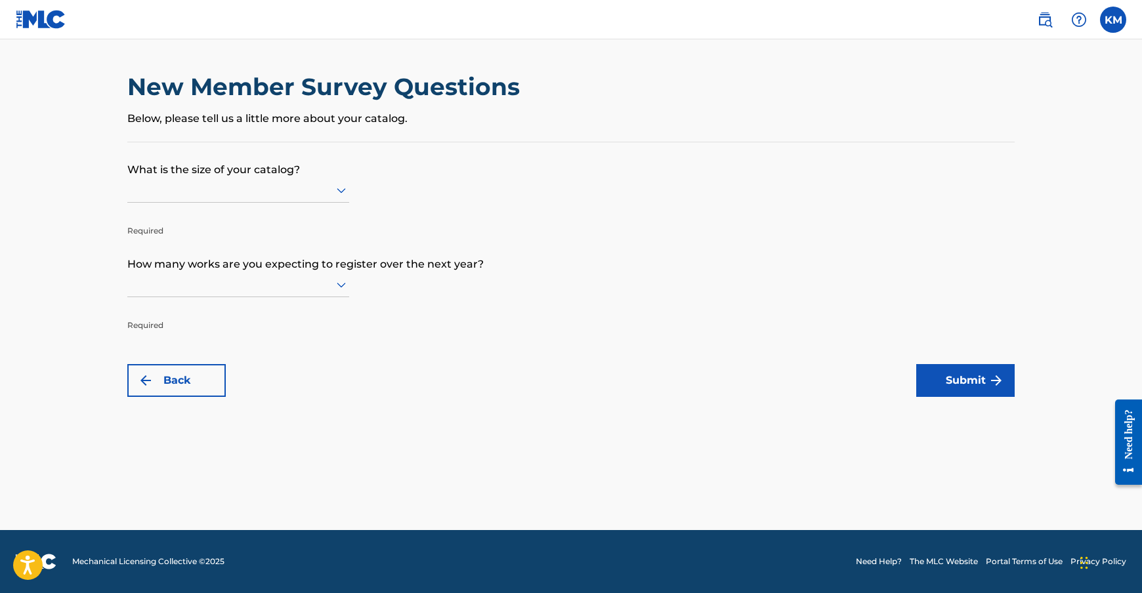
click at [345, 192] on icon at bounding box center [341, 190] width 16 height 16
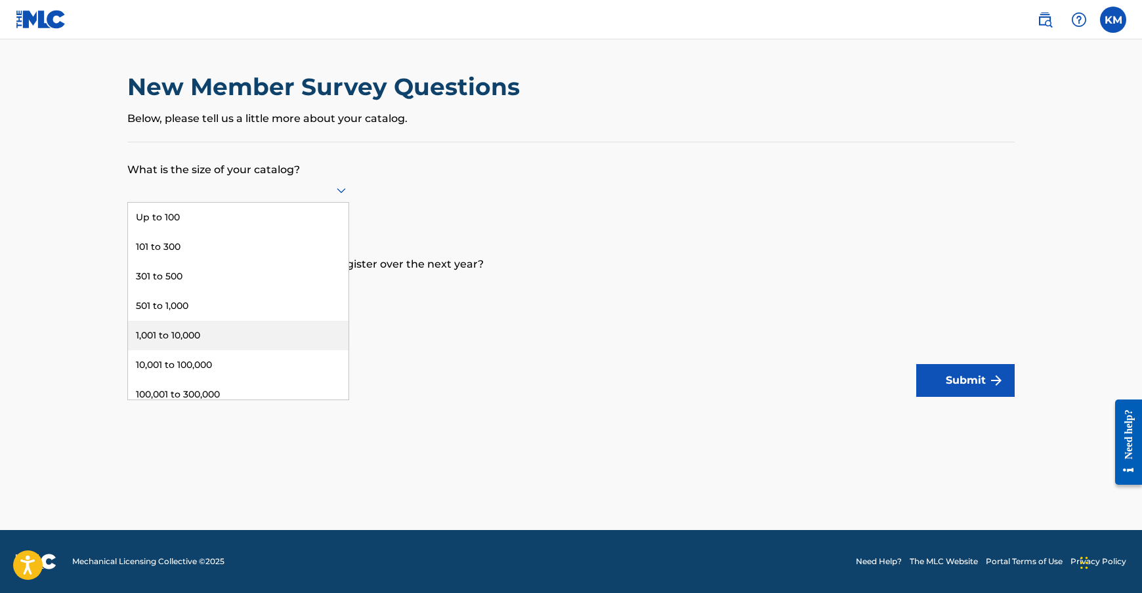
click at [239, 333] on div "1,001 to 10,000" at bounding box center [238, 336] width 220 height 30
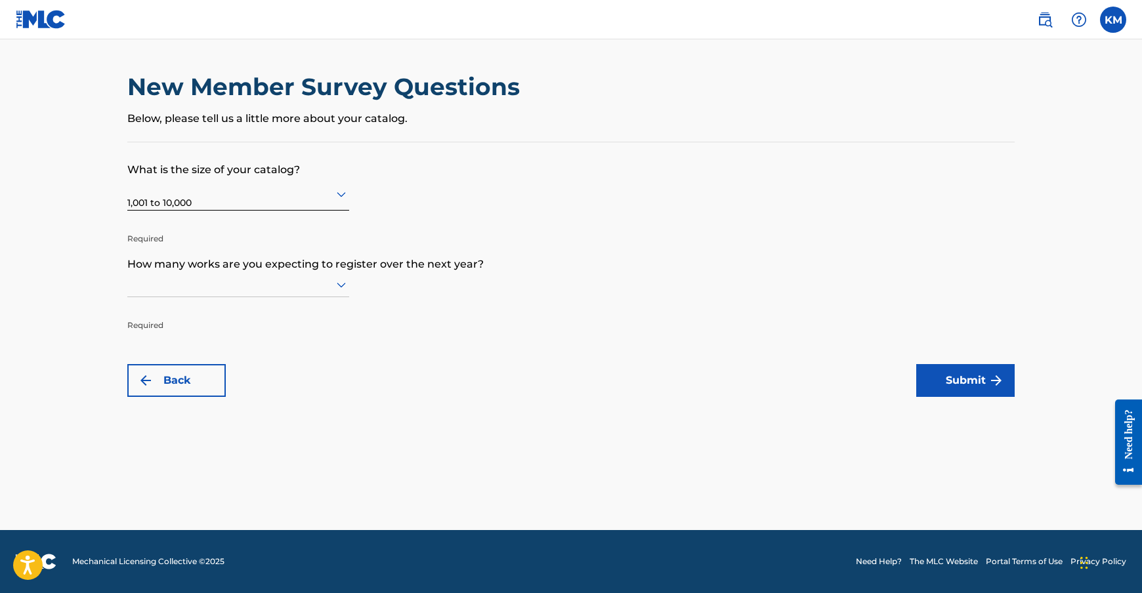
click at [337, 281] on icon at bounding box center [341, 285] width 16 height 16
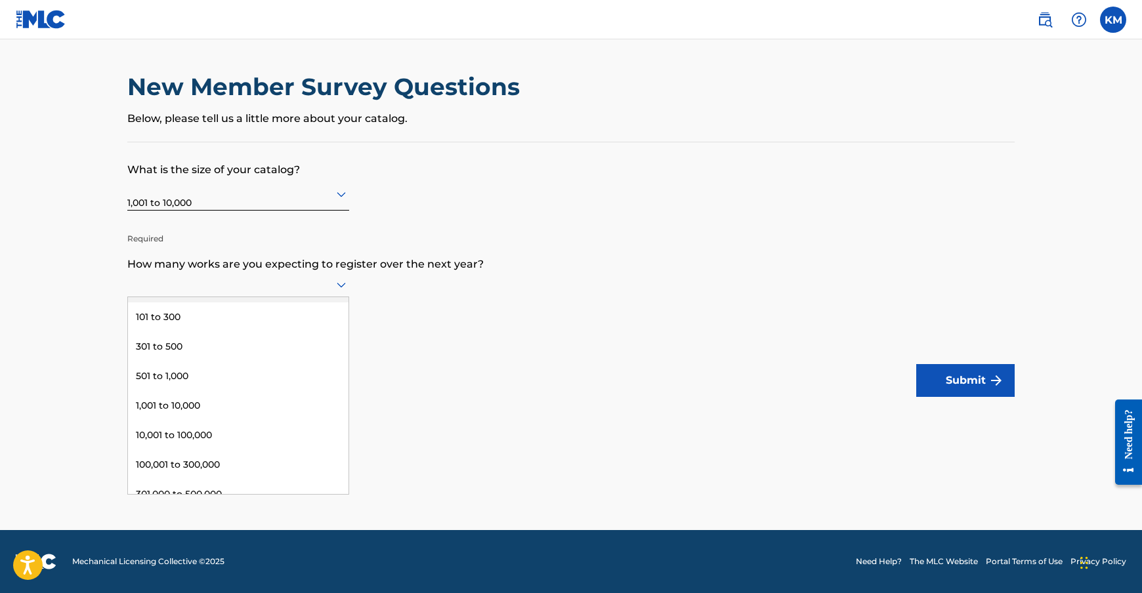
scroll to position [26, 0]
click at [207, 318] on div "101 to 300" at bounding box center [238, 316] width 220 height 30
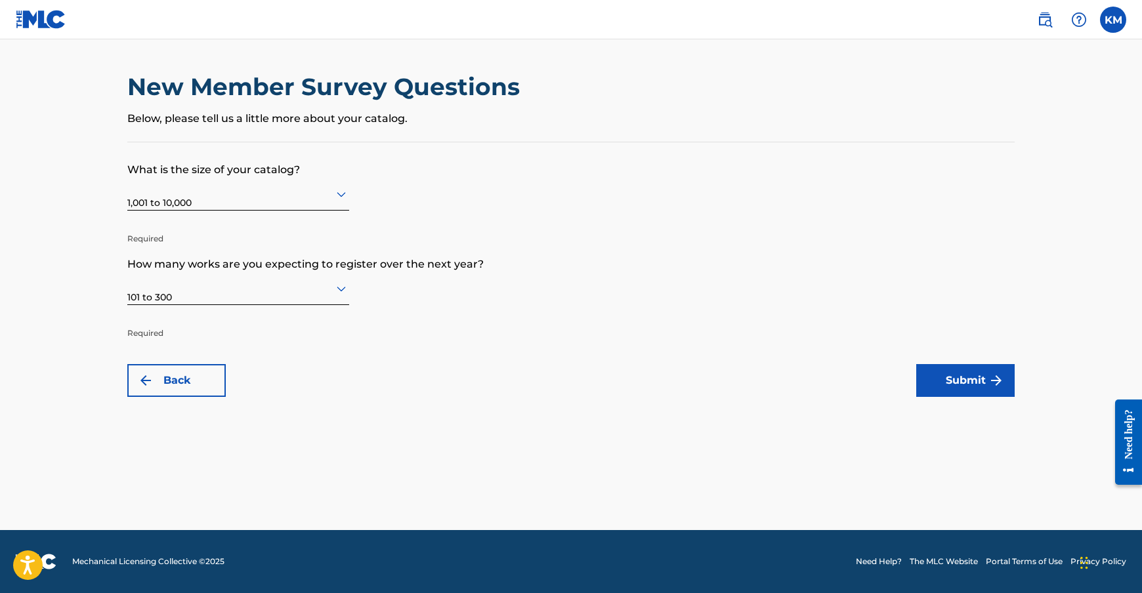
click at [990, 381] on img "submit" at bounding box center [996, 381] width 16 height 16
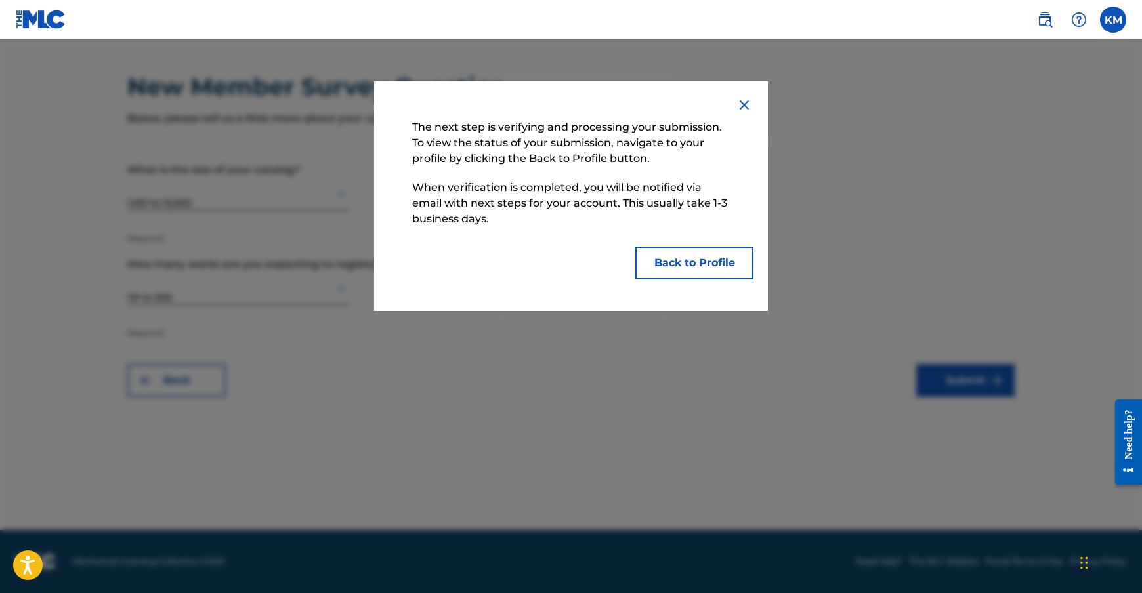
click at [721, 268] on button "Back to Profile" at bounding box center [694, 263] width 118 height 33
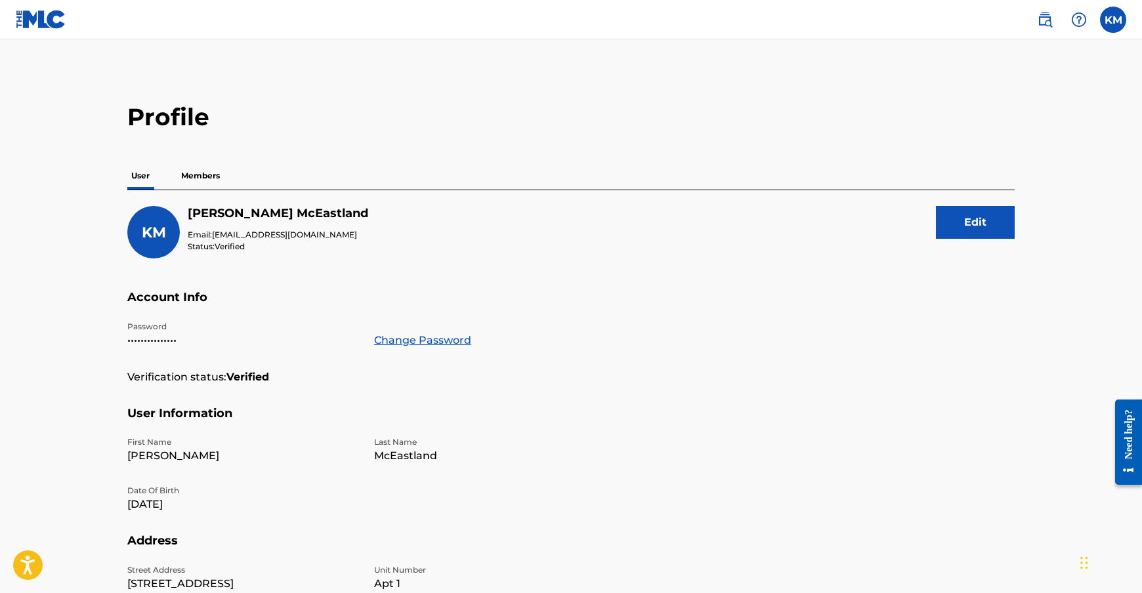
click at [210, 181] on p "Members" at bounding box center [200, 176] width 47 height 28
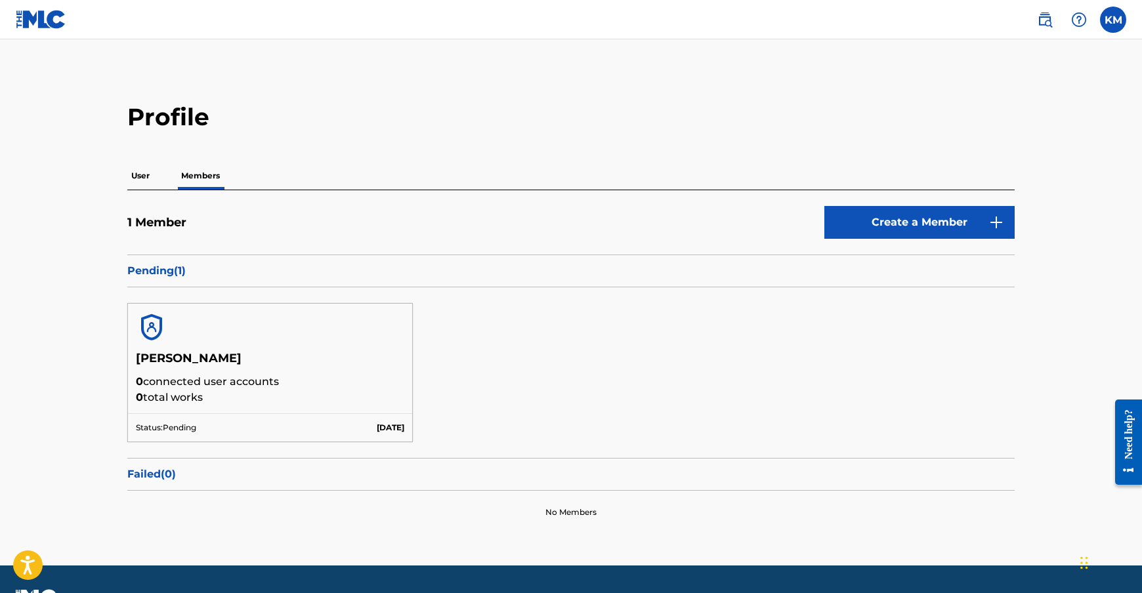
click at [35, 27] on img at bounding box center [41, 19] width 51 height 19
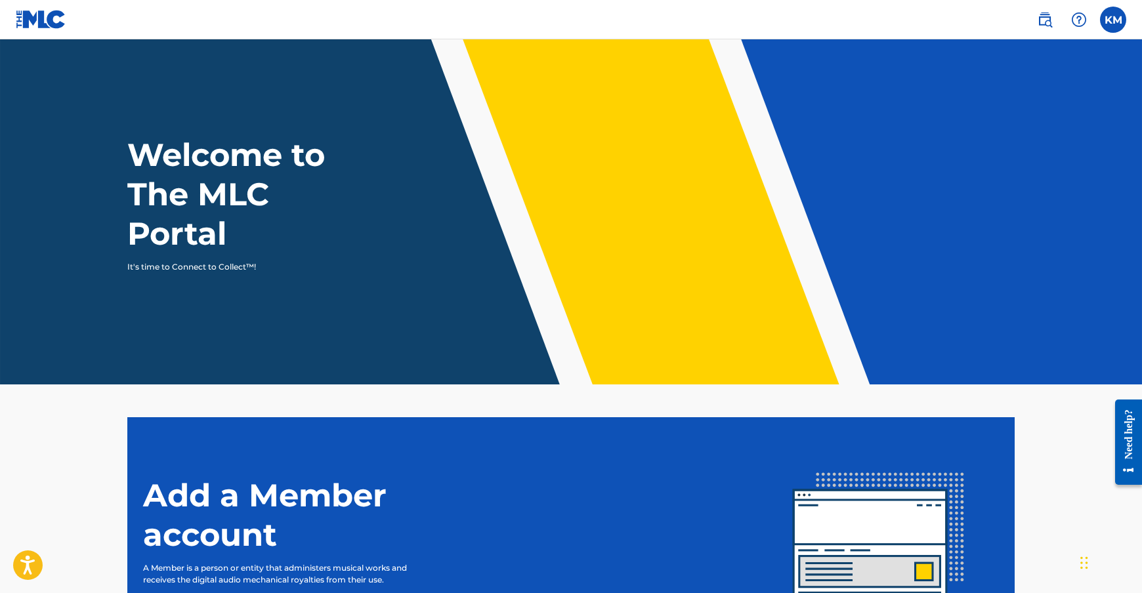
click at [1115, 20] on label at bounding box center [1113, 20] width 26 height 26
click at [1113, 20] on input "KM Kenneth McEastland kenymc1@gmail.com Notification Preferences Profile Log out" at bounding box center [1113, 20] width 0 height 0
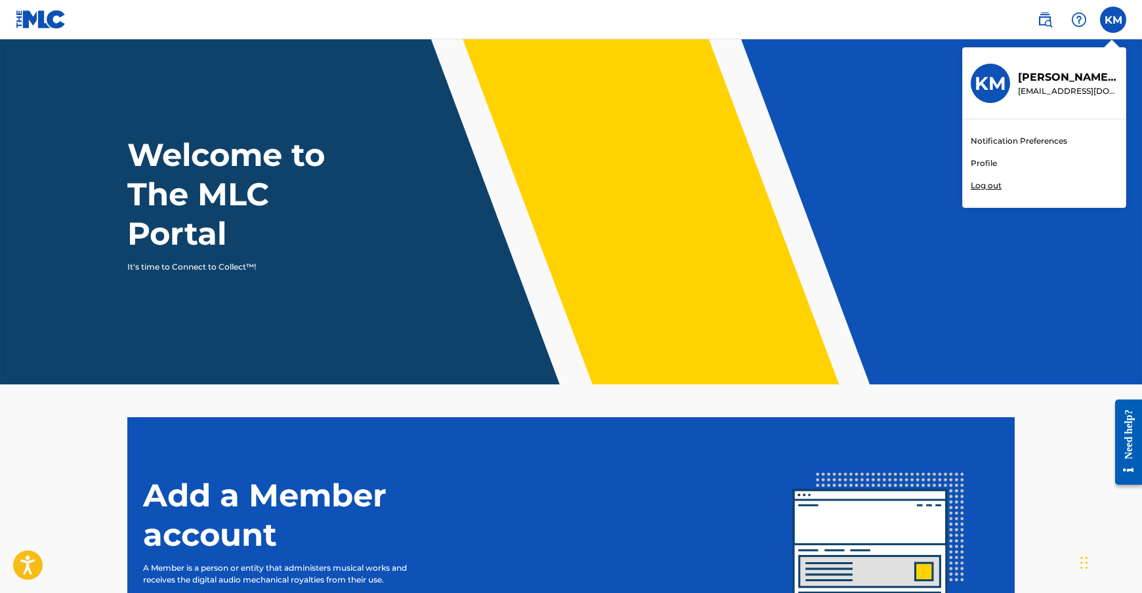
click at [1041, 141] on link "Notification Preferences" at bounding box center [1019, 141] width 96 height 12
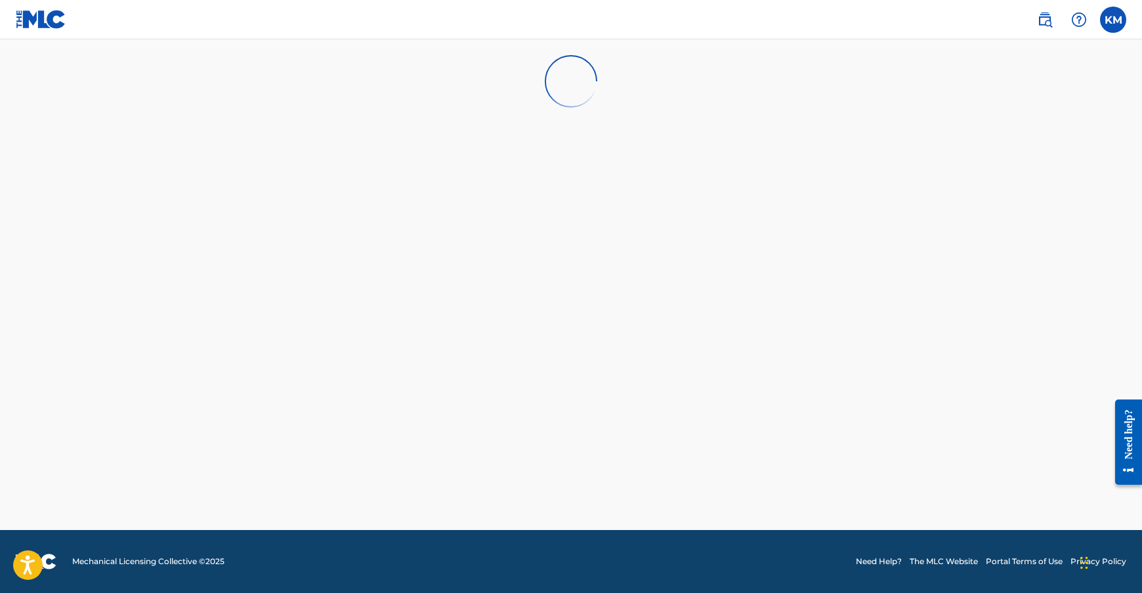
click at [1114, 24] on label at bounding box center [1113, 20] width 26 height 26
click at [1113, 20] on input "KM Kenneth McEastland kenymc1@gmail.com Notification Preferences Profile Log out" at bounding box center [1113, 20] width 0 height 0
click at [990, 84] on h3 "KM" at bounding box center [990, 83] width 31 height 23
click at [1113, 20] on input "KM Kenneth McEastland kenymc1@gmail.com Notification Preferences Profile Log out" at bounding box center [1113, 20] width 0 height 0
click at [996, 164] on link "Profile" at bounding box center [984, 163] width 26 height 12
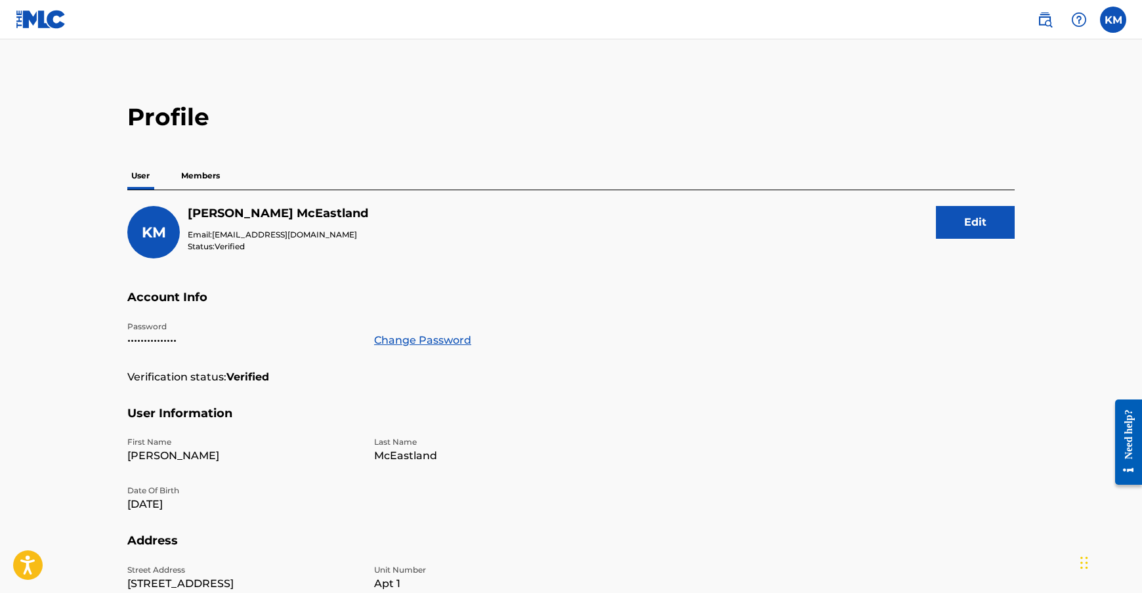
click at [37, 22] on img at bounding box center [41, 19] width 51 height 19
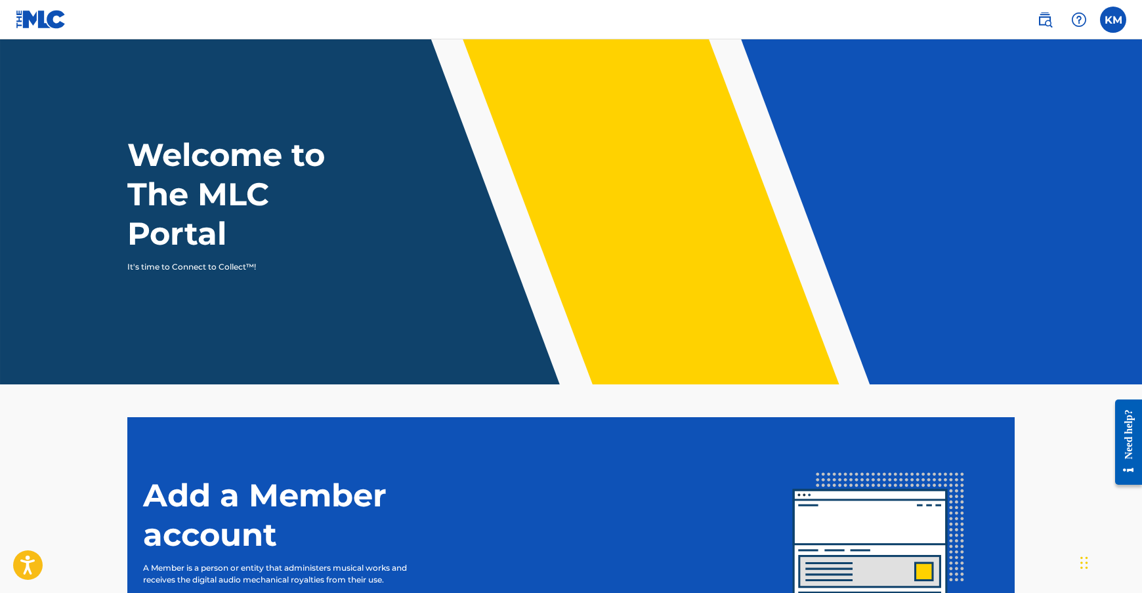
click at [1115, 22] on label at bounding box center [1113, 20] width 26 height 26
click at [1113, 20] on input "KM Kenneth McEastland kenymc1@gmail.com Notification Preferences Profile Log out" at bounding box center [1113, 20] width 0 height 0
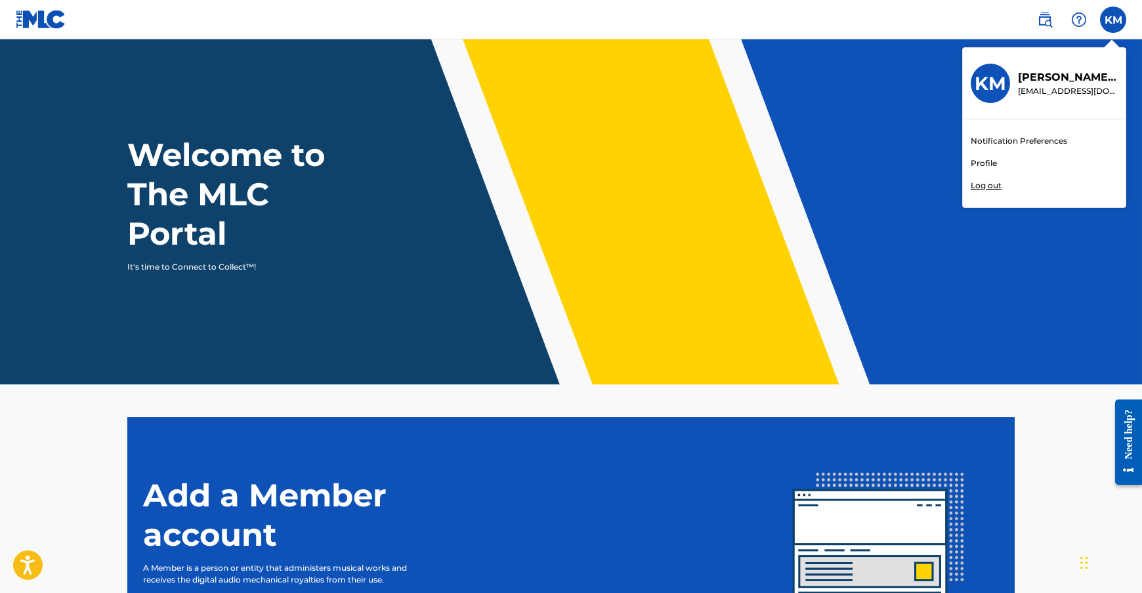
click at [983, 161] on link "Profile" at bounding box center [984, 163] width 26 height 12
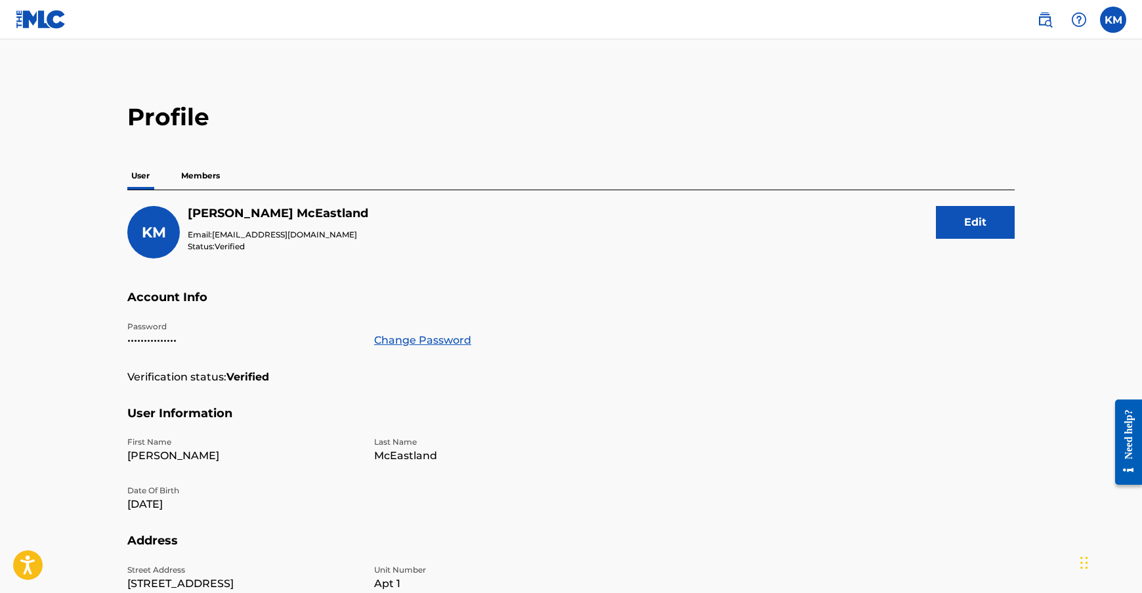
click at [394, 343] on link "Change Password" at bounding box center [422, 341] width 97 height 16
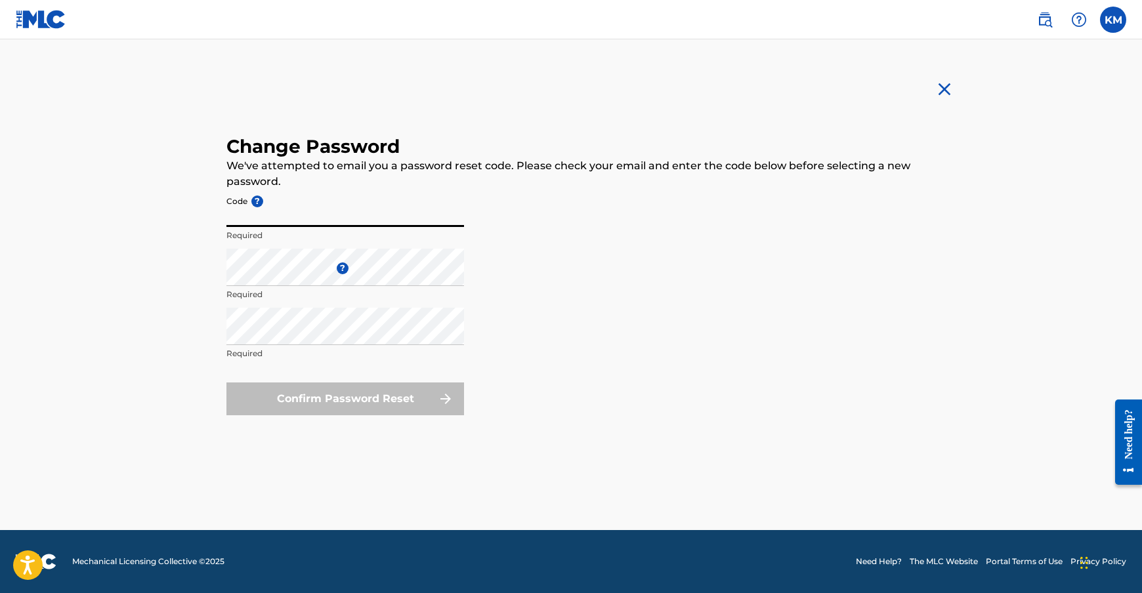
click at [316, 218] on input "Code ?" at bounding box center [345, 208] width 238 height 37
click at [480, 245] on form "Code ? Required Enter a new password ? Required Repeat the password Required Co…" at bounding box center [570, 303] width 689 height 226
click at [308, 217] on input "Code ?" at bounding box center [345, 208] width 238 height 37
click at [270, 215] on input "Code ?" at bounding box center [345, 208] width 238 height 37
paste input "b73c862a0d20fd804663d246de176a57"
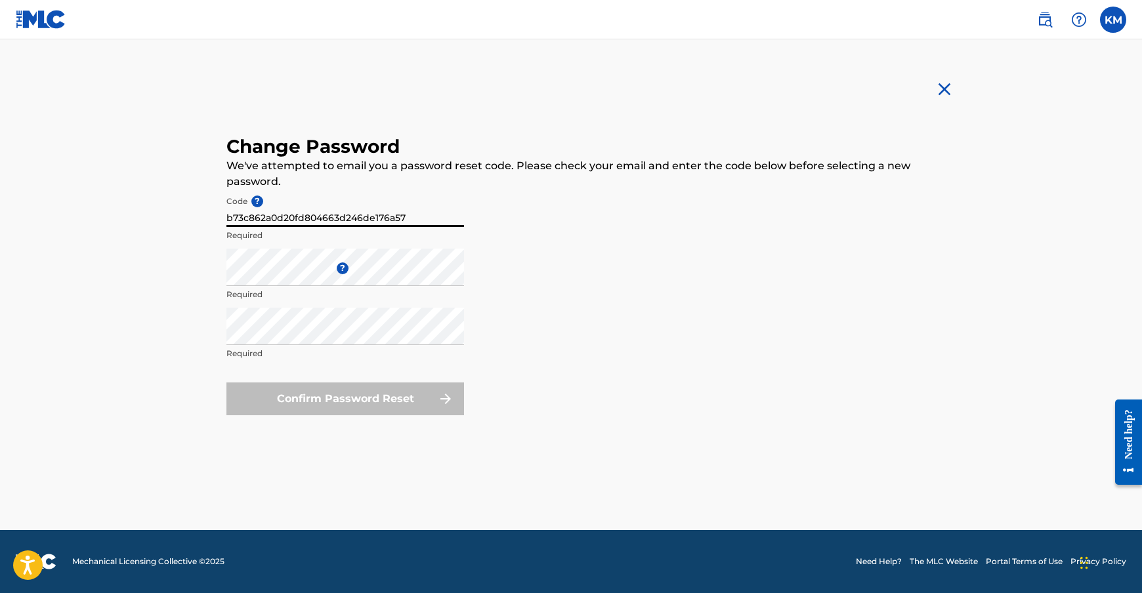
type input "b73c862a0d20fd804663d246de176a57"
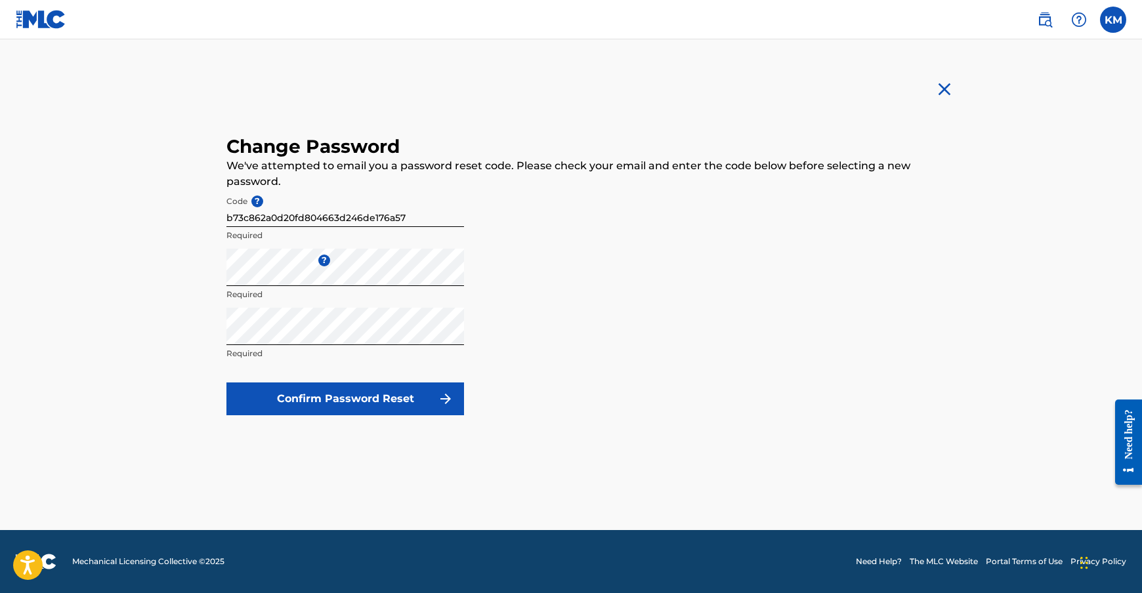
click at [362, 396] on button "Confirm Password Reset" at bounding box center [345, 399] width 238 height 33
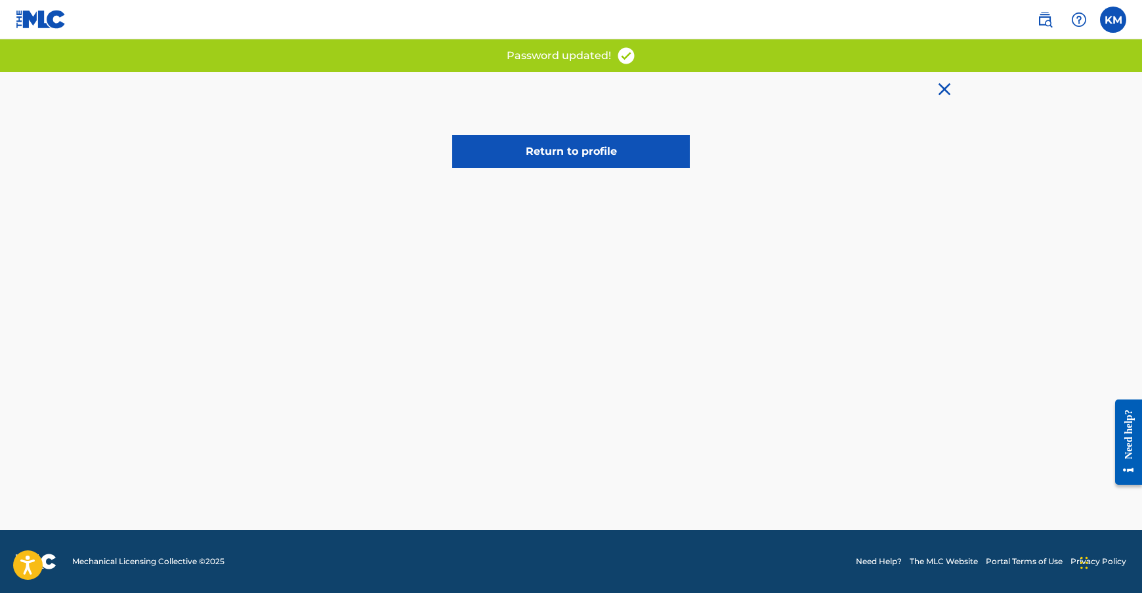
click at [568, 149] on link "Return to profile" at bounding box center [571, 151] width 238 height 33
